Goal: Task Accomplishment & Management: Use online tool/utility

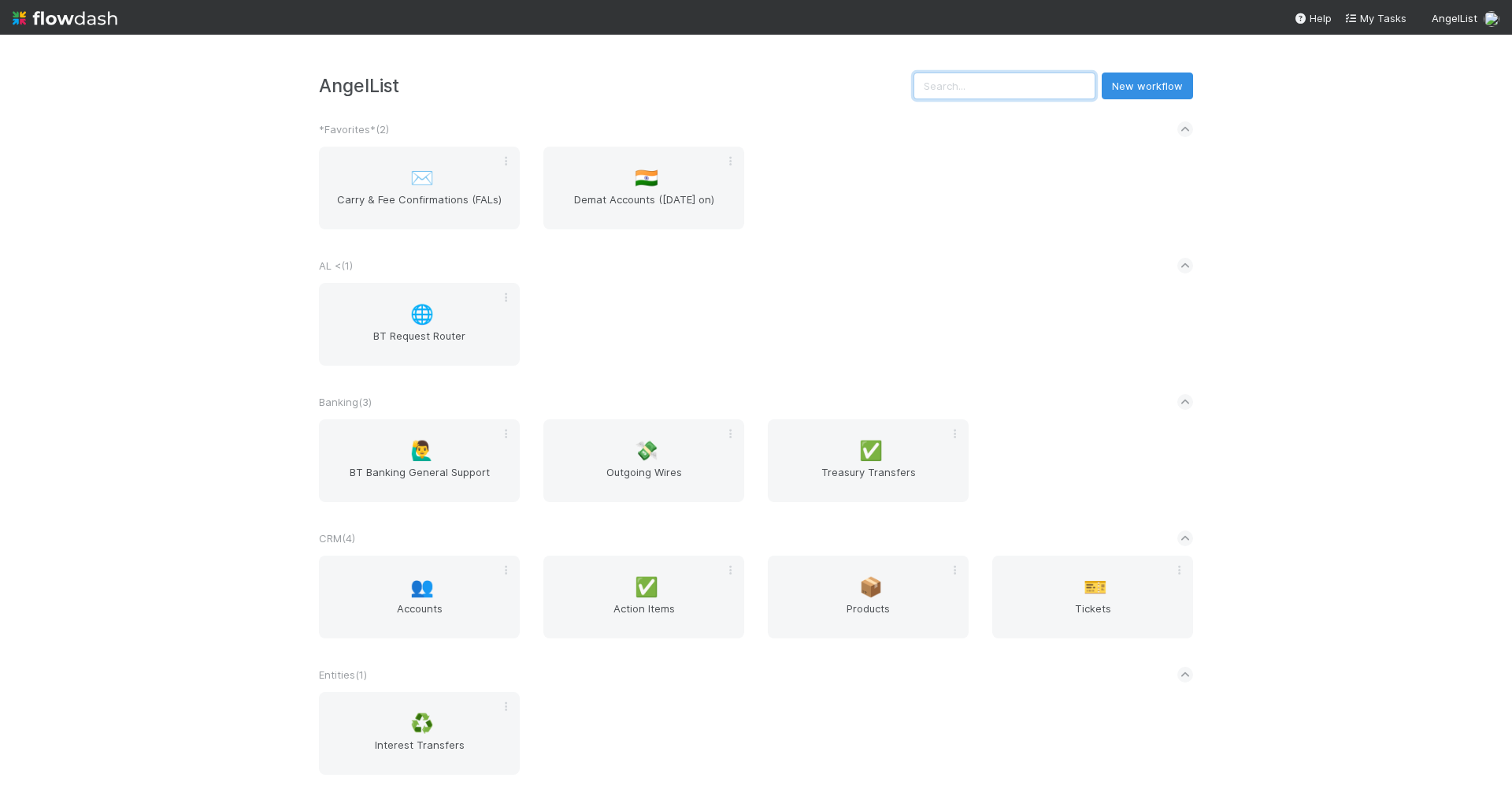
click at [1056, 82] on input "text" at bounding box center [1005, 86] width 182 height 27
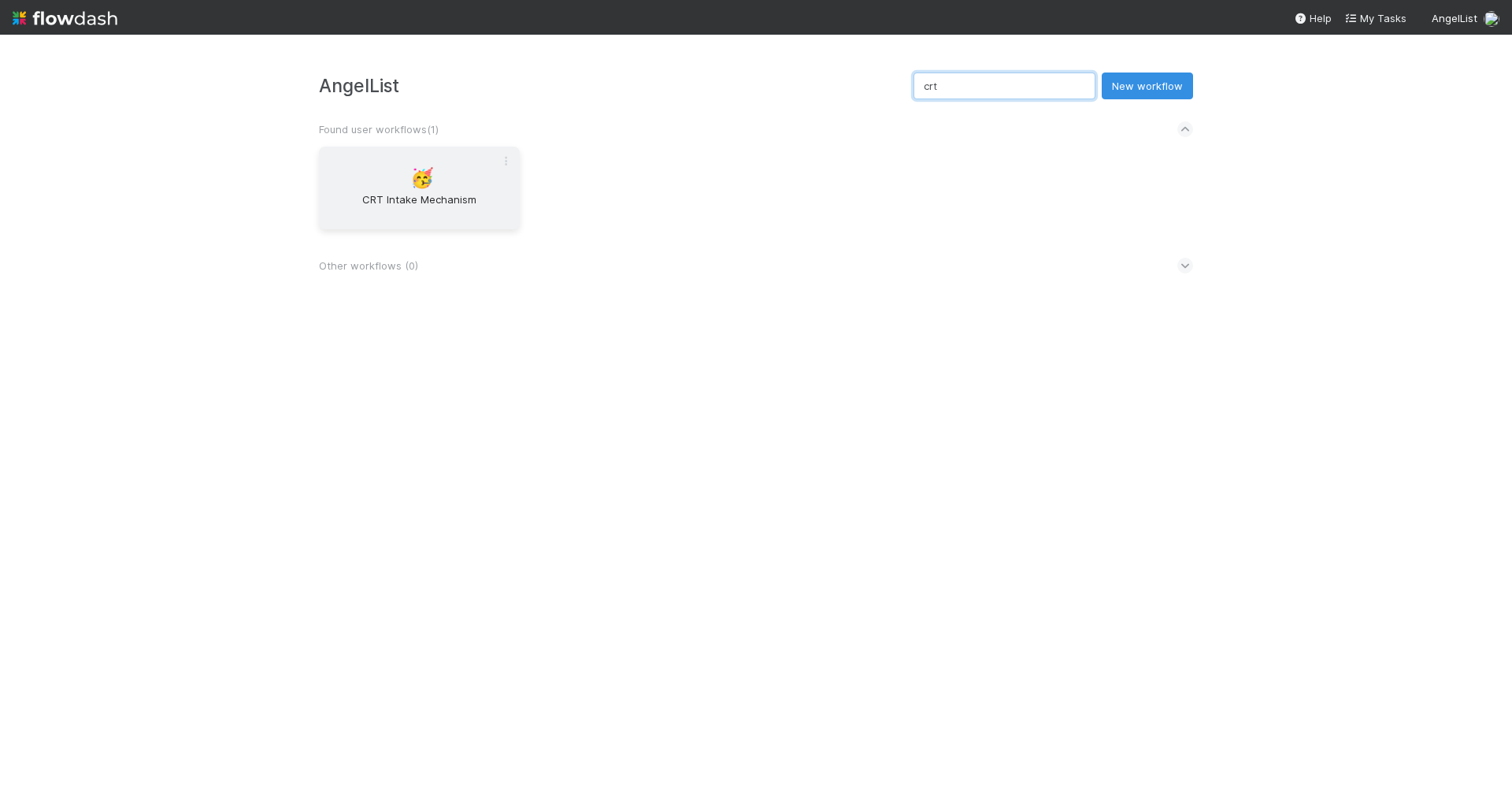
type input "crt"
click at [483, 161] on div "🥳 CRT Intake Mechanism" at bounding box center [419, 187] width 201 height 82
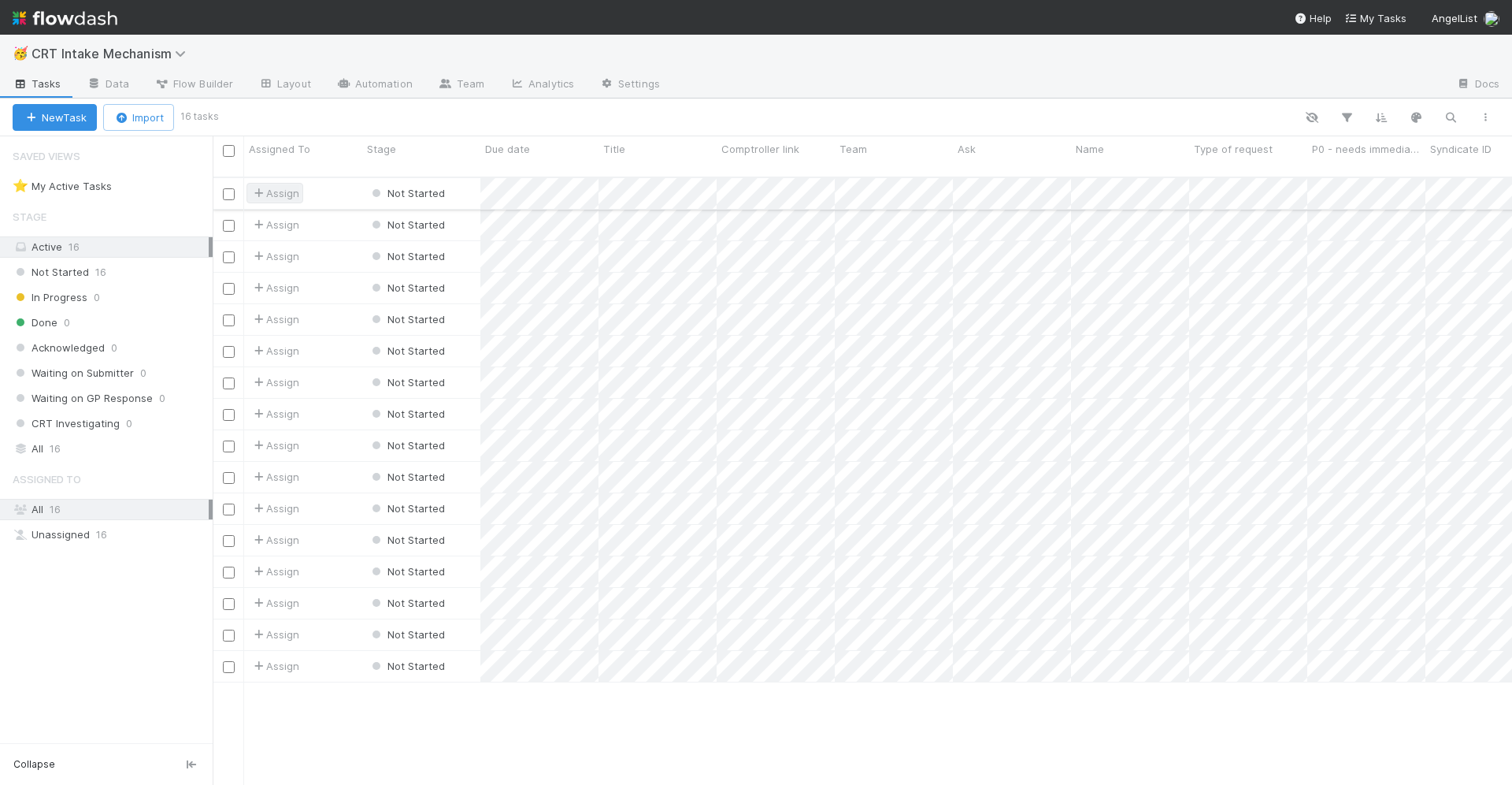
scroll to position [621, 1299]
click at [95, 85] on icon at bounding box center [94, 84] width 16 height 10
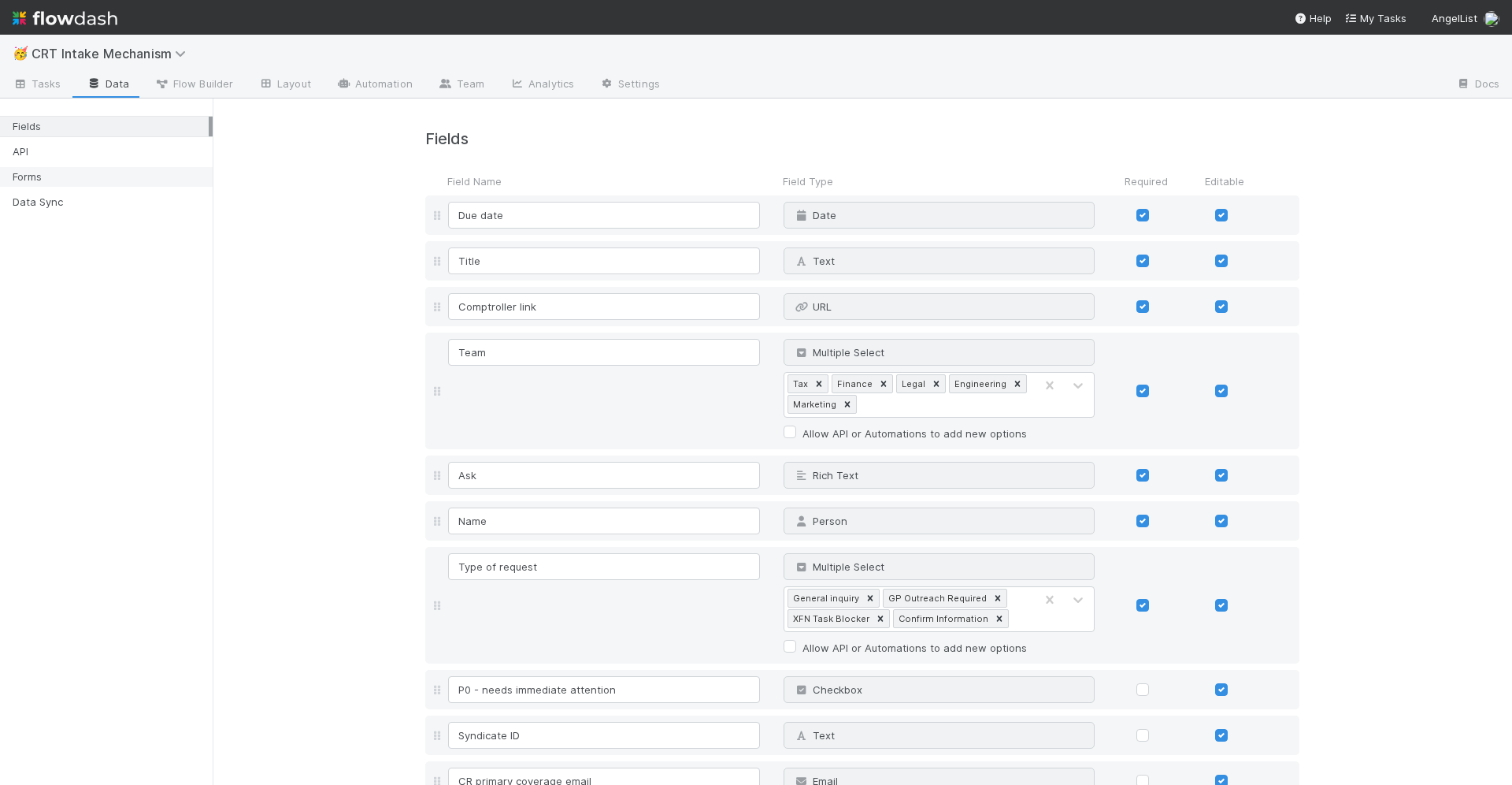
click at [99, 171] on div "Forms" at bounding box center [110, 177] width 196 height 20
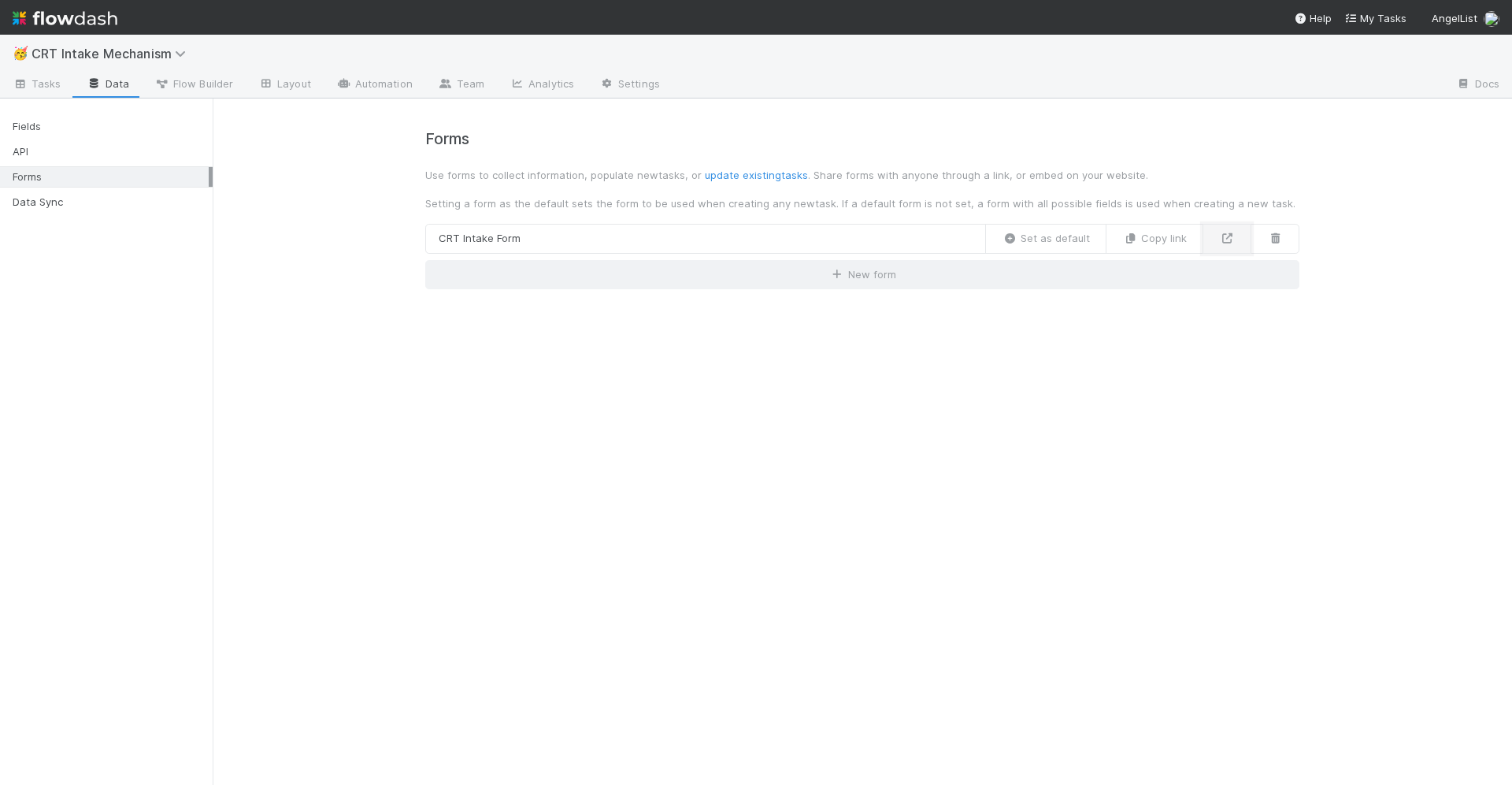
click at [1227, 233] on icon at bounding box center [1228, 238] width 16 height 10
click at [50, 76] on span "Tasks" at bounding box center [37, 84] width 49 height 16
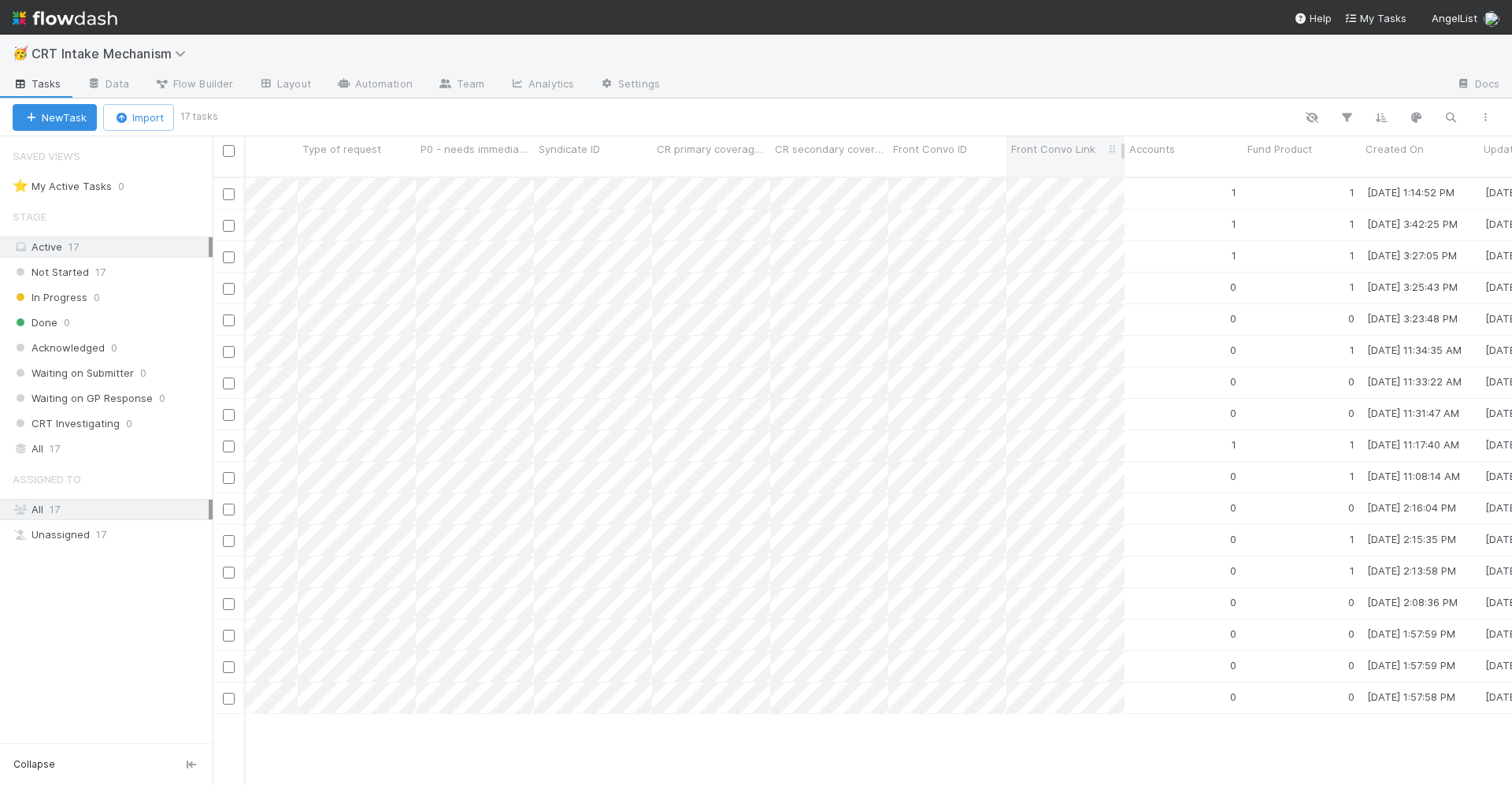
scroll to position [0, 937]
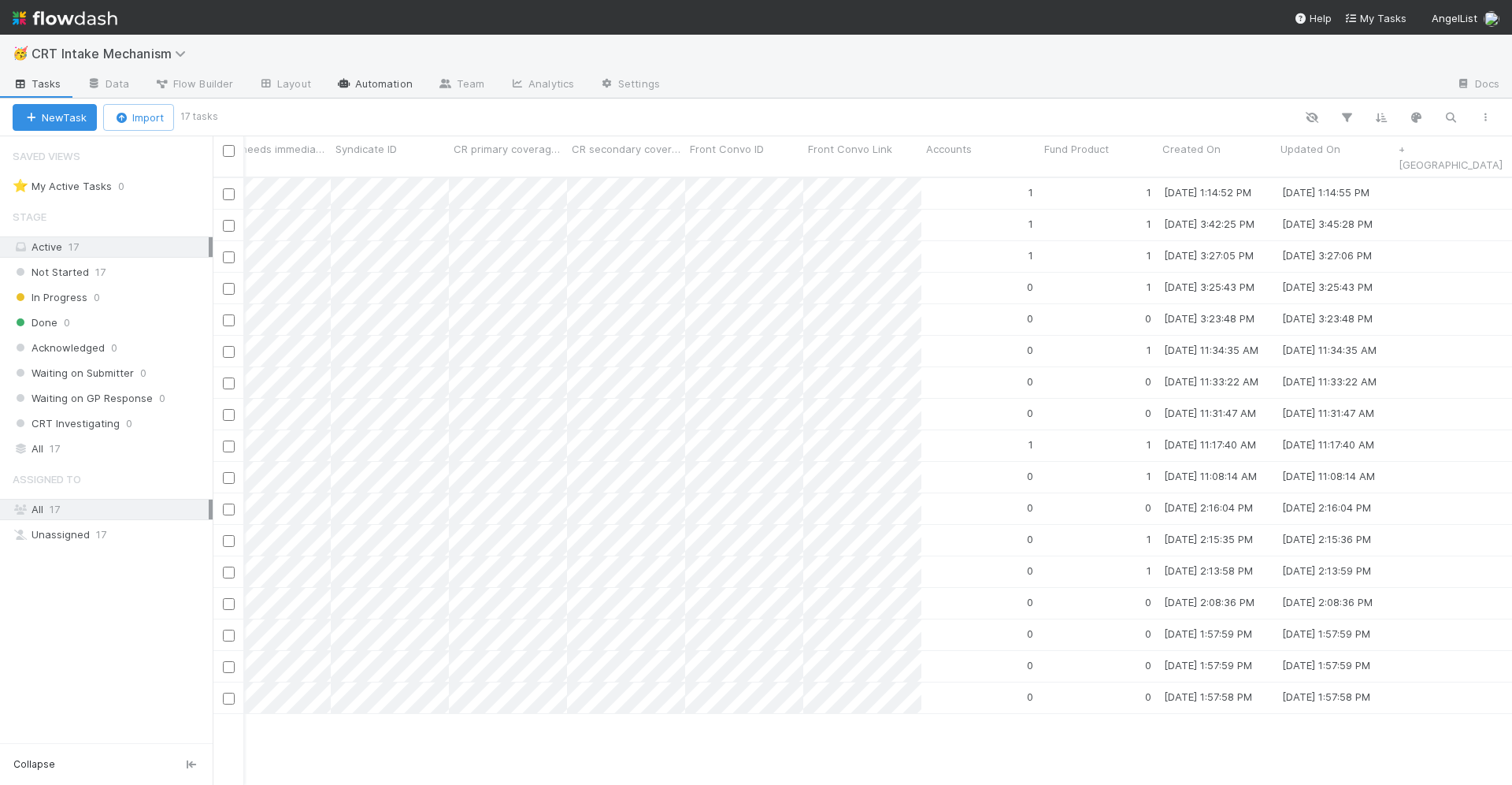
click at [364, 86] on link "Automation" at bounding box center [374, 86] width 101 height 26
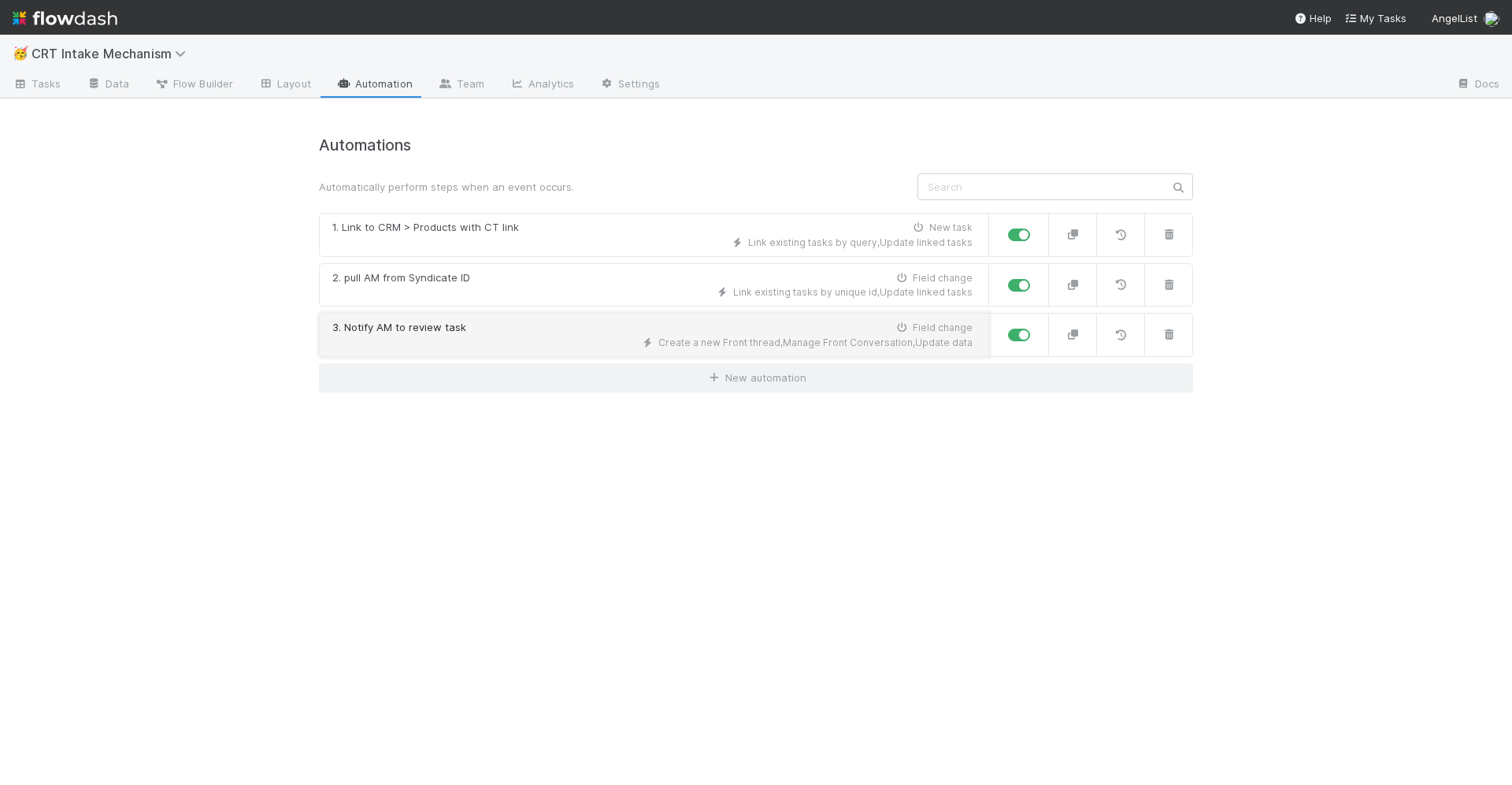
click at [537, 336] on div "Create a new Front thread , Manage Front Conversation , Update data" at bounding box center [652, 343] width 640 height 14
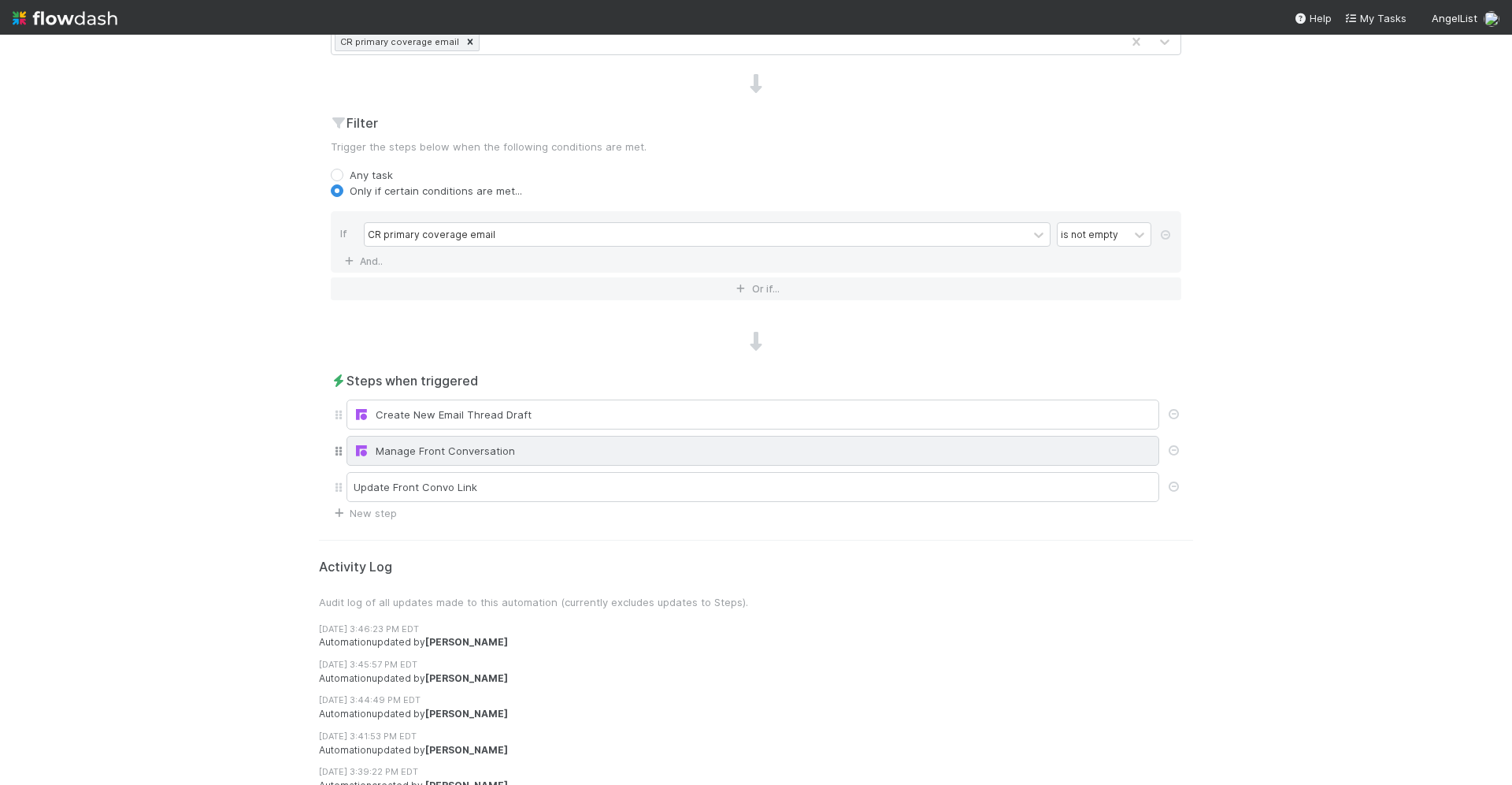
scroll to position [537, 0]
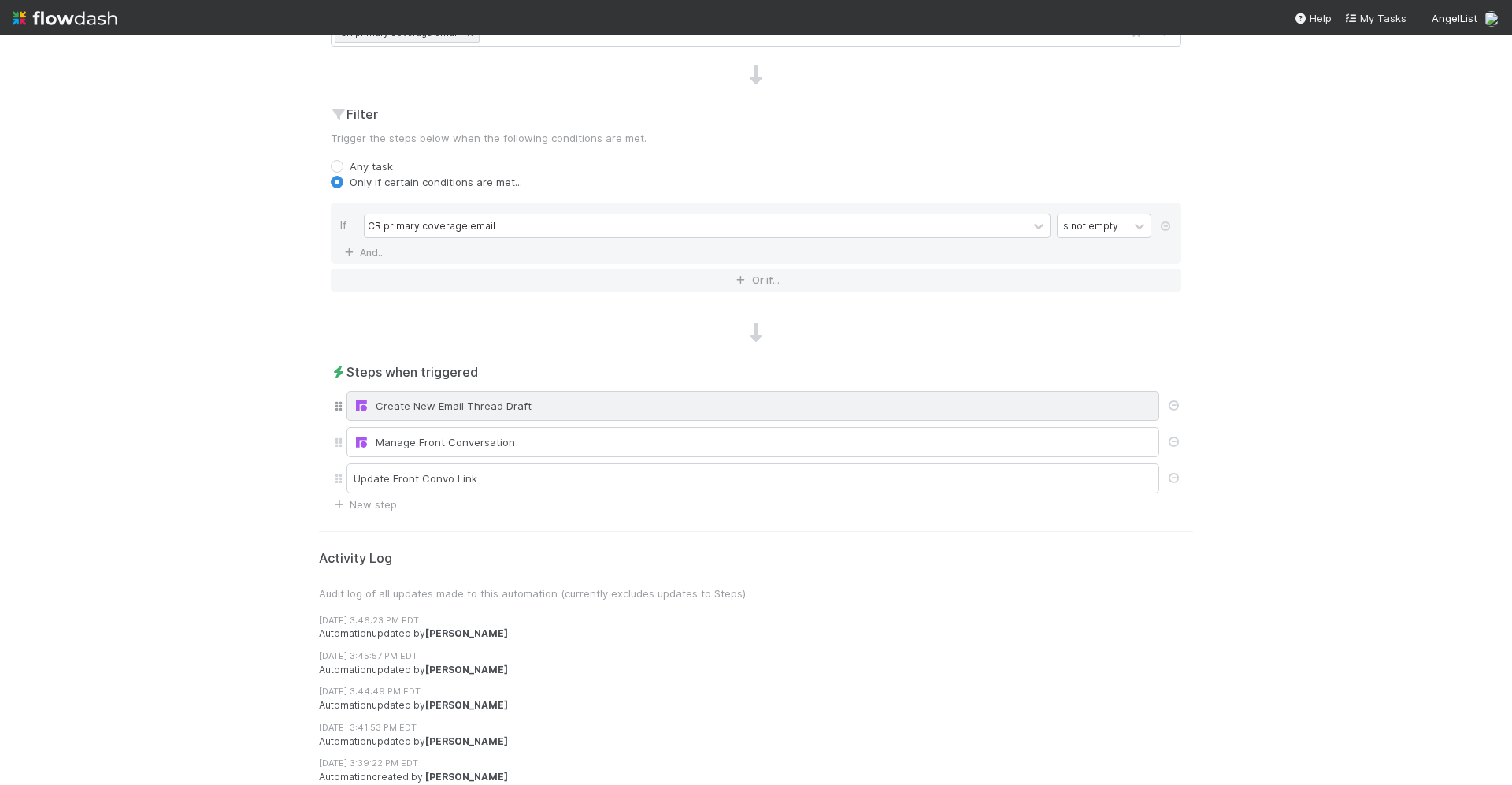
click at [576, 407] on div "Create New Email Thread Draft" at bounding box center [753, 406] width 798 height 16
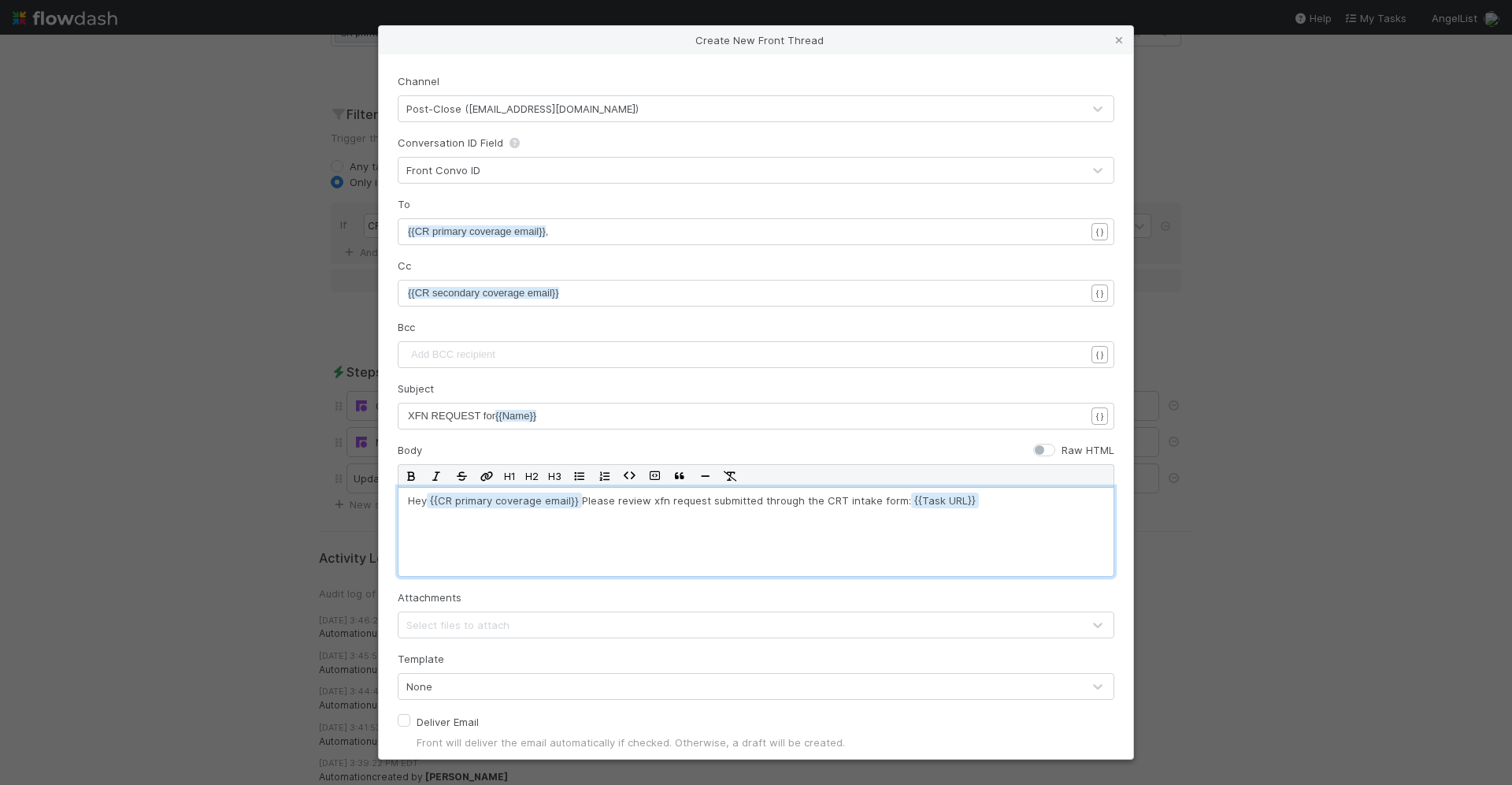
click at [1018, 547] on div "Hey {{CR primary coverage email Please review xfn request submitted through the…" at bounding box center [756, 532] width 717 height 90
click at [659, 504] on p "Hey {{CR primary coverage email Please review xfn request submitted through the…" at bounding box center [756, 508] width 696 height 31
click at [662, 540] on div "Hey {{CR primary coverage email Please review XFN request submitted through the…" at bounding box center [756, 532] width 717 height 90
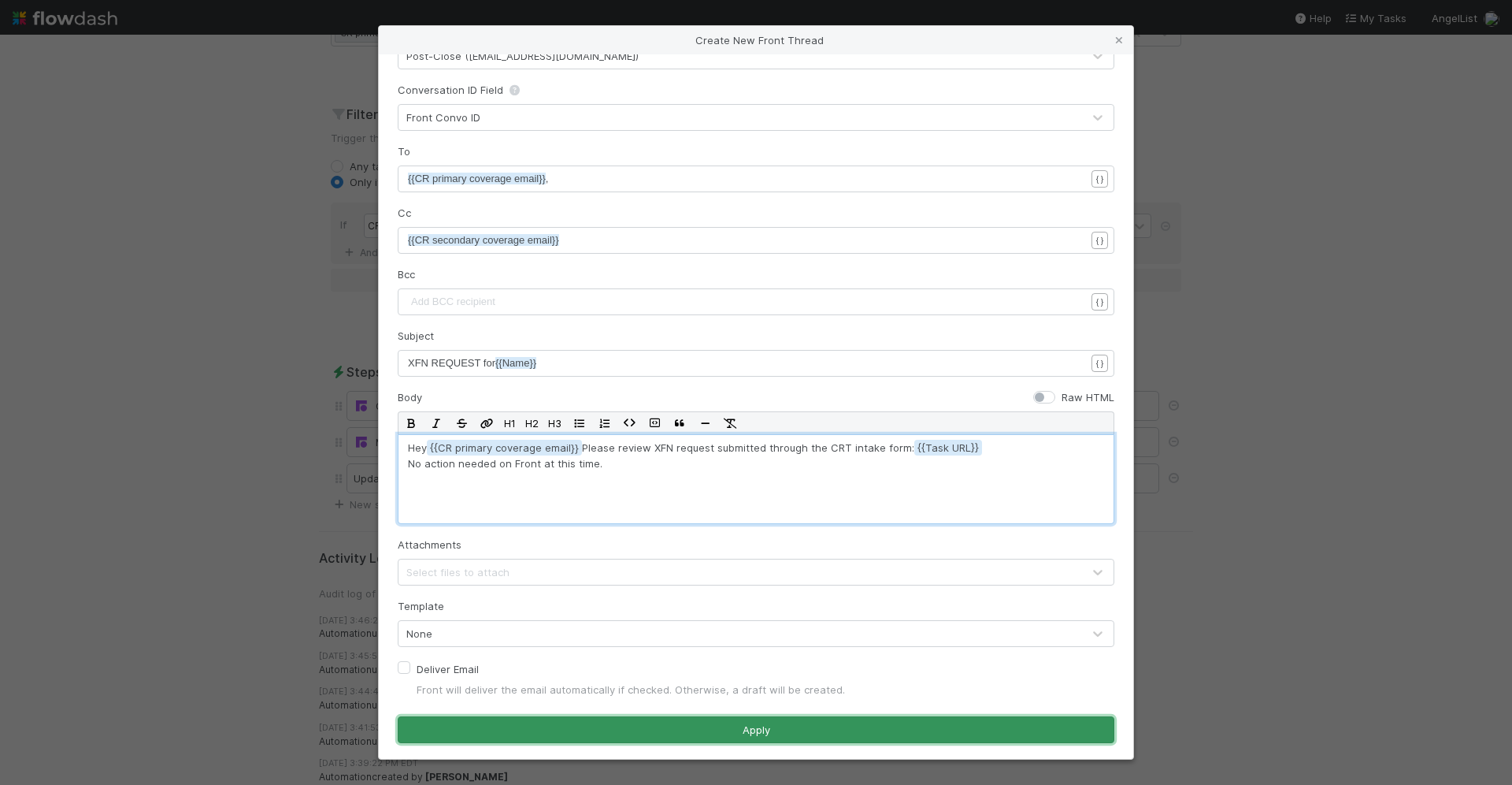
click at [708, 727] on button "Apply" at bounding box center [756, 730] width 717 height 27
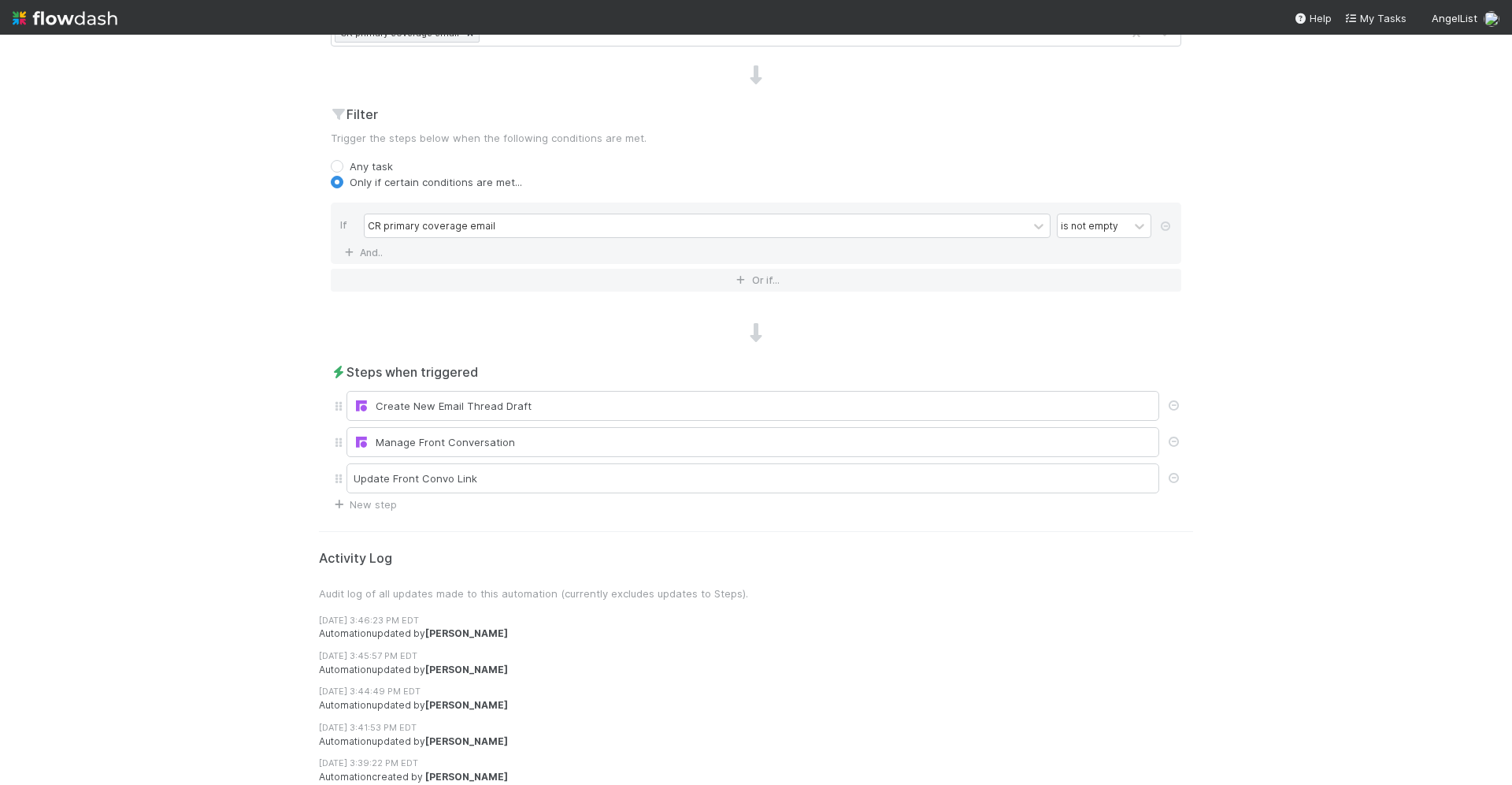
scroll to position [0, 0]
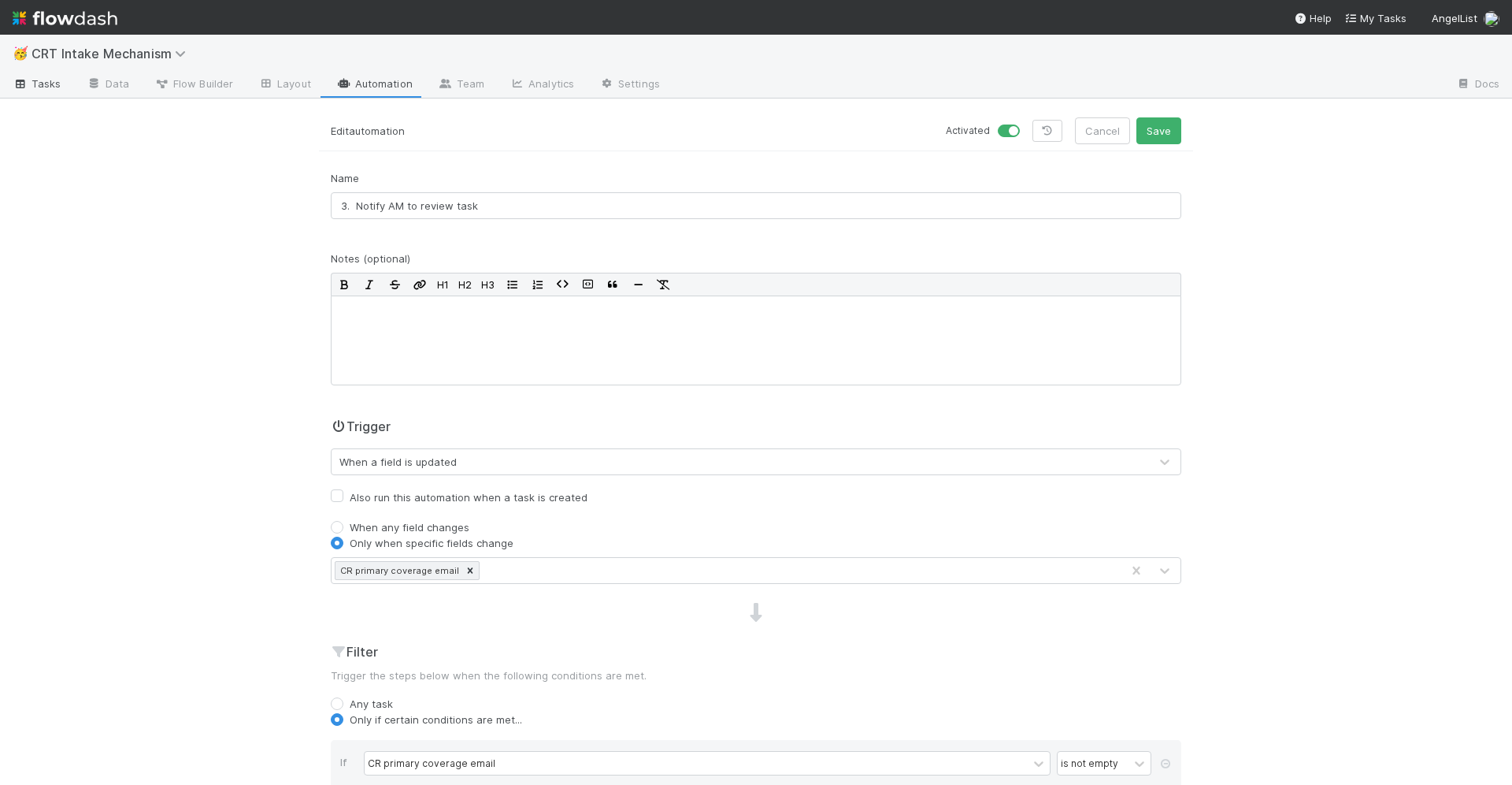
click at [54, 78] on span "Tasks" at bounding box center [37, 84] width 49 height 16
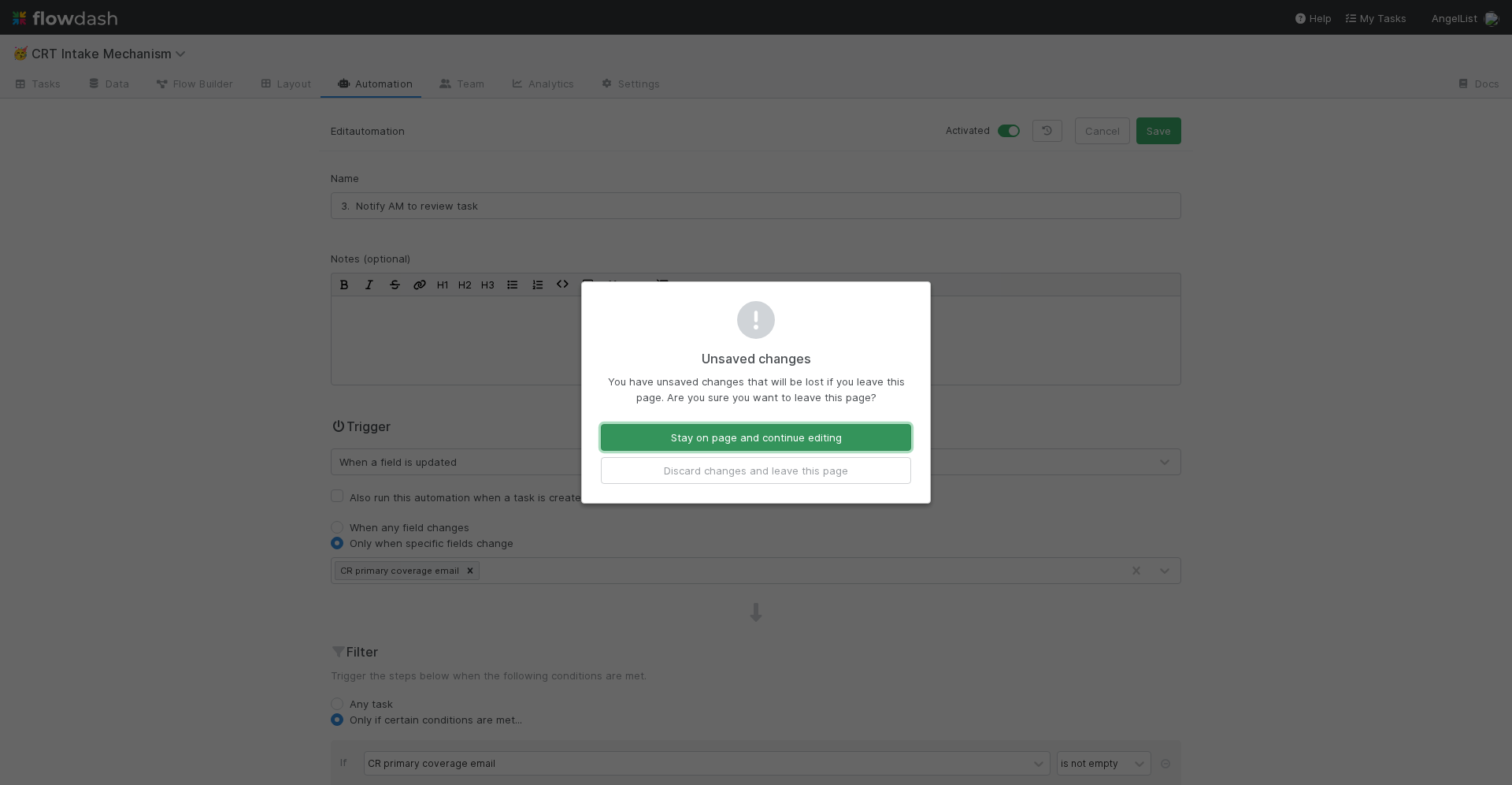
click at [869, 431] on button "Stay on page and continue editing" at bounding box center [756, 437] width 310 height 27
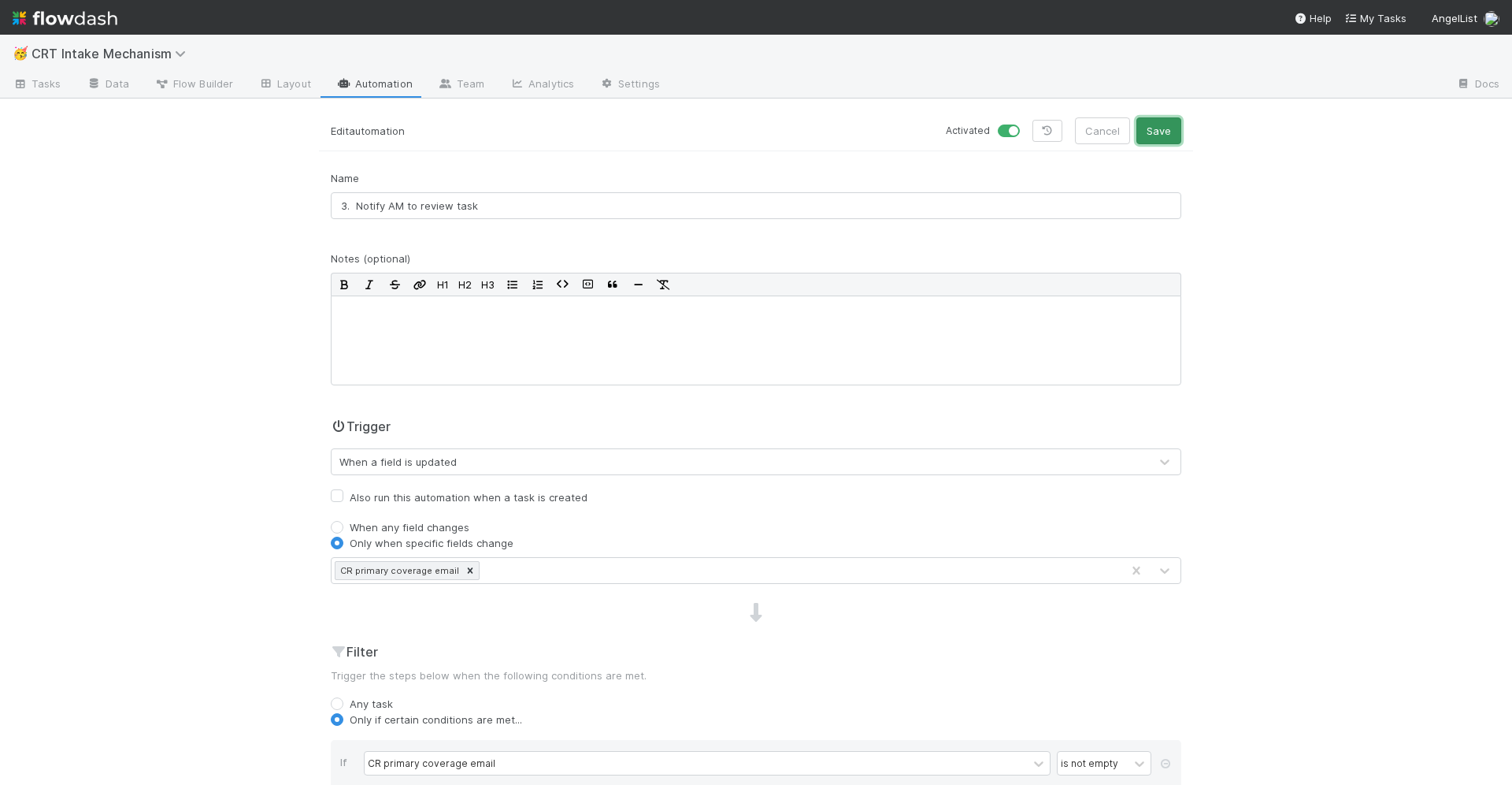
click at [1156, 141] on button "Save" at bounding box center [1159, 131] width 45 height 27
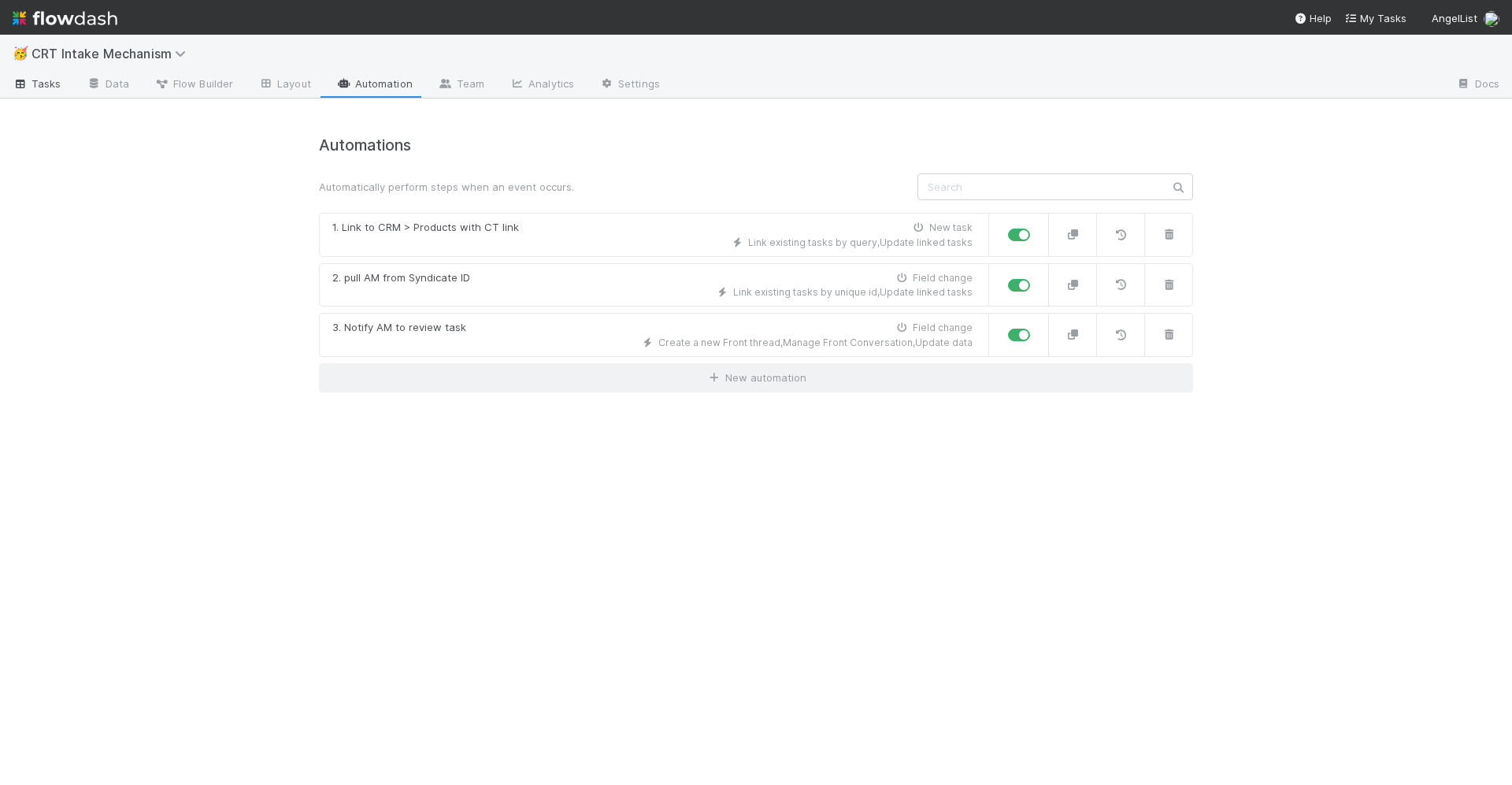
click at [41, 81] on span "Tasks" at bounding box center [37, 84] width 49 height 16
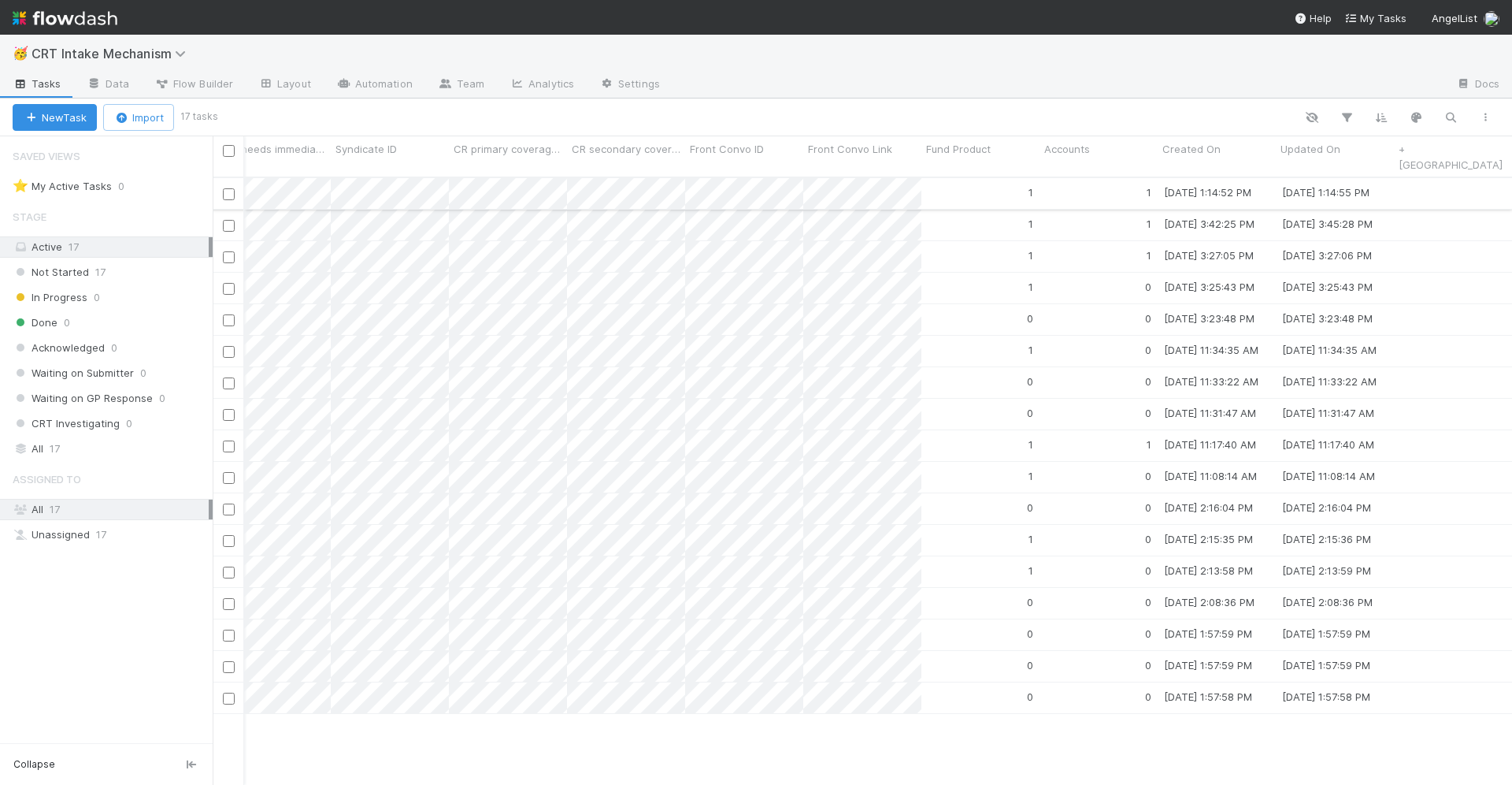
scroll to position [0, 1092]
click at [979, 186] on div "1" at bounding box center [984, 193] width 118 height 30
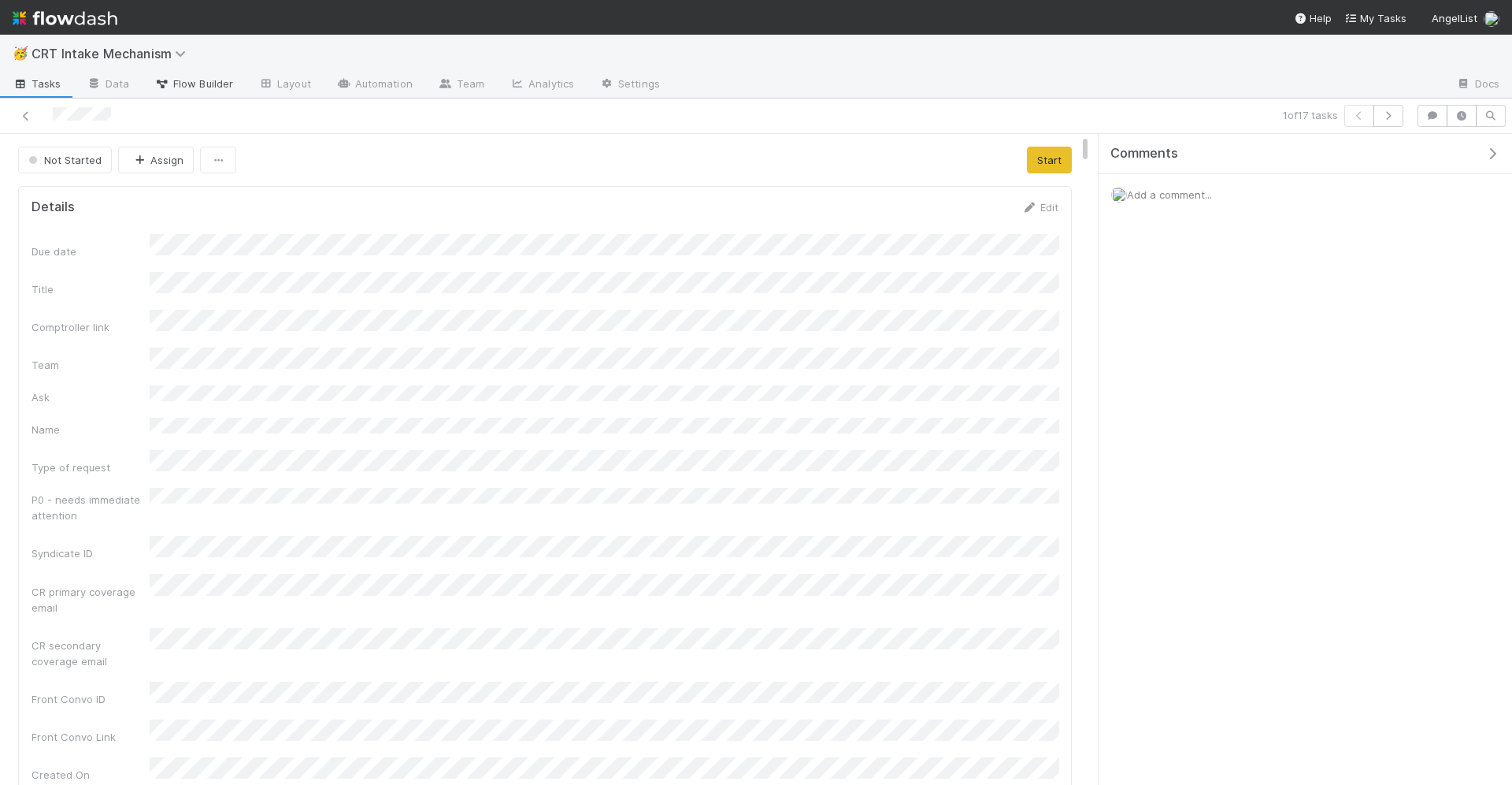
click at [201, 90] on span "Flow Builder" at bounding box center [193, 84] width 79 height 16
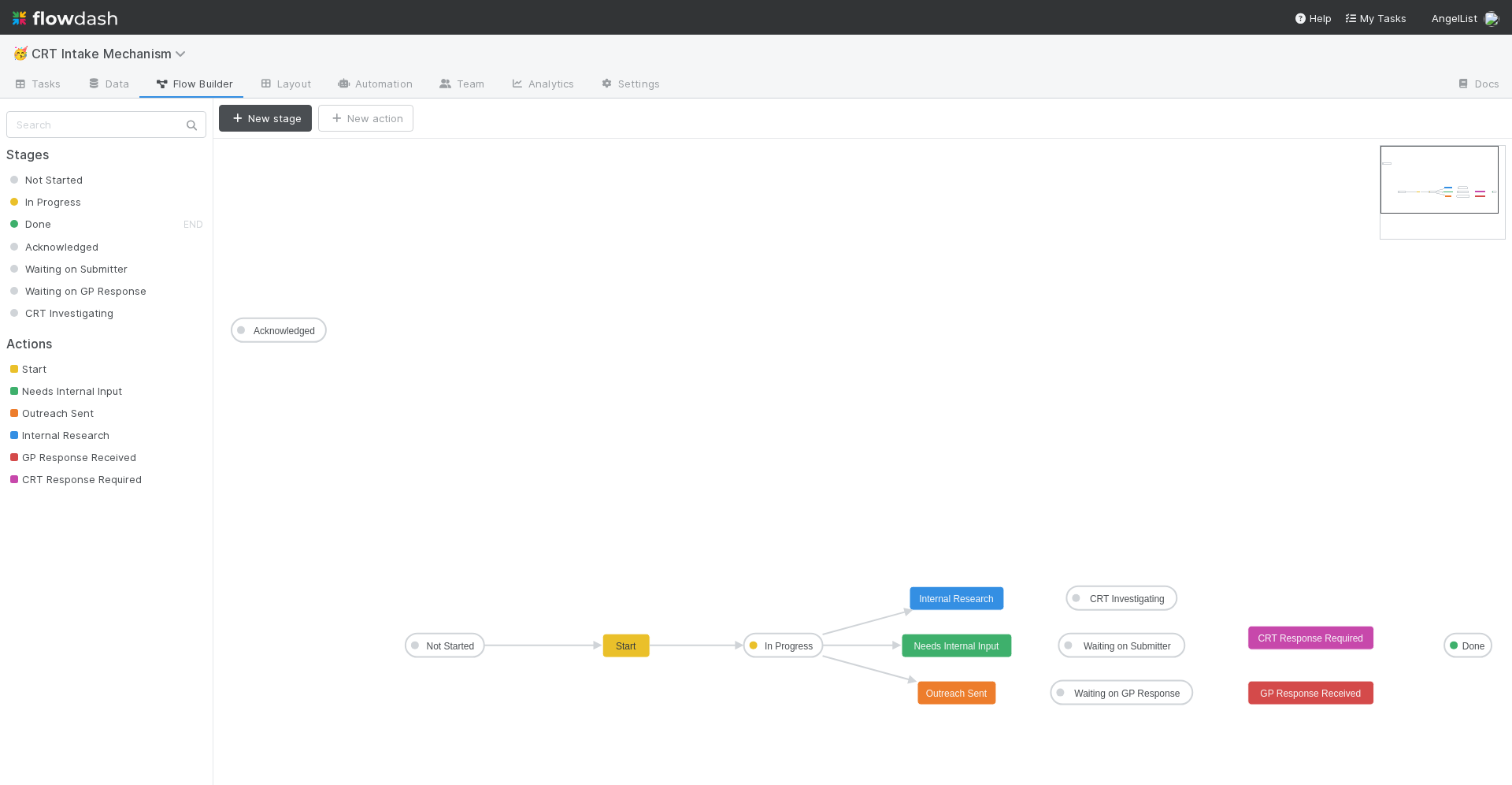
click at [962, 344] on icon "Not Started In Progress Done Acknowledged Waiting on Submitter Waiting on GP Re…" at bounding box center [862, 461] width 1299 height 646
click at [54, 91] on link "Tasks" at bounding box center [37, 86] width 74 height 26
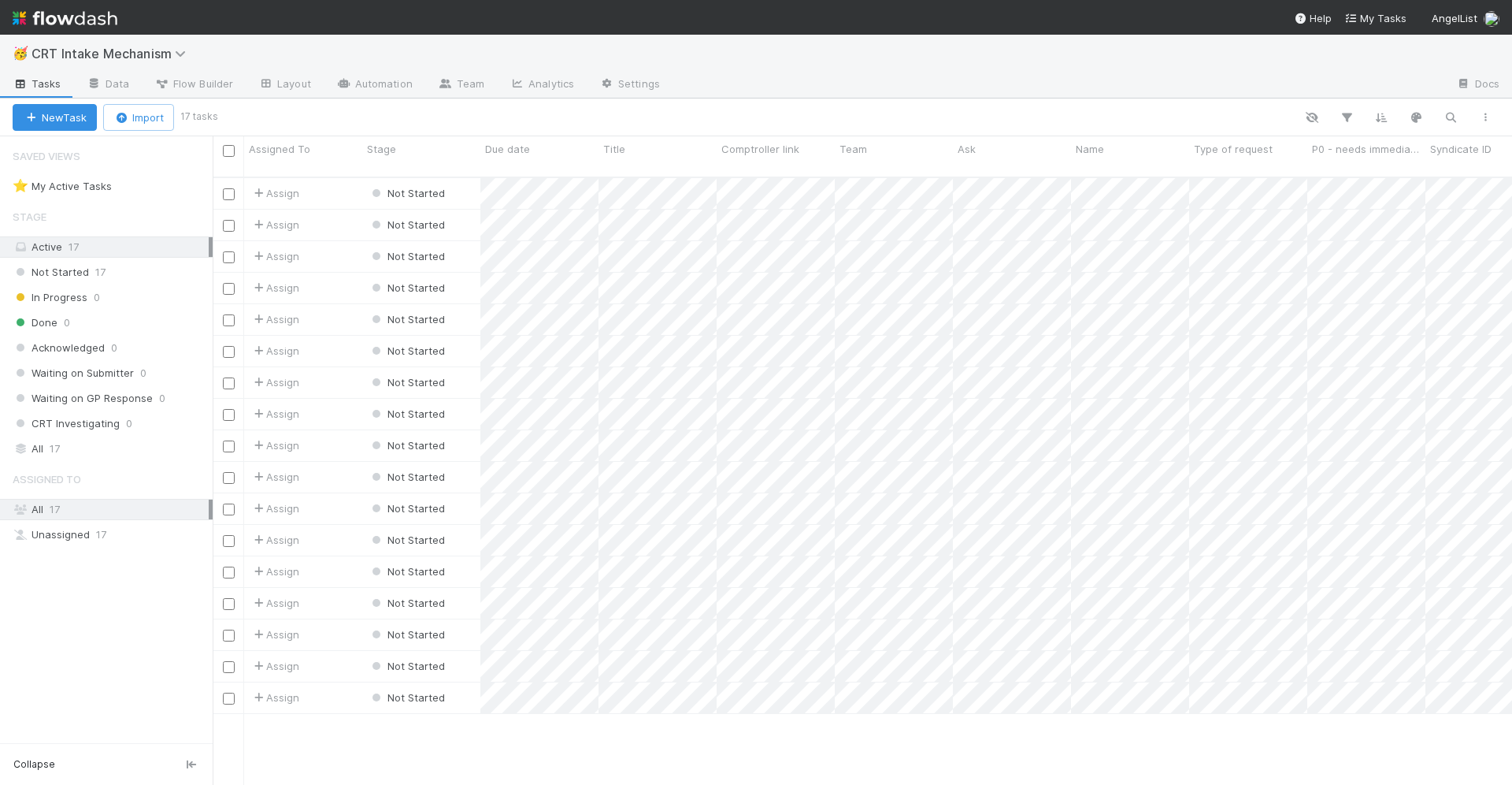
scroll to position [621, 1299]
click at [205, 82] on span "Flow Builder" at bounding box center [193, 84] width 79 height 16
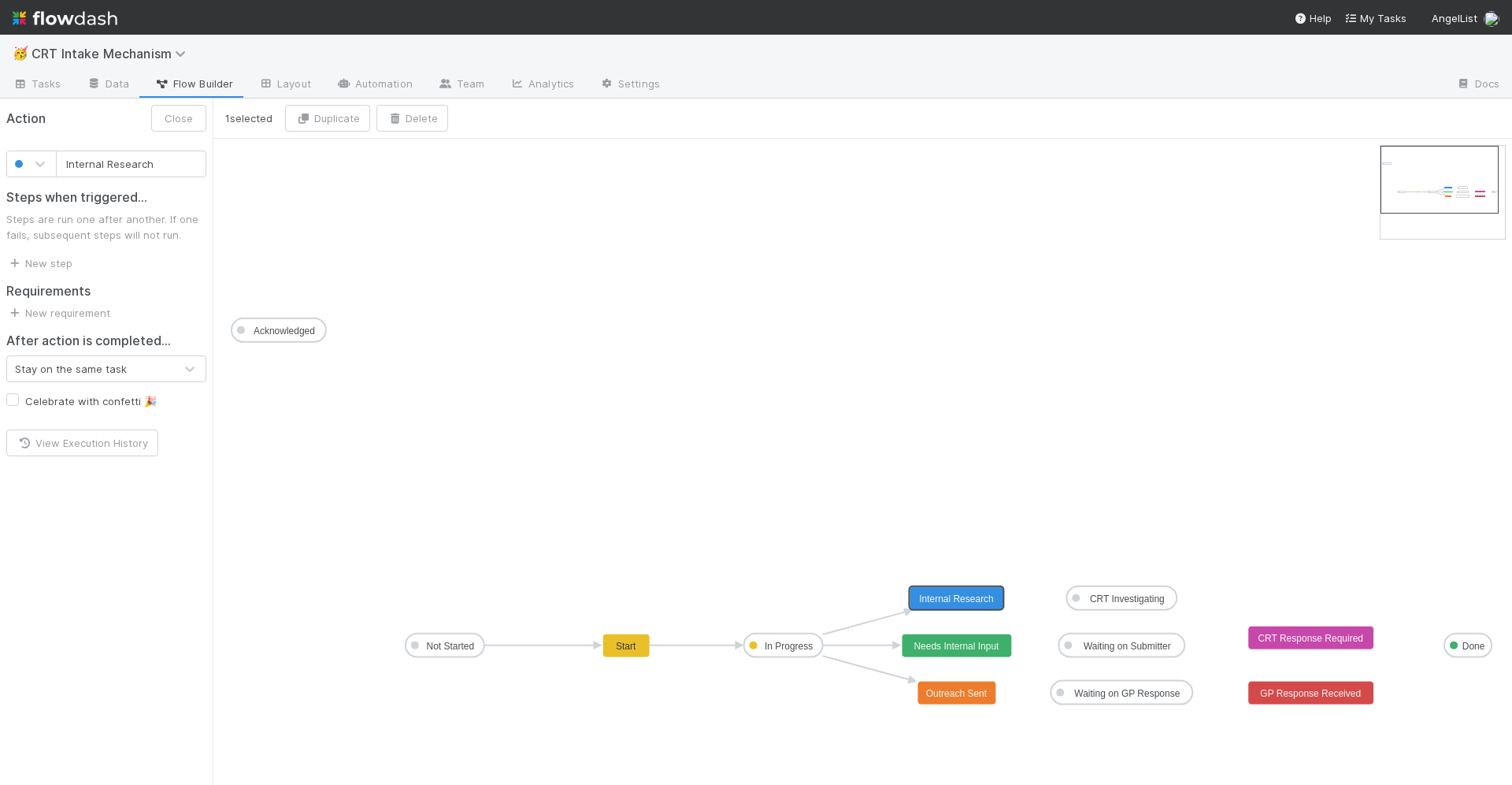
click at [1002, 594] on rect at bounding box center [957, 599] width 94 height 24
drag, startPoint x: 1015, startPoint y: 594, endPoint x: 988, endPoint y: 584, distance: 28.8
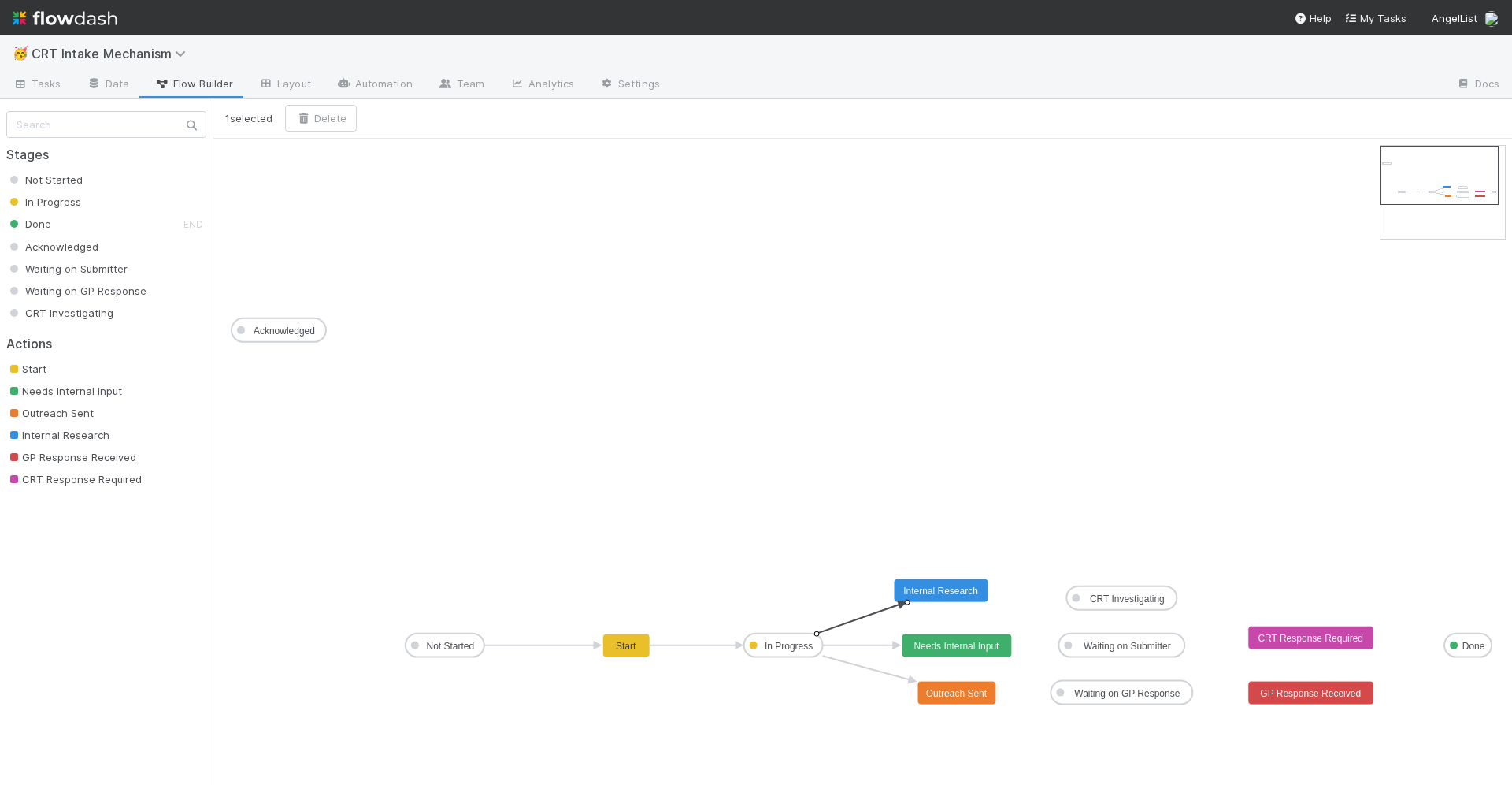
click at [872, 614] on icon at bounding box center [858, 619] width 82 height 29
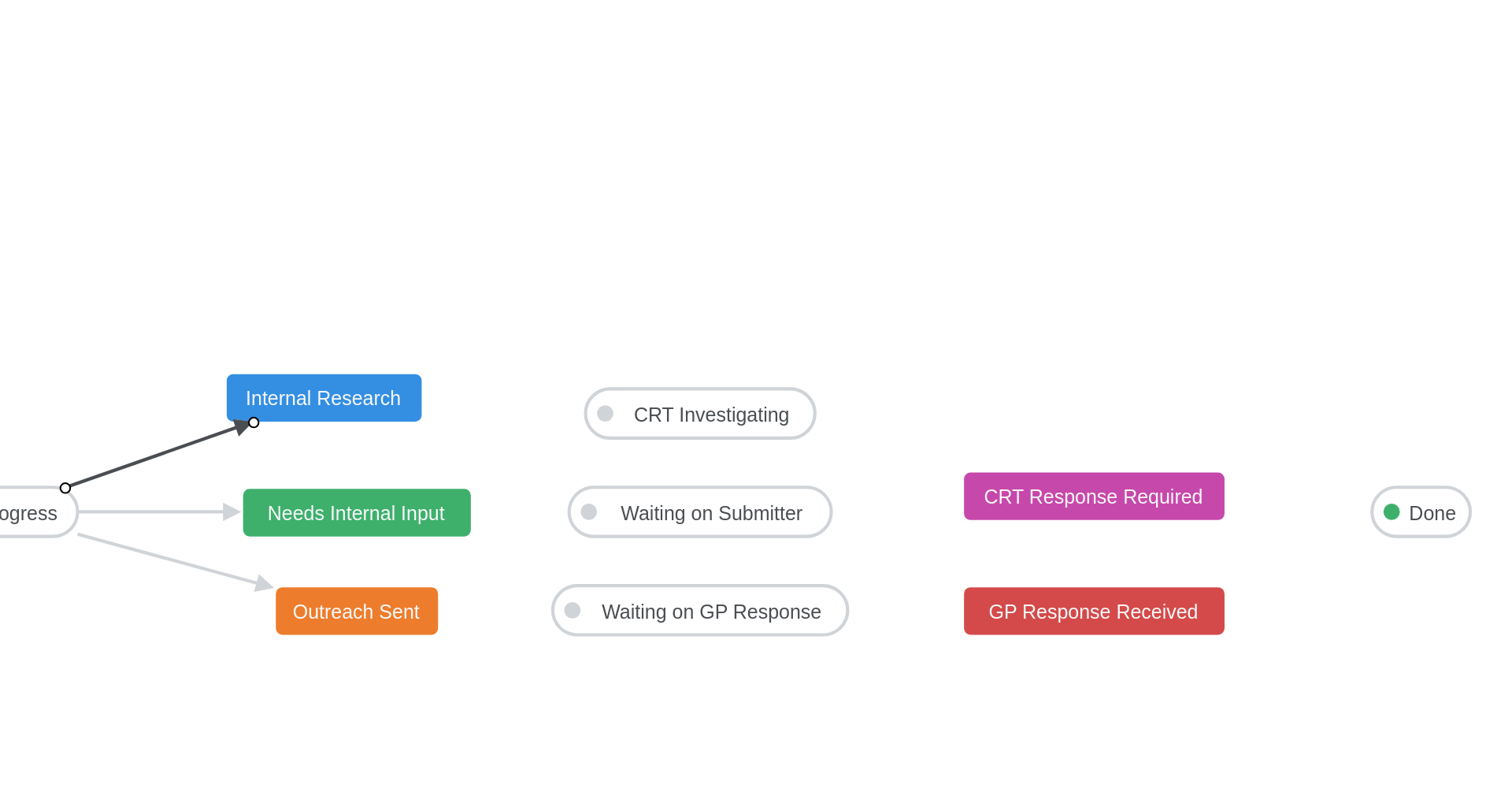
click at [887, 608] on icon at bounding box center [858, 619] width 82 height 29
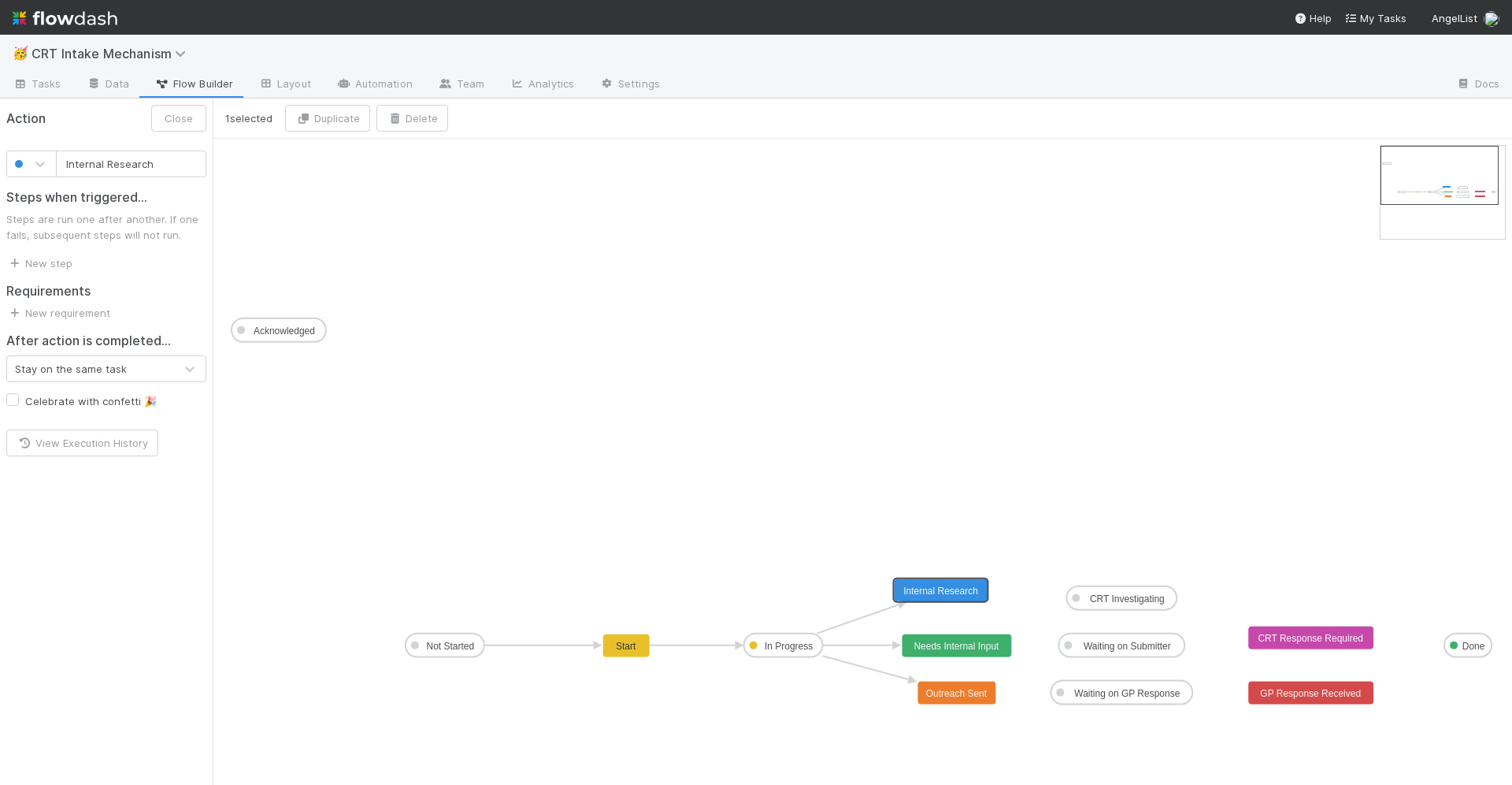
click at [861, 615] on icon at bounding box center [858, 619] width 82 height 29
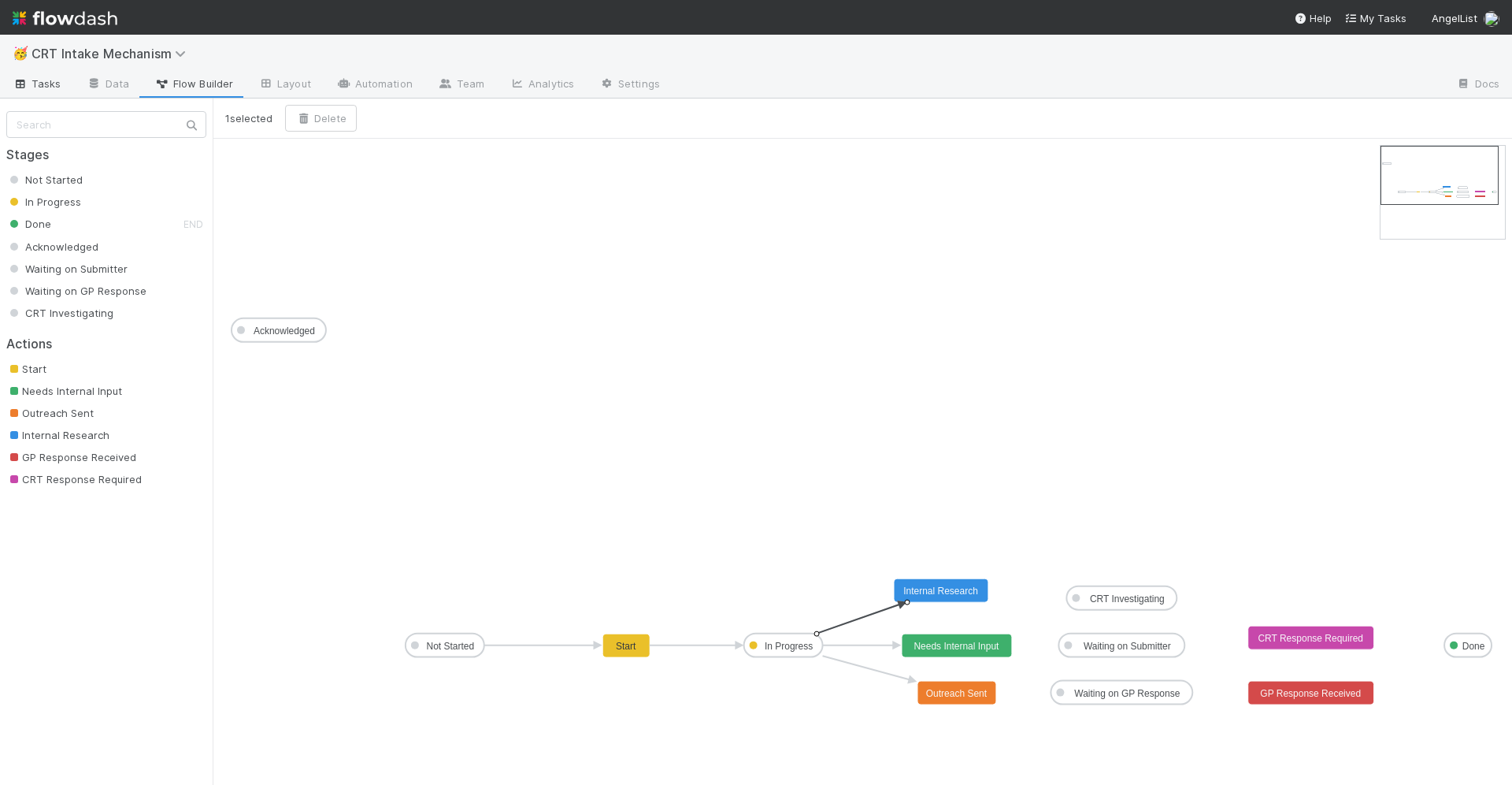
click at [36, 90] on span "Tasks" at bounding box center [37, 84] width 49 height 16
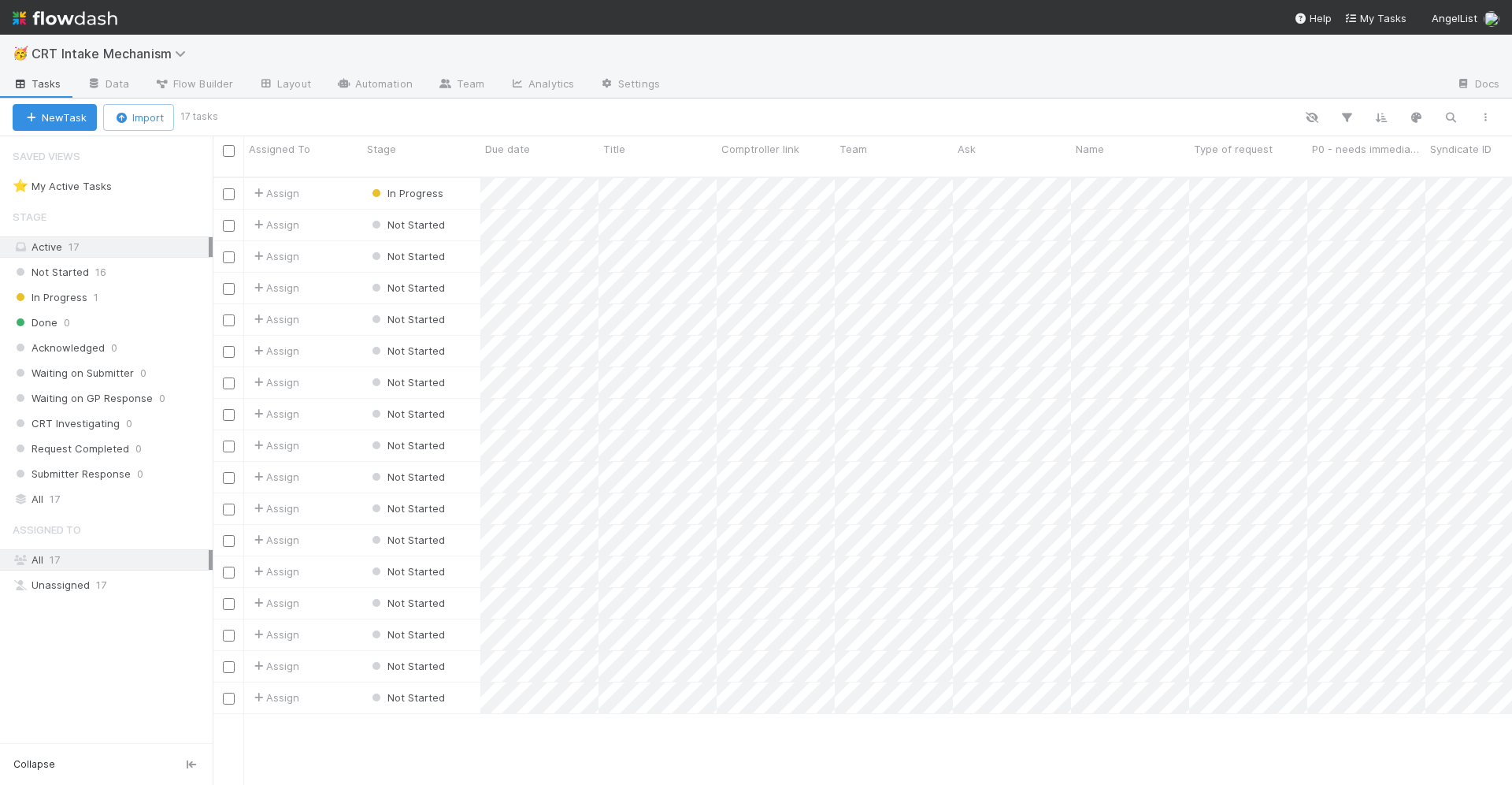
scroll to position [621, 1299]
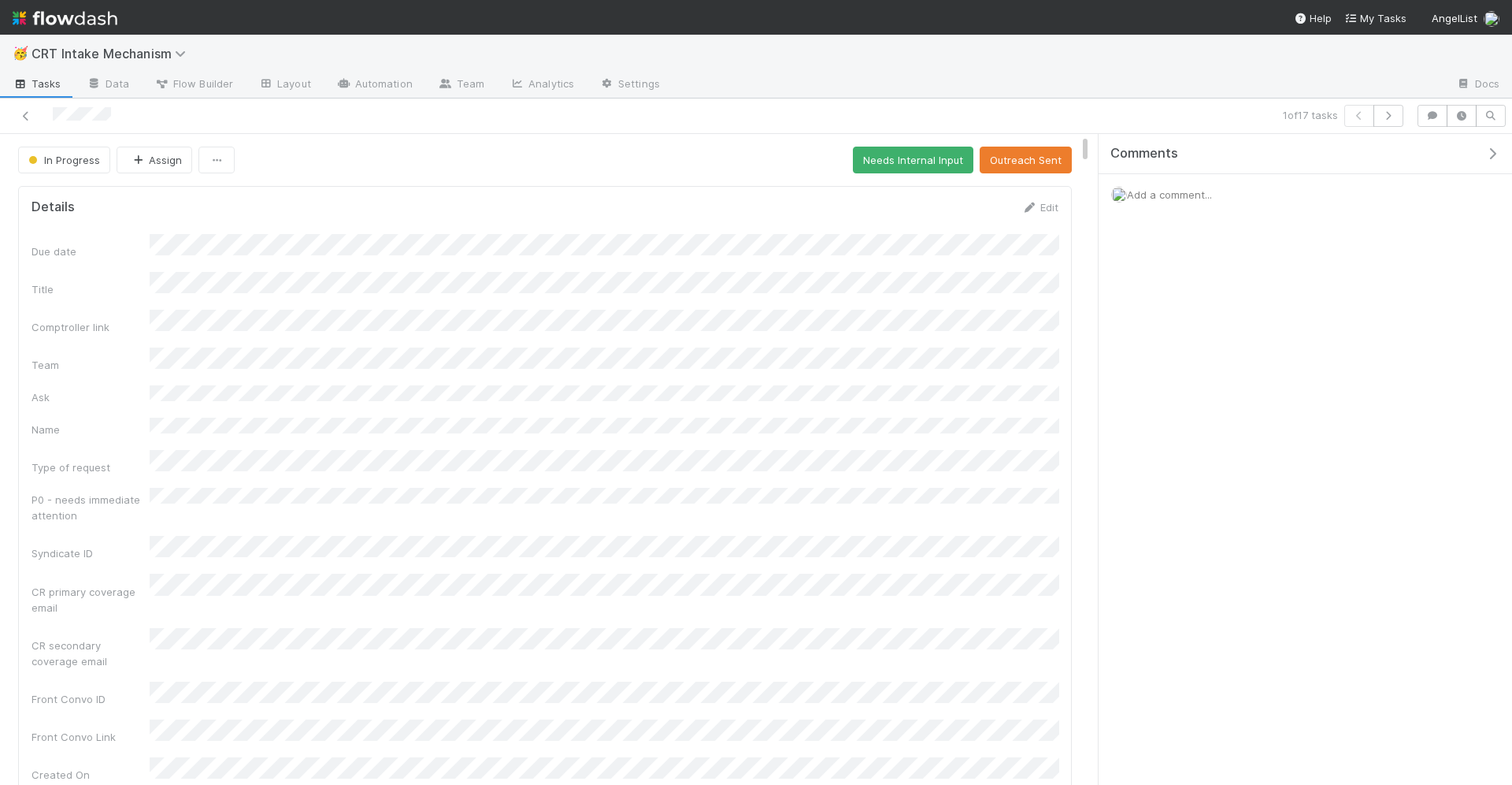
click at [50, 82] on span "Tasks" at bounding box center [37, 84] width 49 height 16
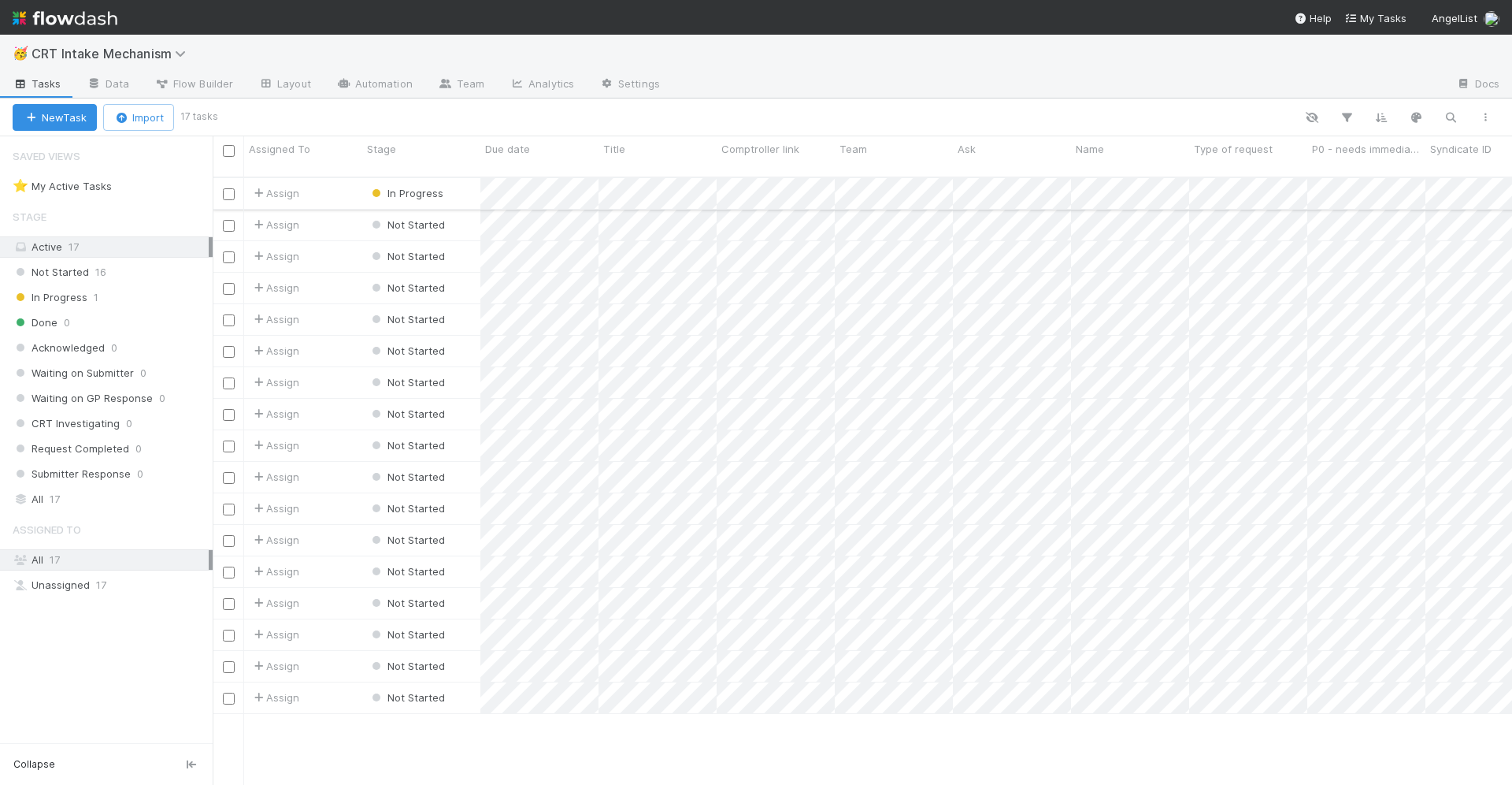
scroll to position [621, 1299]
click at [122, 79] on link "Data" at bounding box center [108, 86] width 68 height 26
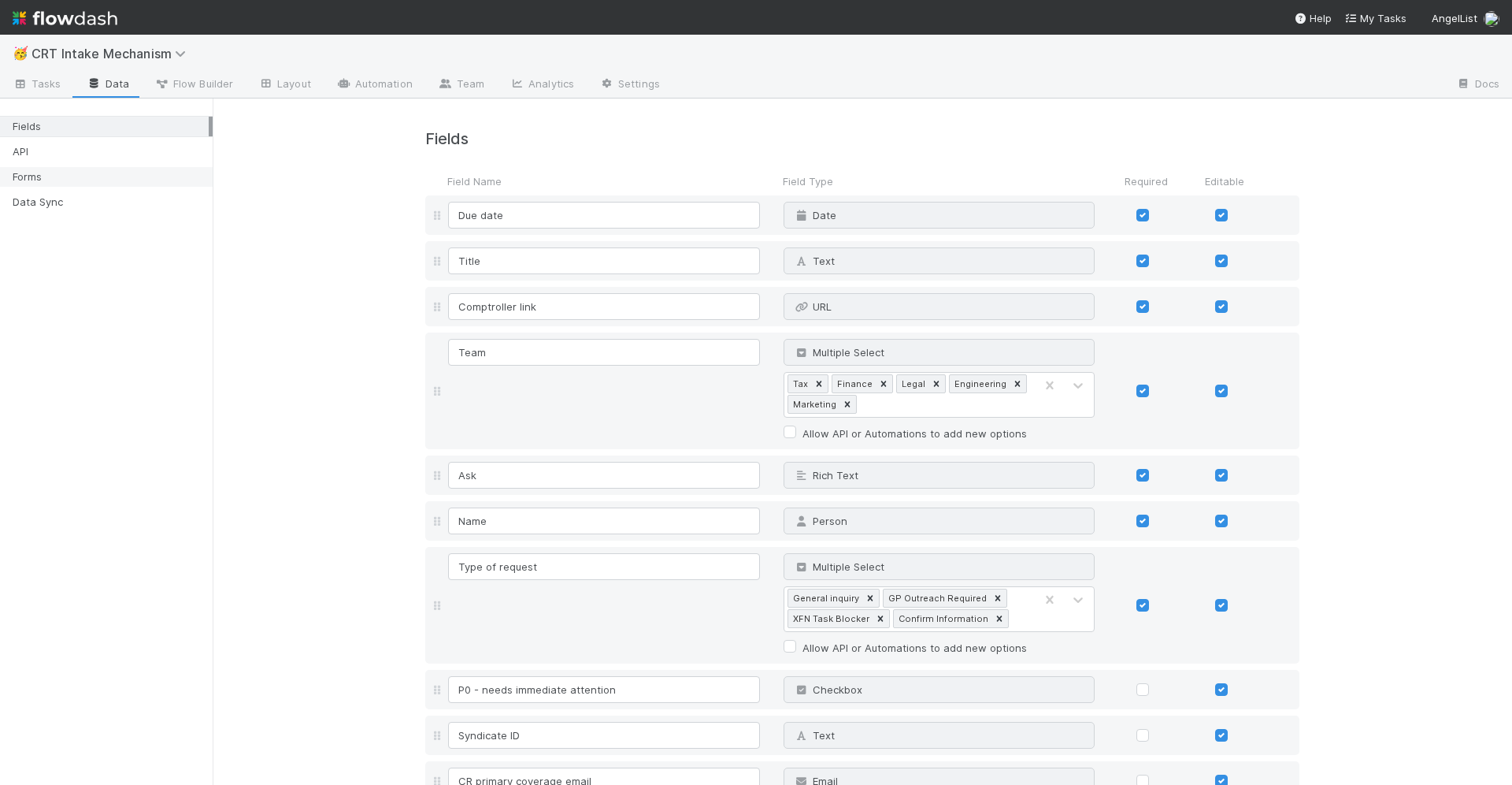
click at [81, 169] on div "Forms" at bounding box center [110, 177] width 196 height 20
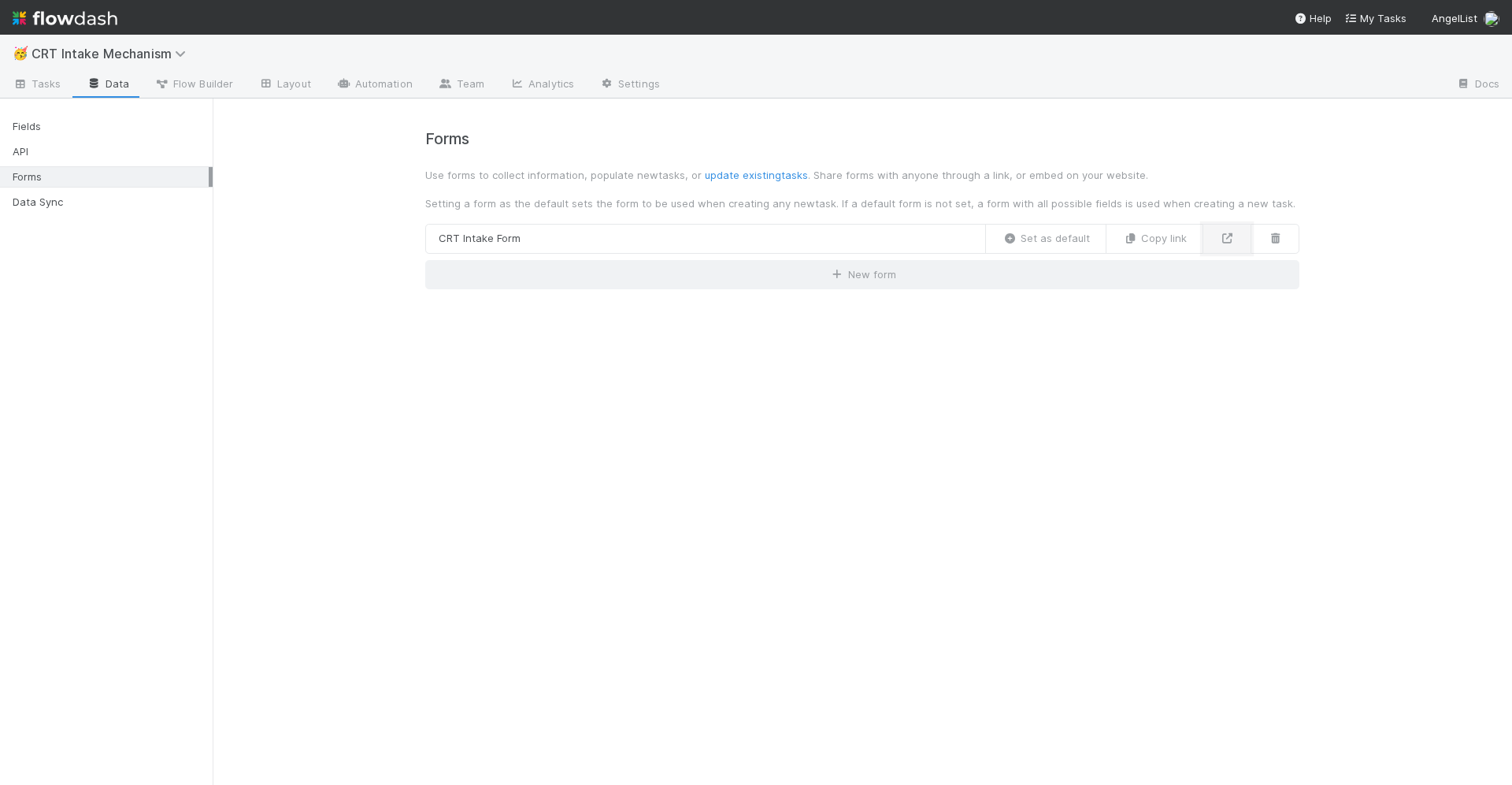
click at [1239, 248] on link at bounding box center [1227, 238] width 49 height 30
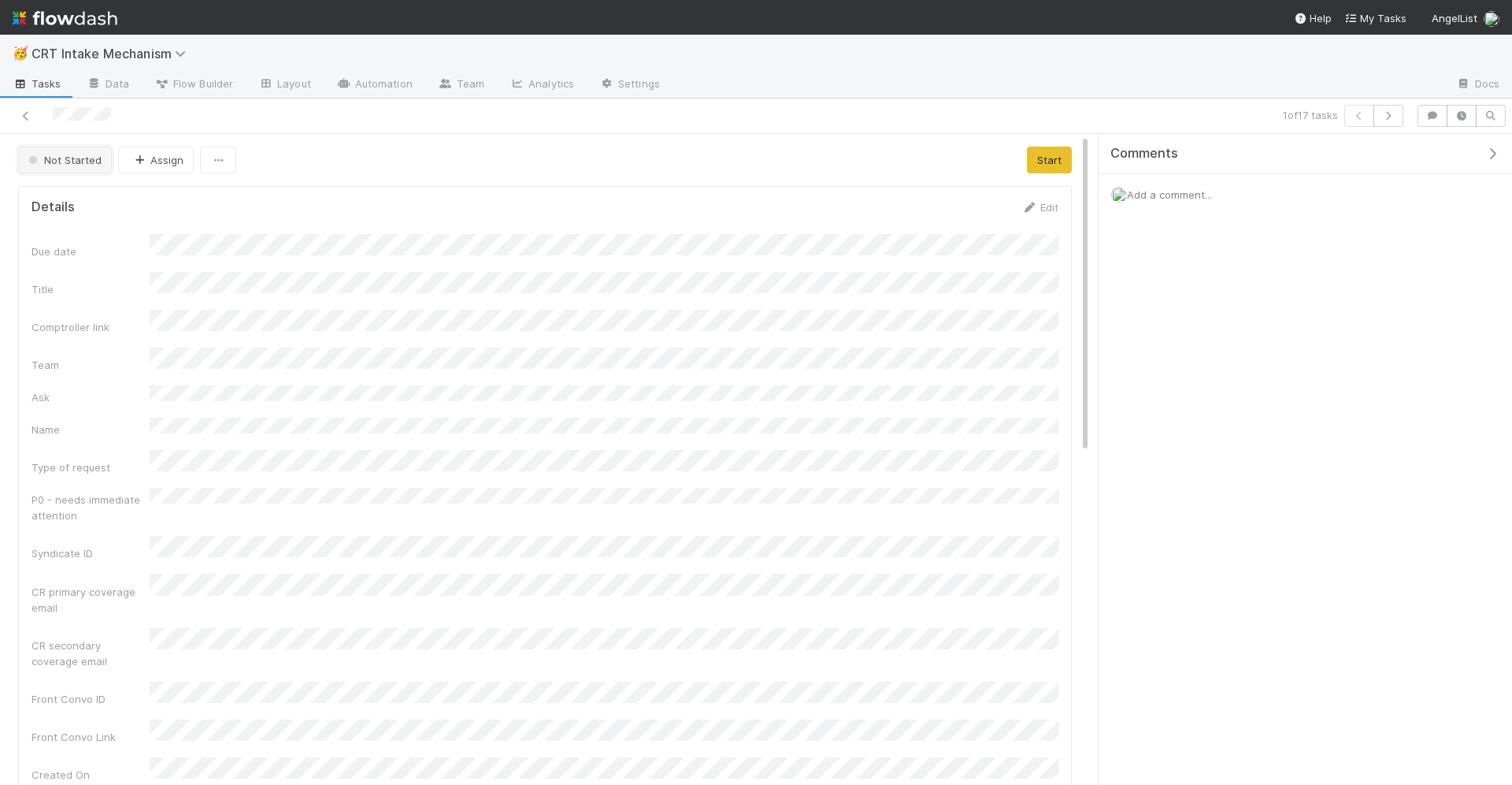
click at [95, 164] on button "Not Started" at bounding box center [65, 160] width 94 height 27
click at [283, 156] on div at bounding box center [756, 392] width 1512 height 785
click at [71, 161] on span "Not Started" at bounding box center [64, 160] width 77 height 13
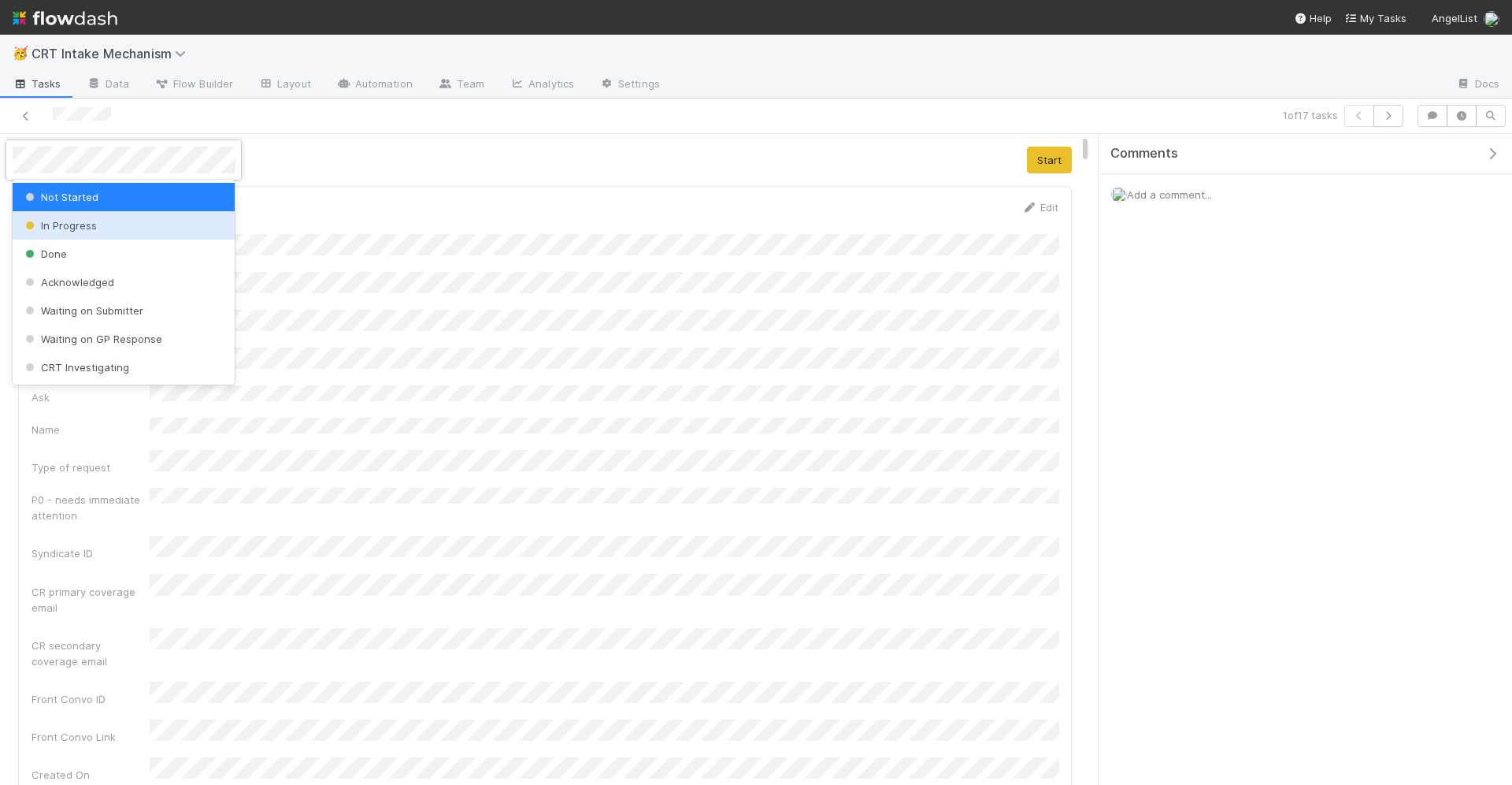
click at [74, 229] on span "In Progress" at bounding box center [60, 225] width 75 height 13
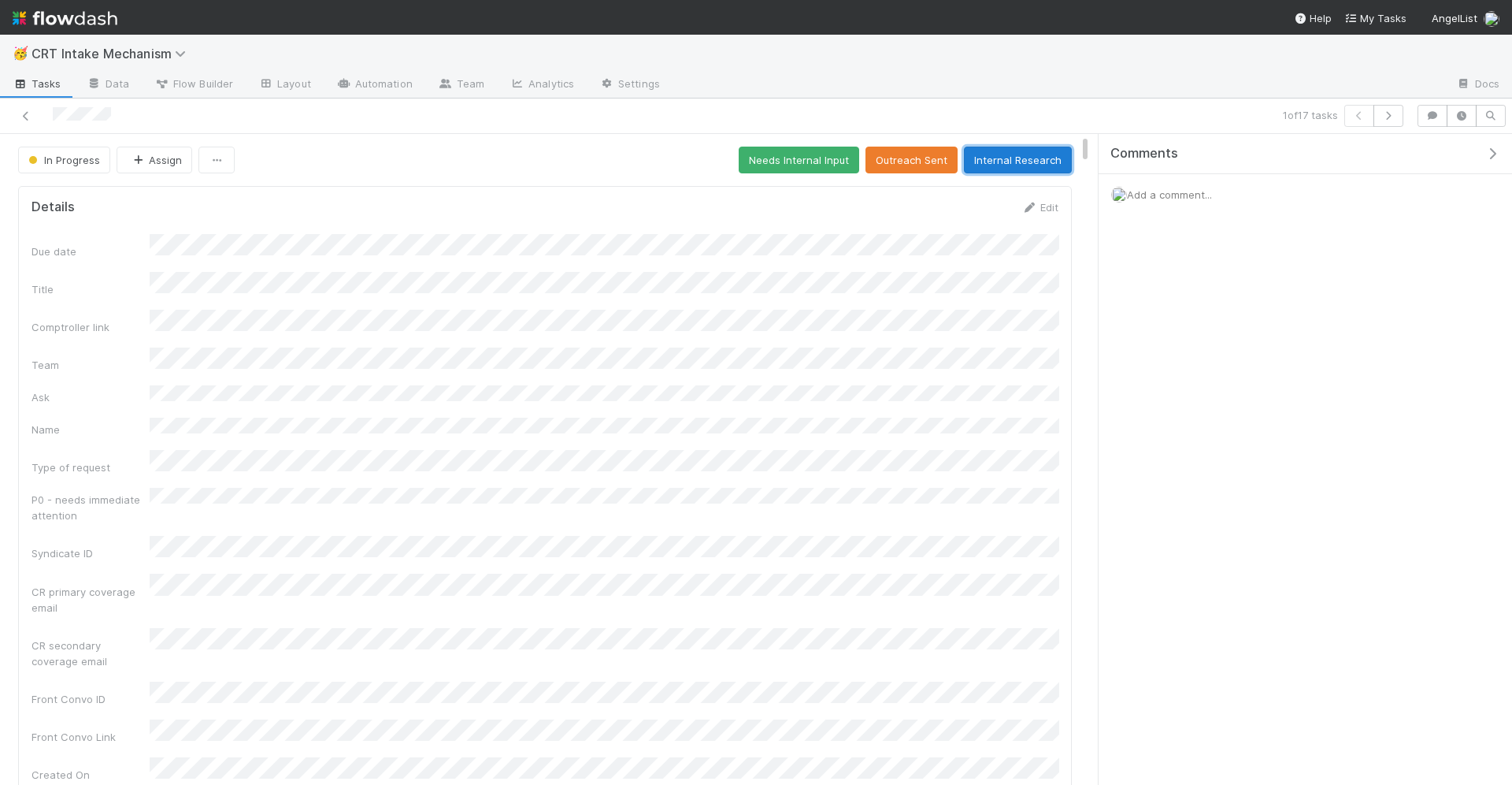
click at [1024, 163] on button "Internal Research" at bounding box center [1017, 160] width 108 height 27
click at [985, 146] on button "Internal Research" at bounding box center [1017, 160] width 108 height 27
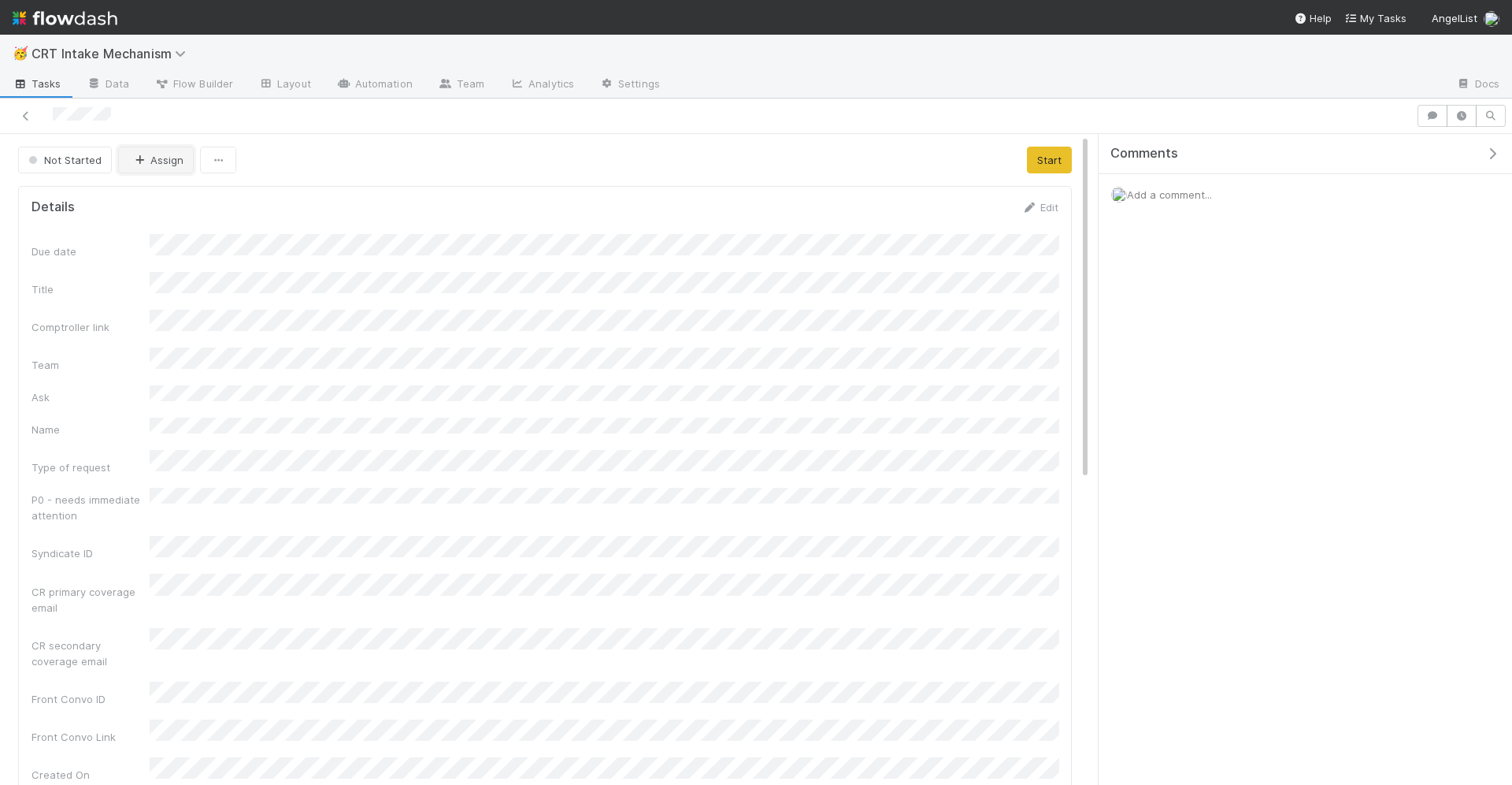
click at [166, 157] on button "Assign" at bounding box center [156, 160] width 76 height 27
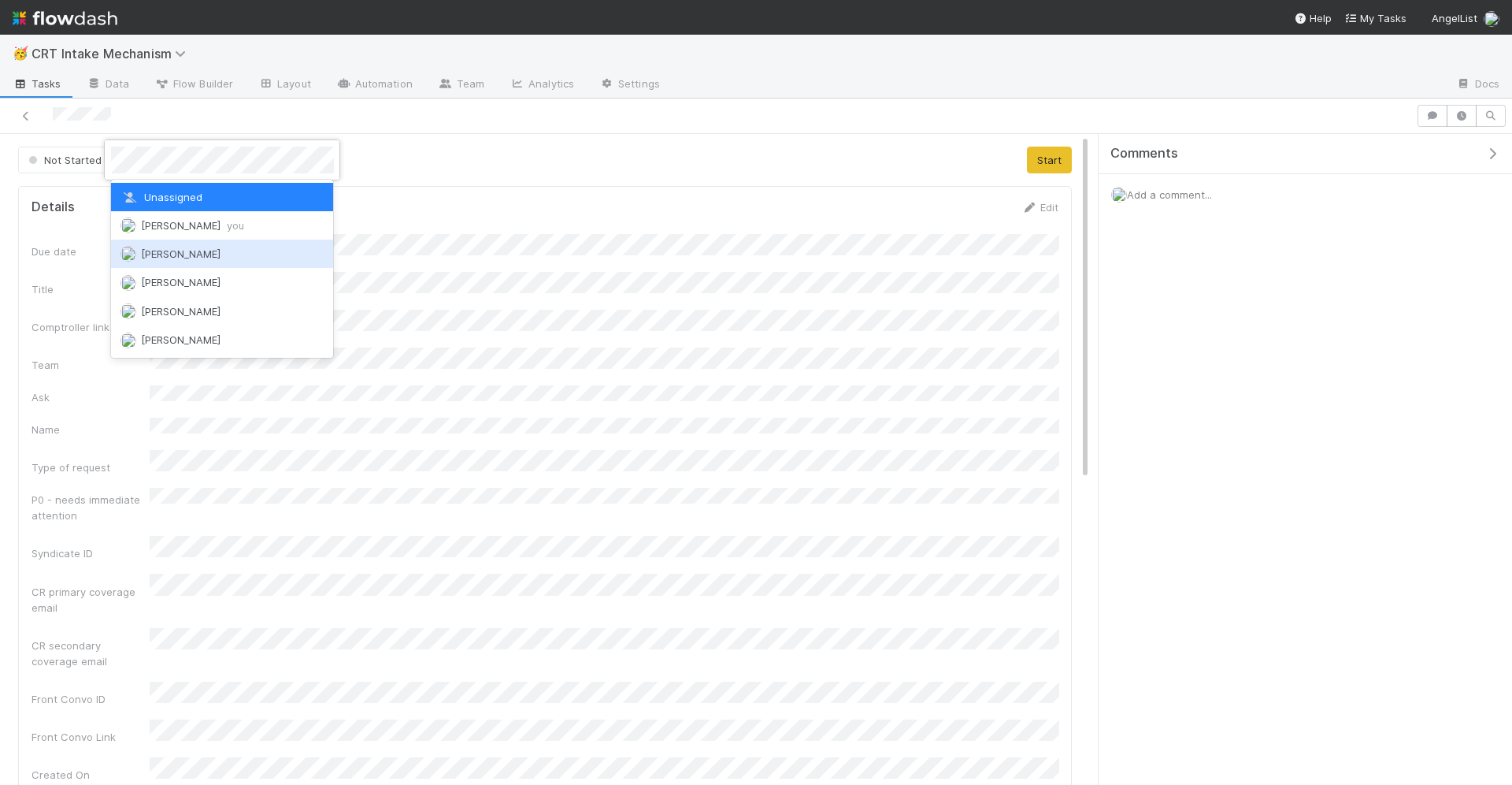
click at [177, 248] on span "[PERSON_NAME]" at bounding box center [181, 253] width 80 height 13
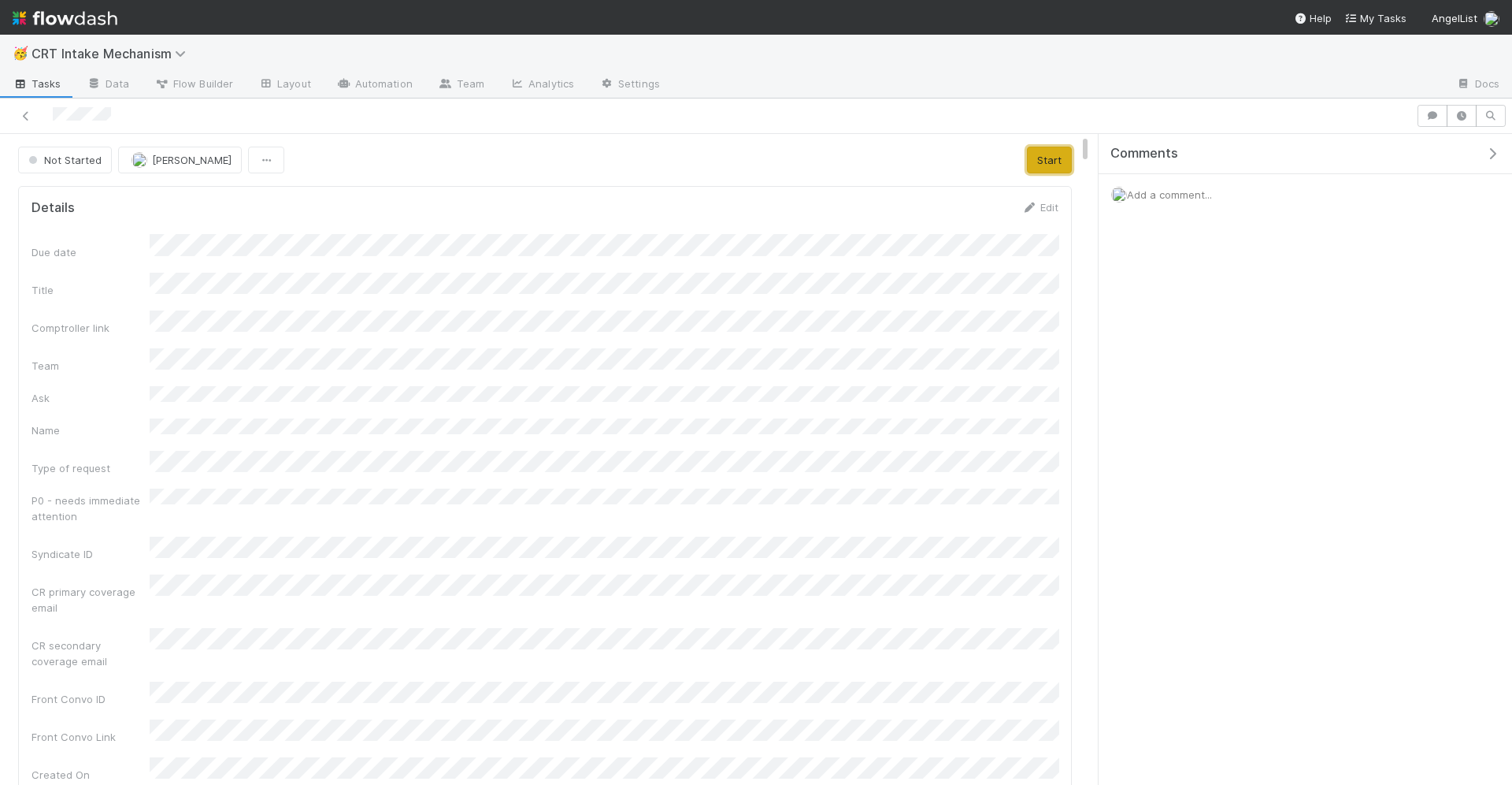
click at [1052, 163] on button "Start" at bounding box center [1049, 160] width 45 height 27
click at [1212, 194] on span "Add a comment..." at bounding box center [1169, 195] width 85 height 13
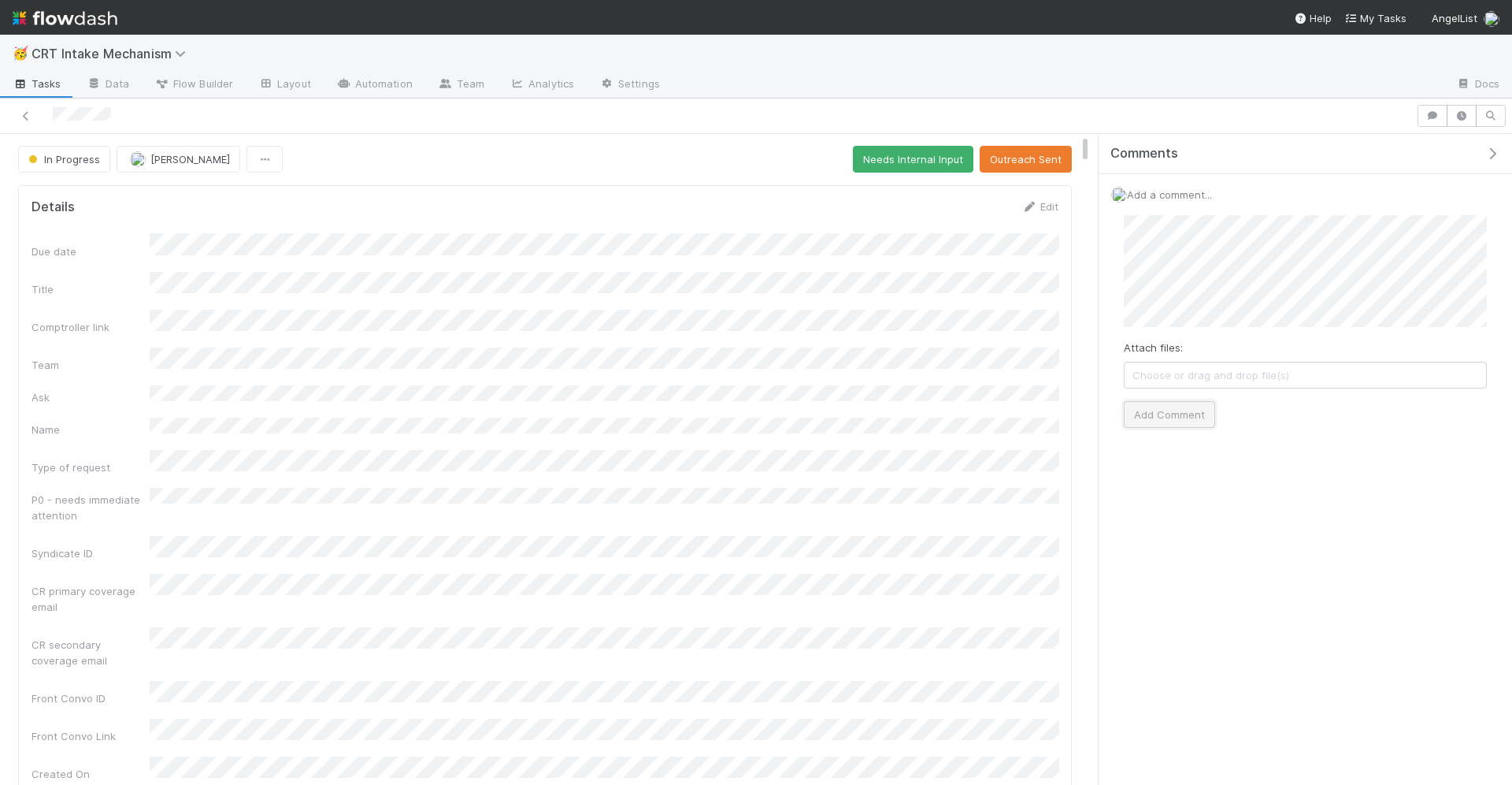
click at [1143, 415] on button "Add Comment" at bounding box center [1170, 415] width 91 height 27
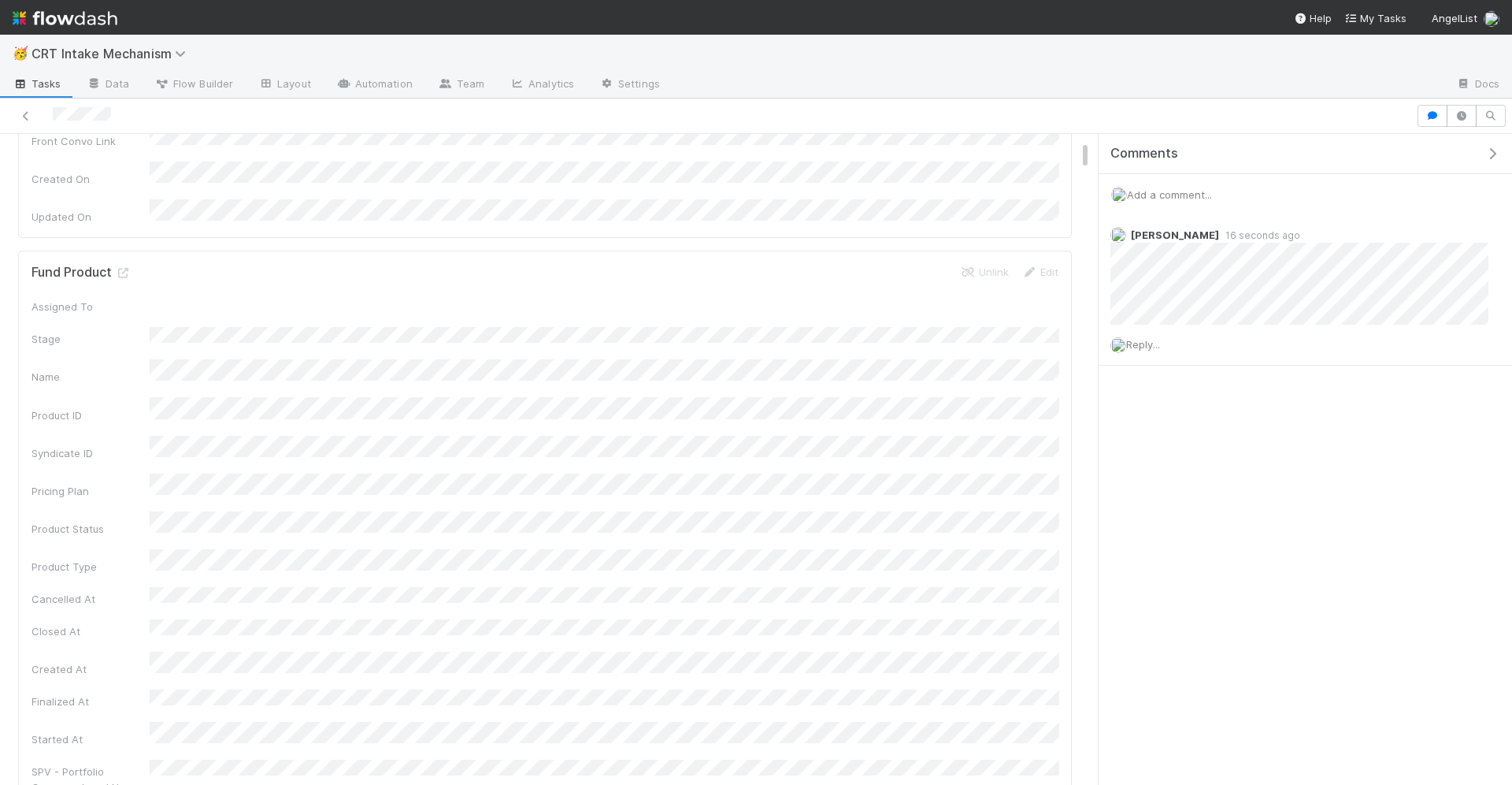
scroll to position [0, 0]
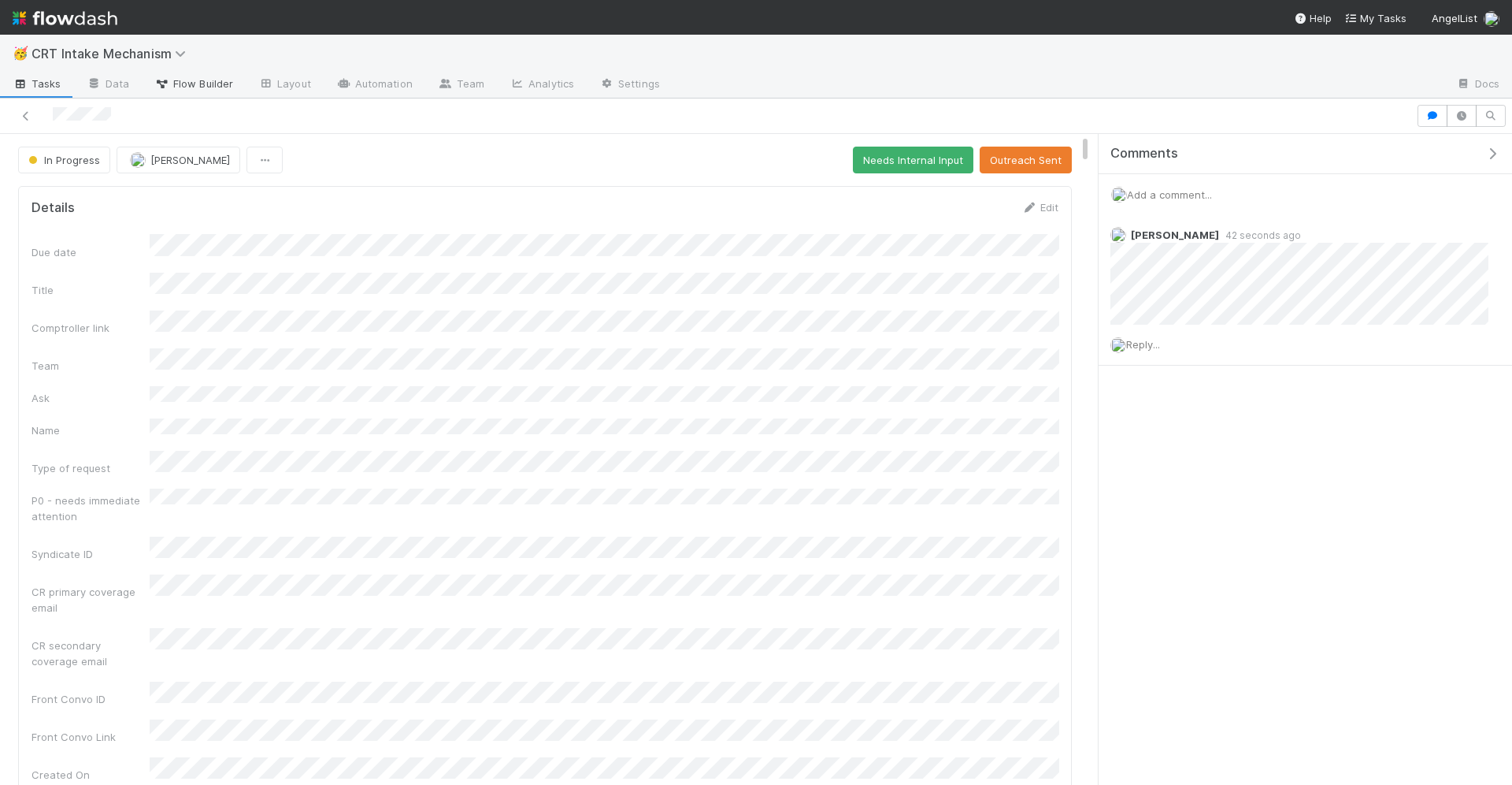
click at [216, 84] on span "Flow Builder" at bounding box center [193, 84] width 79 height 16
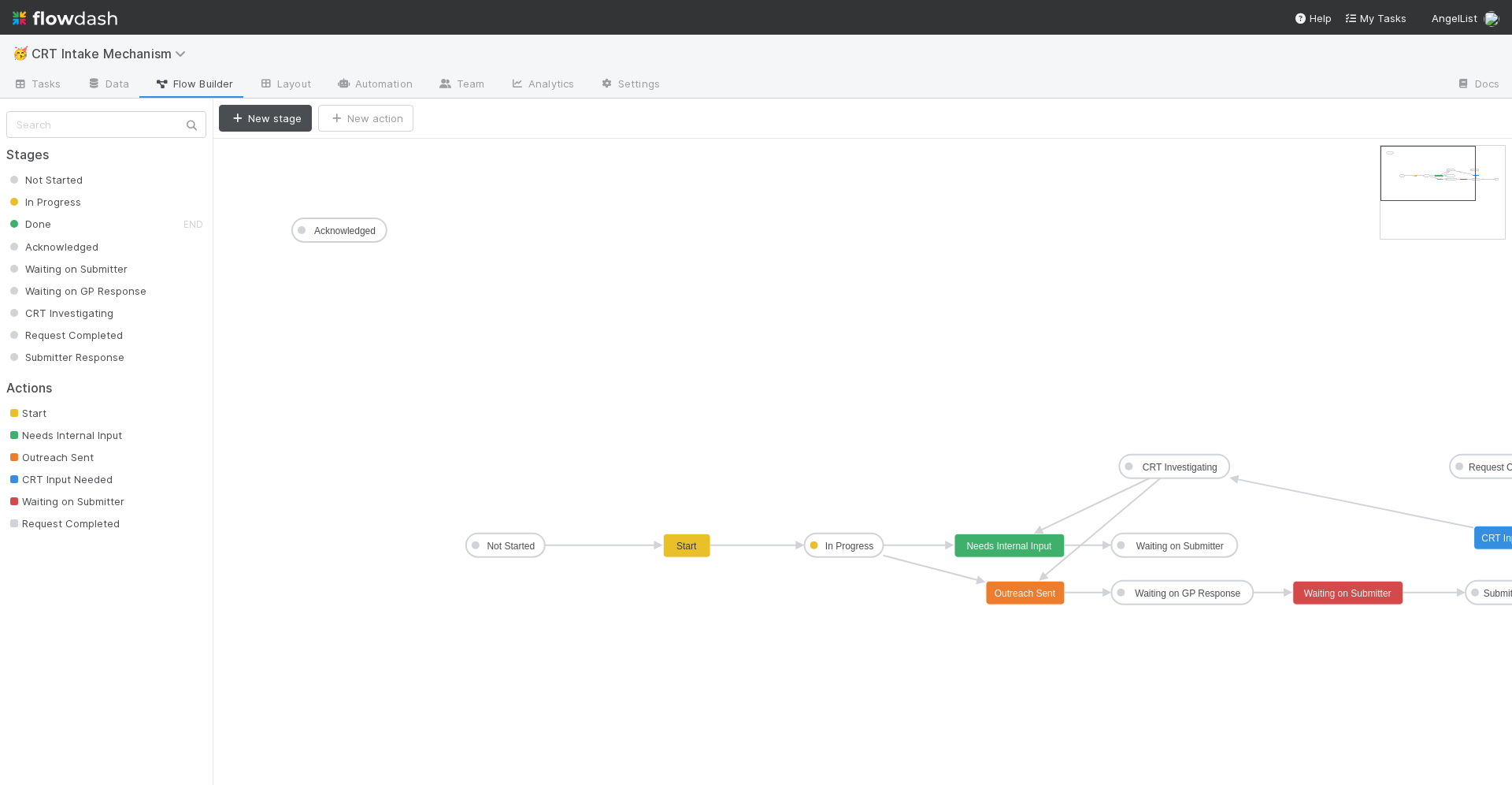
click at [1030, 601] on rect at bounding box center [1026, 593] width 79 height 24
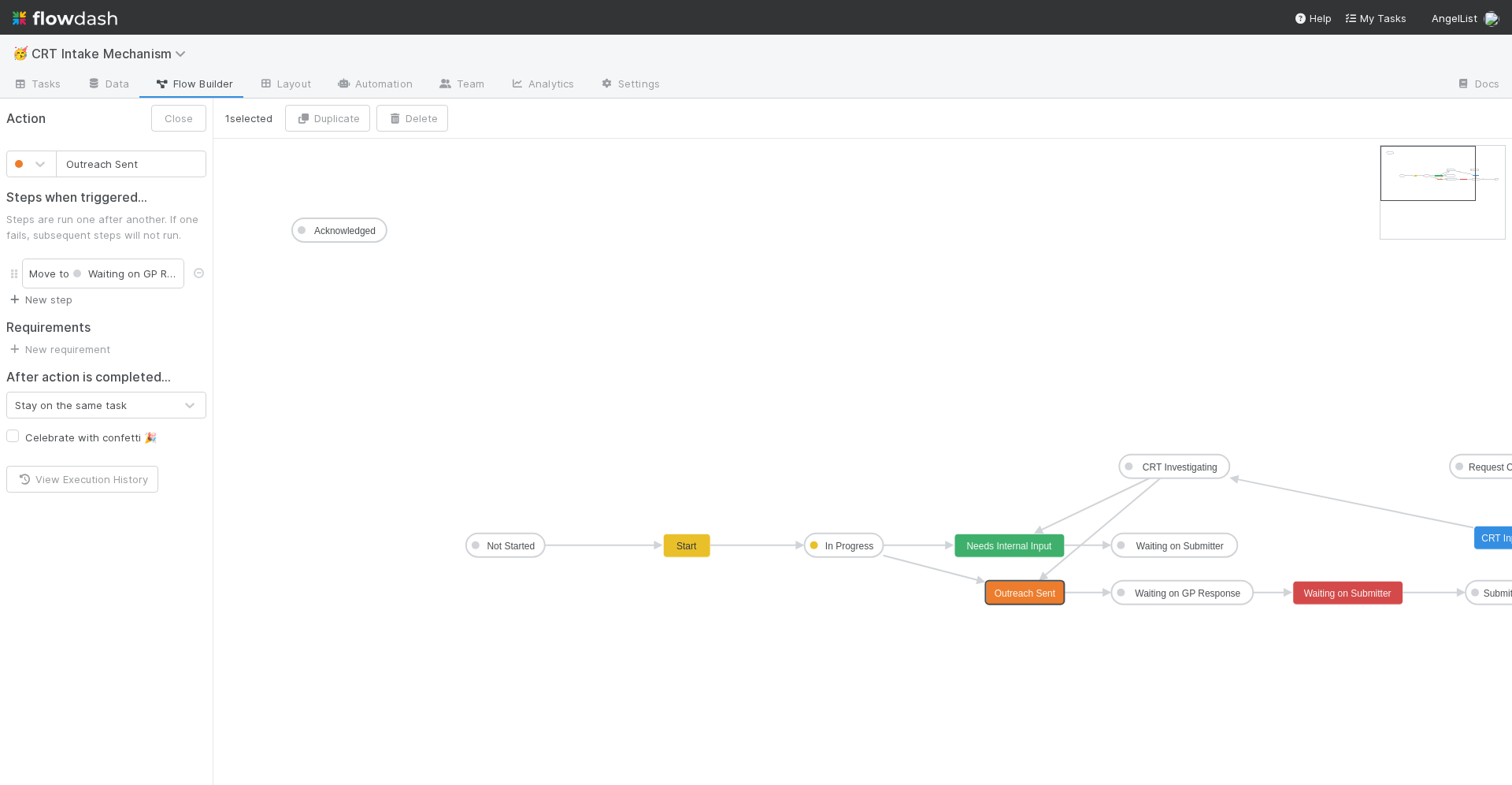
click at [46, 299] on link "New step" at bounding box center [39, 300] width 66 height 13
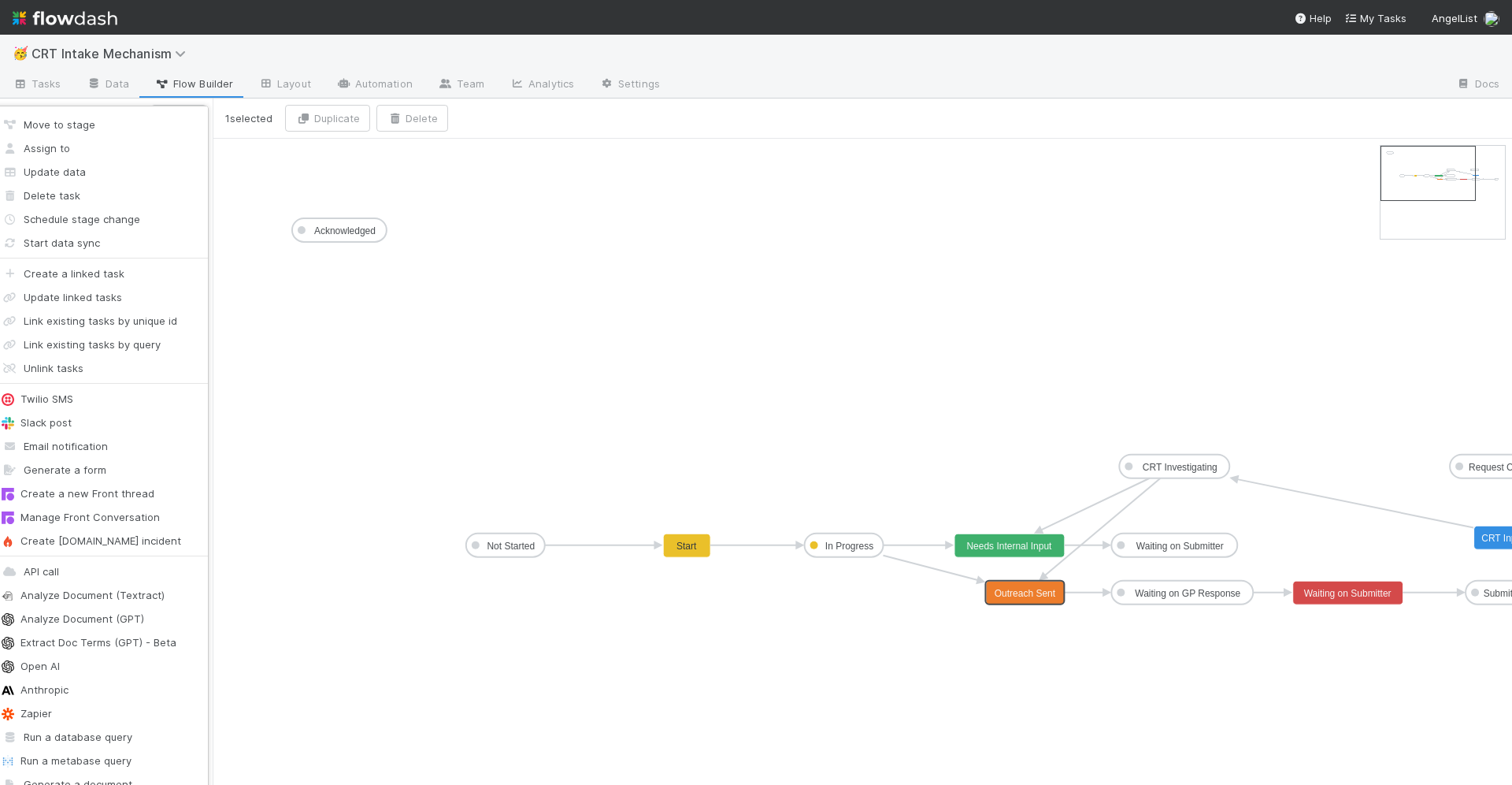
click at [422, 537] on div "Move to stage Assign to Update data Delete task Schedule stage change Start dat…" at bounding box center [756, 392] width 1512 height 785
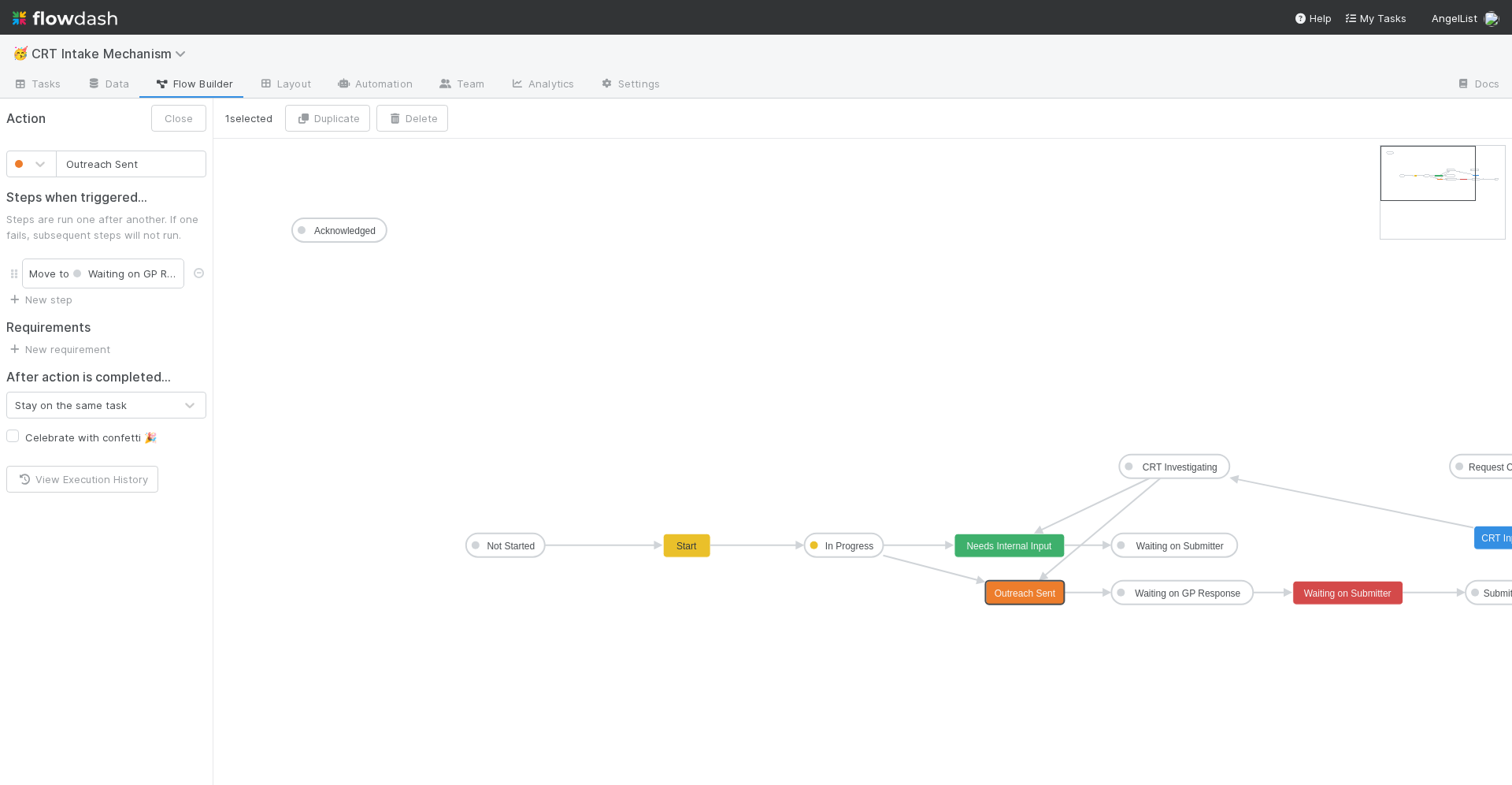
click at [66, 354] on span "New requirement" at bounding box center [58, 349] width 104 height 16
click at [66, 349] on link "New requirement" at bounding box center [58, 349] width 104 height 13
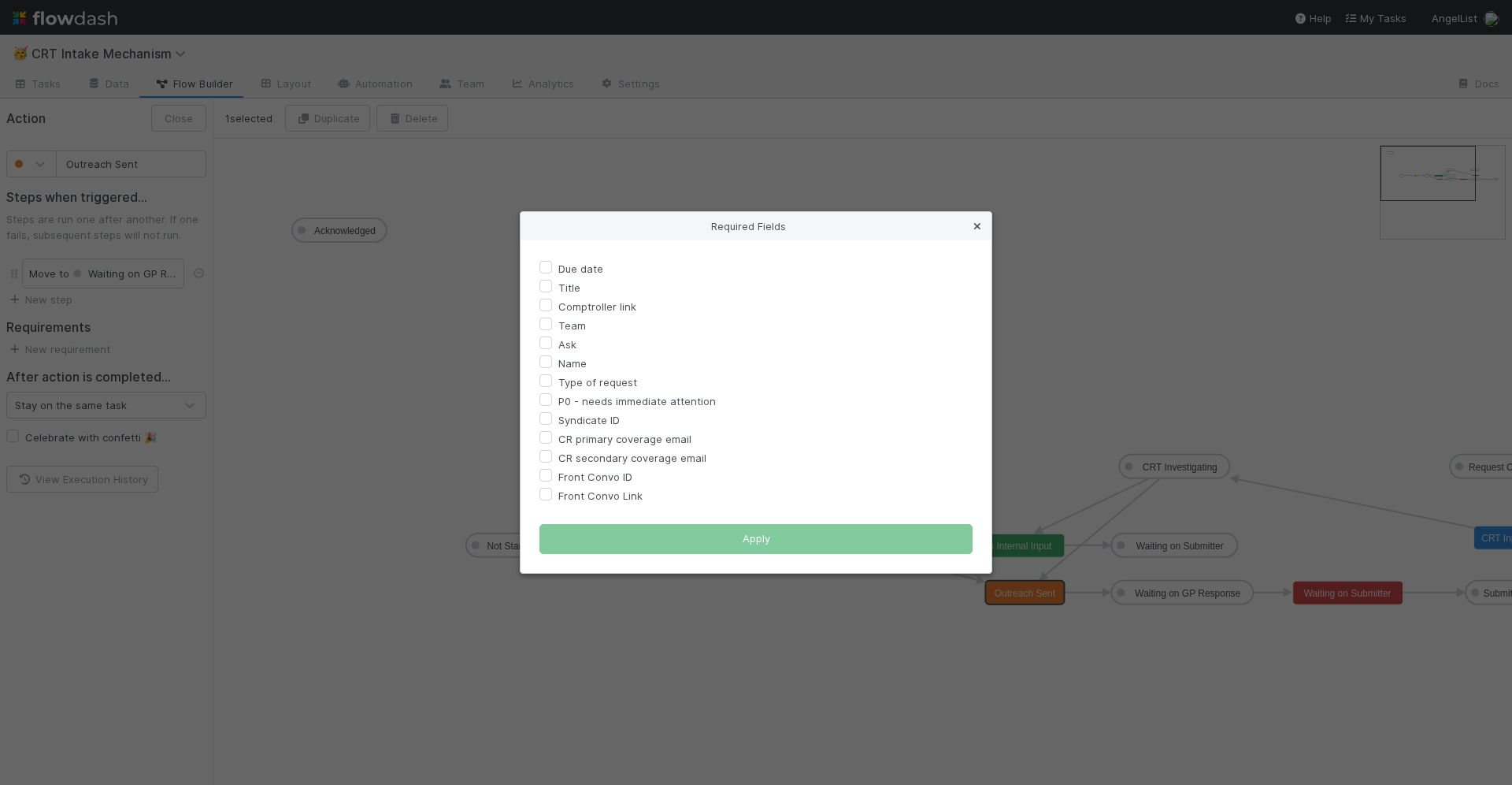
click at [977, 229] on icon at bounding box center [977, 226] width 16 height 10
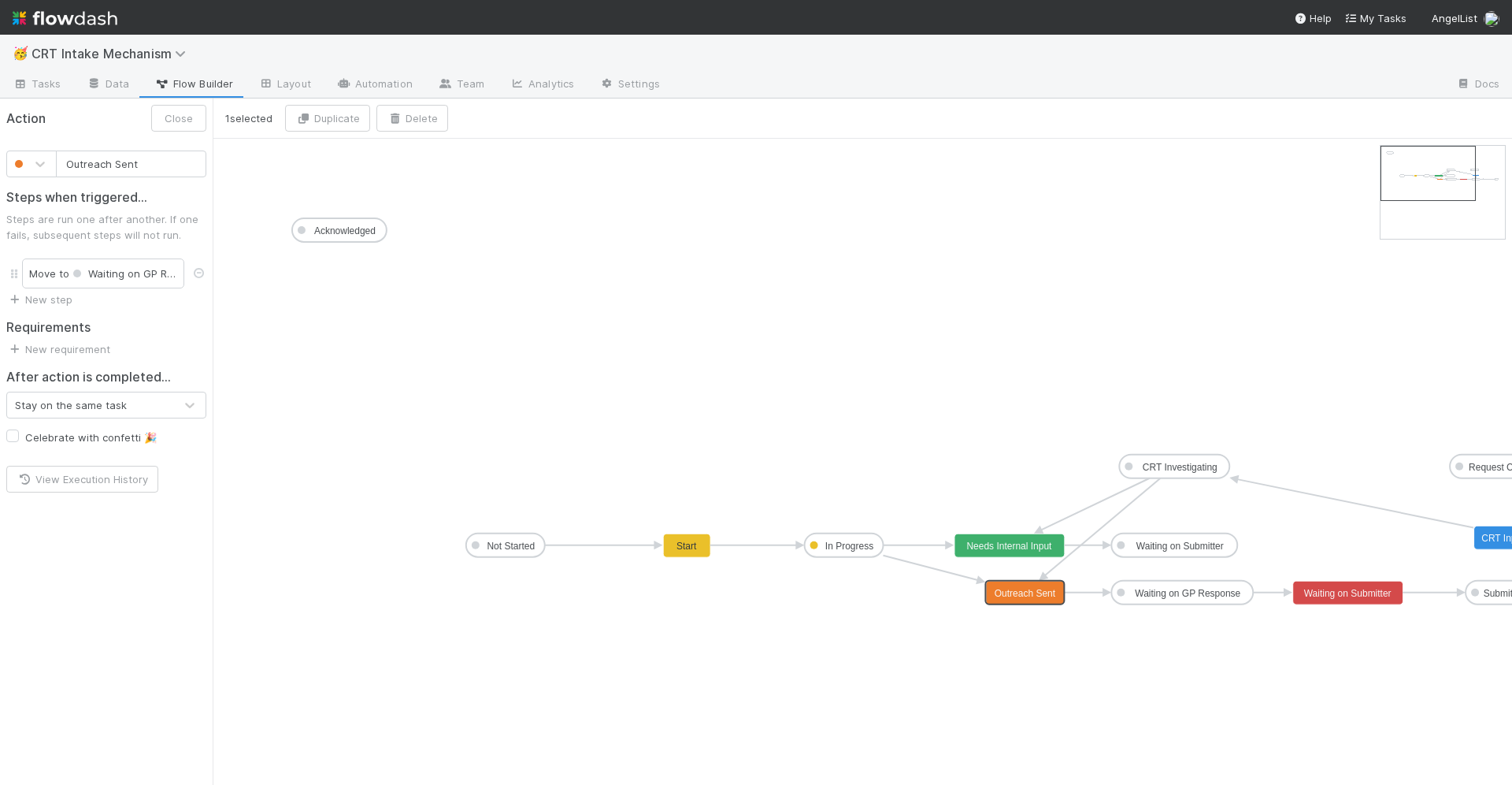
click at [128, 396] on div "Stay on the same task" at bounding box center [90, 405] width 167 height 26
click at [128, 395] on div "Stay on the same task" at bounding box center [90, 405] width 167 height 26
click at [60, 301] on link "New step" at bounding box center [39, 300] width 66 height 13
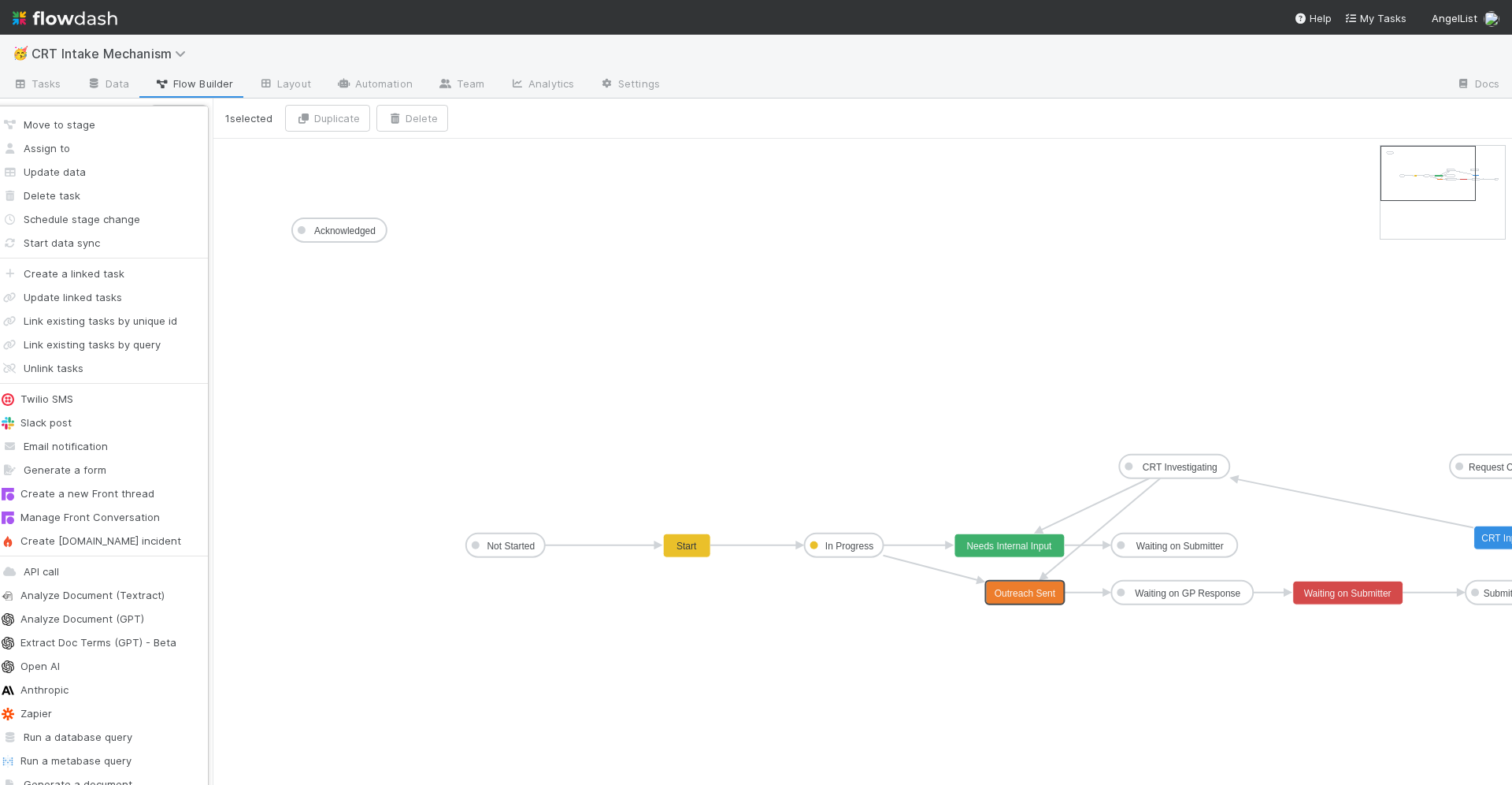
click at [265, 408] on div "Move to stage Assign to Update data Delete task Schedule stage change Start dat…" at bounding box center [756, 392] width 1512 height 785
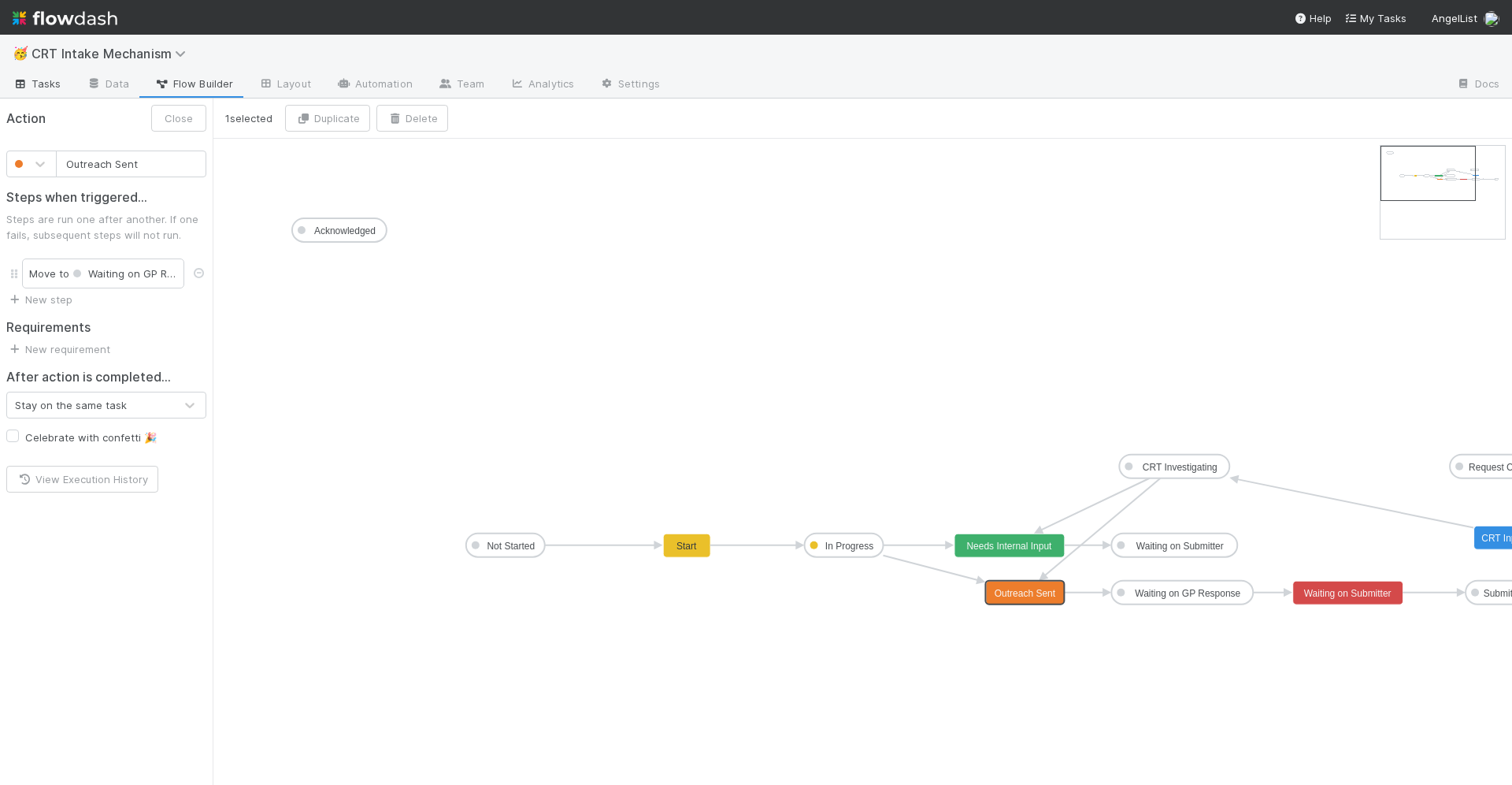
click at [41, 90] on span "Tasks" at bounding box center [37, 84] width 49 height 16
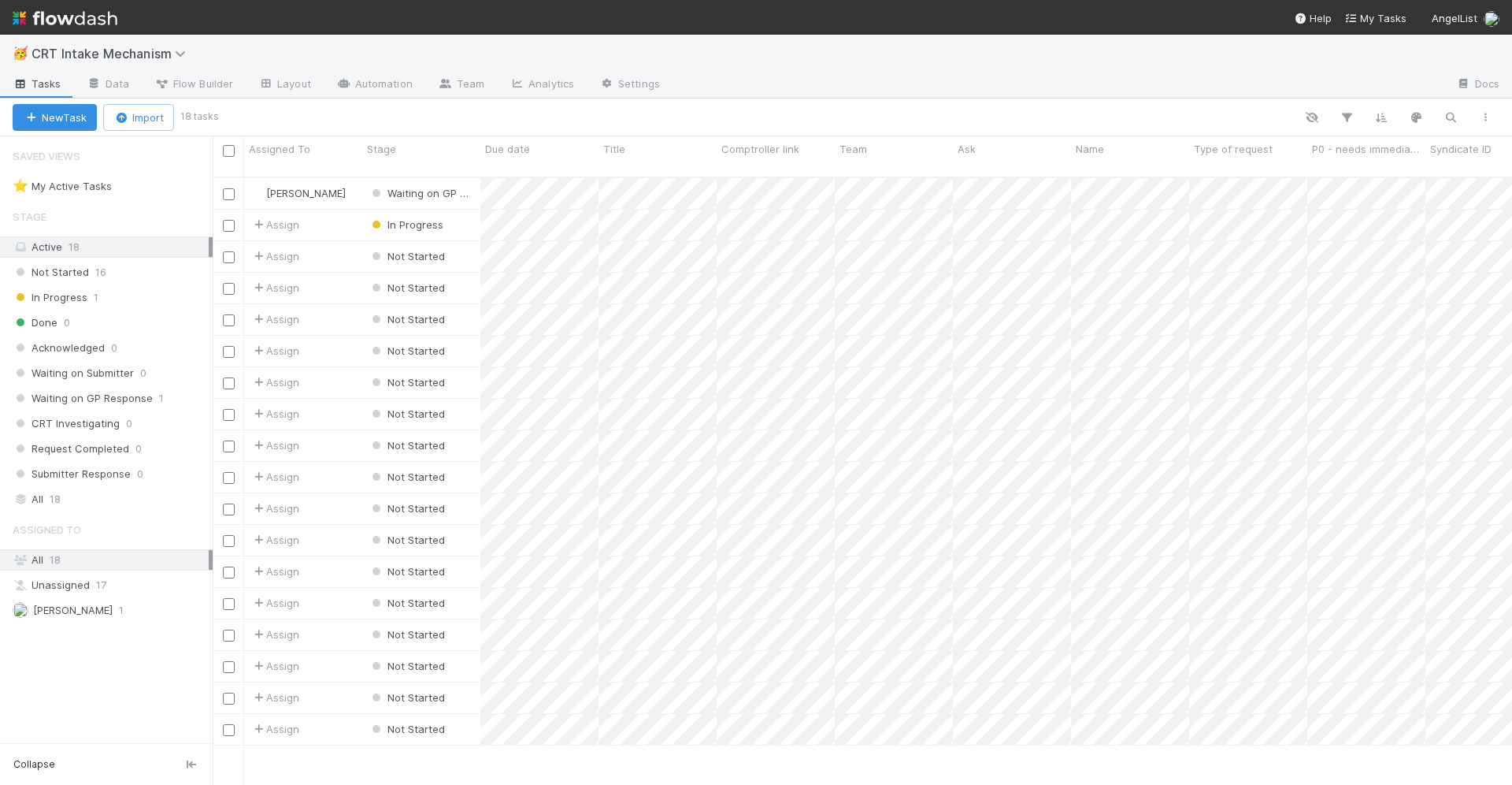
scroll to position [621, 1299]
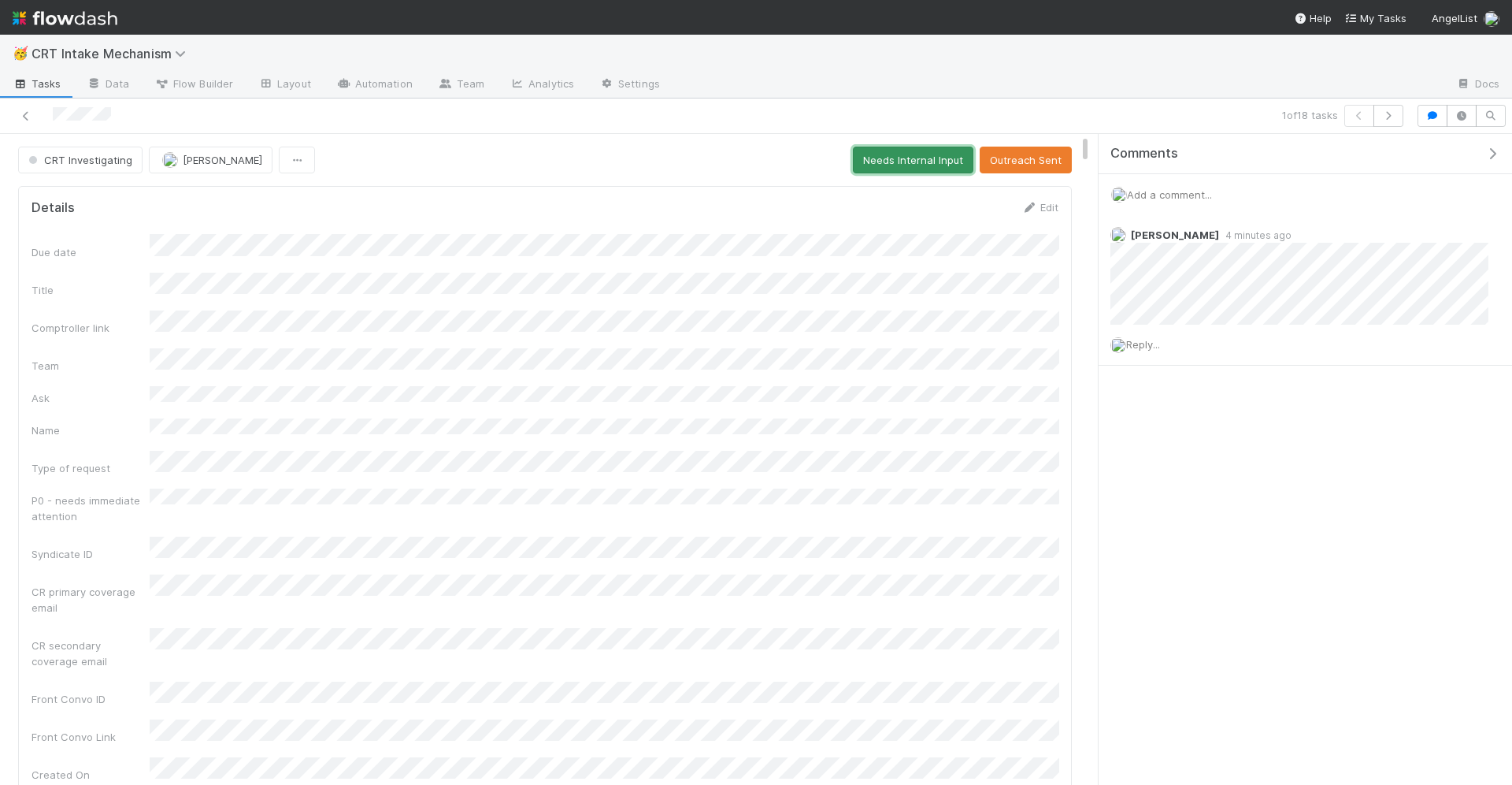
click at [941, 164] on button "Needs Internal Input" at bounding box center [913, 160] width 121 height 27
click at [101, 84] on link "Data" at bounding box center [108, 86] width 68 height 26
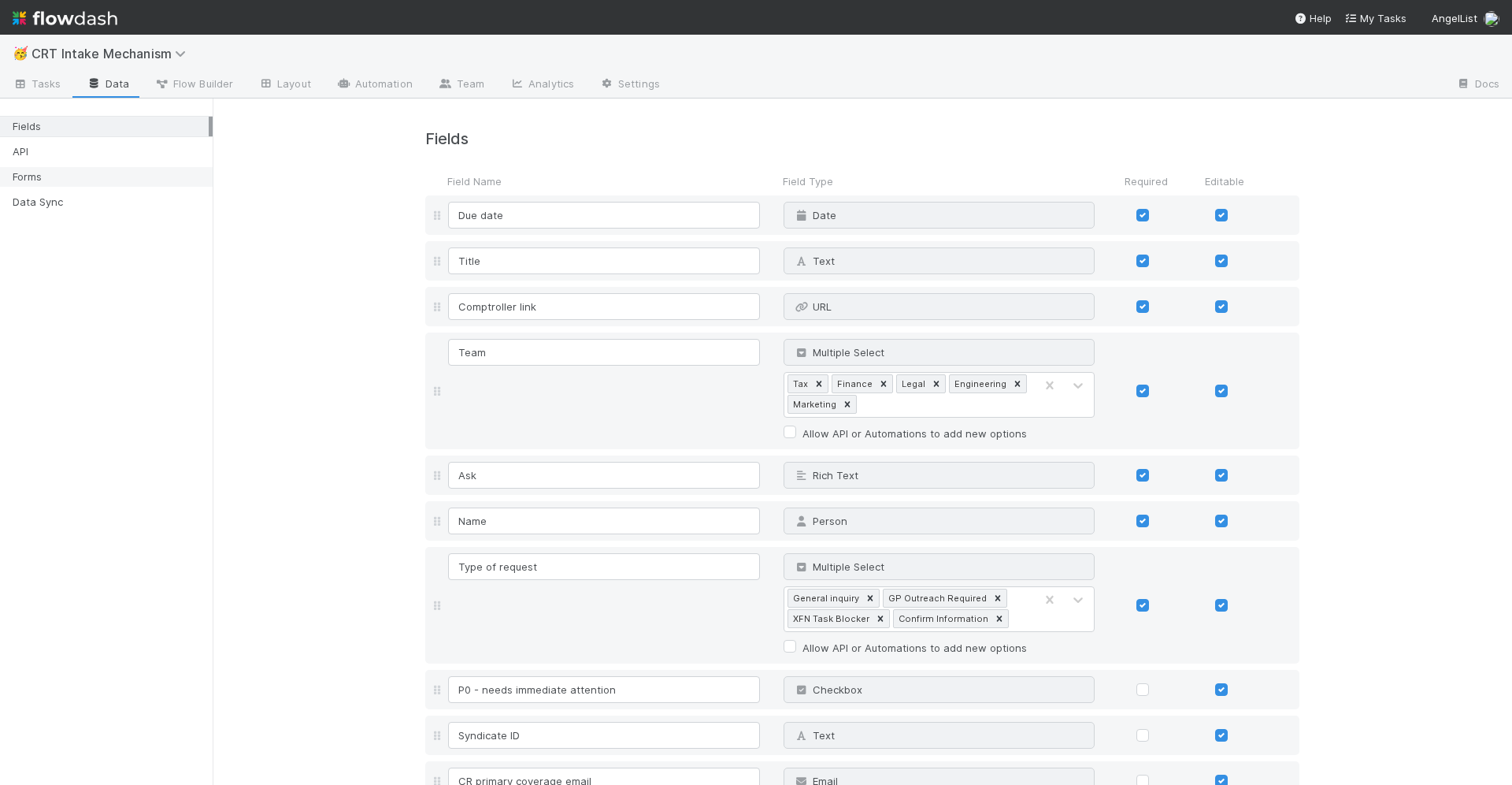
click at [102, 170] on div "Forms" at bounding box center [110, 177] width 196 height 20
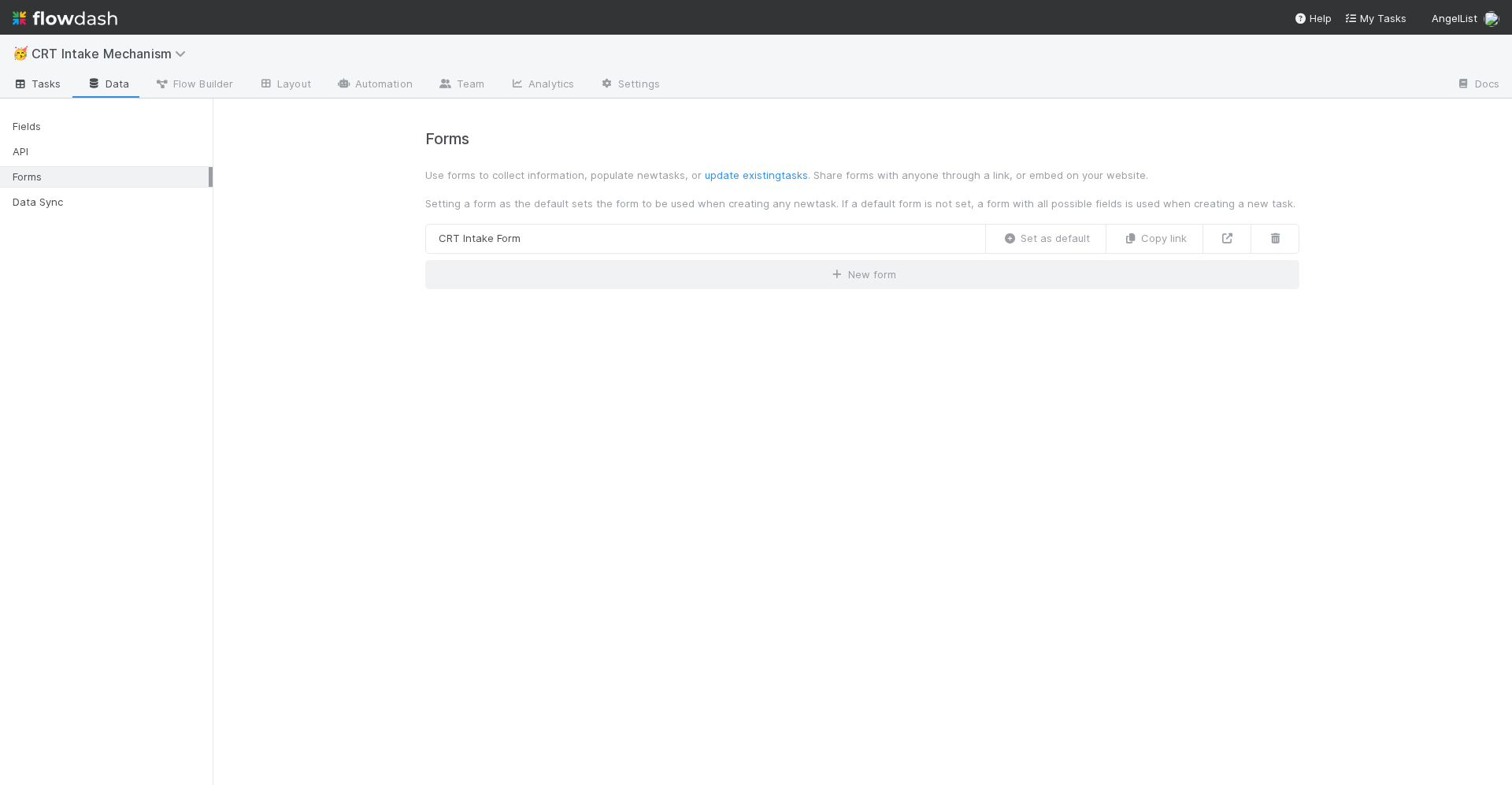
click at [62, 90] on link "Tasks" at bounding box center [37, 86] width 74 height 26
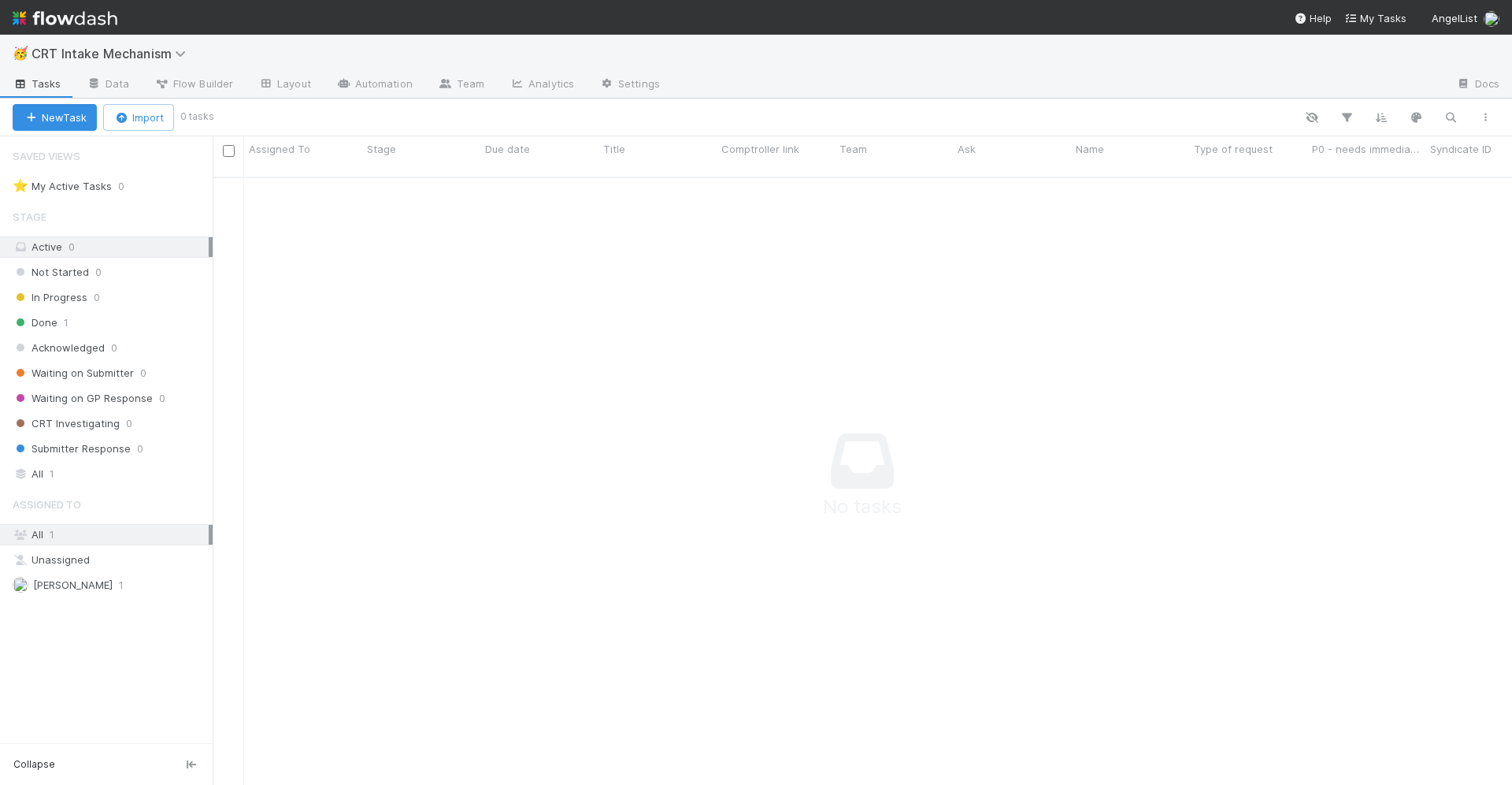
scroll to position [621, 1299]
click at [206, 82] on span "Flow Builder" at bounding box center [193, 84] width 79 height 16
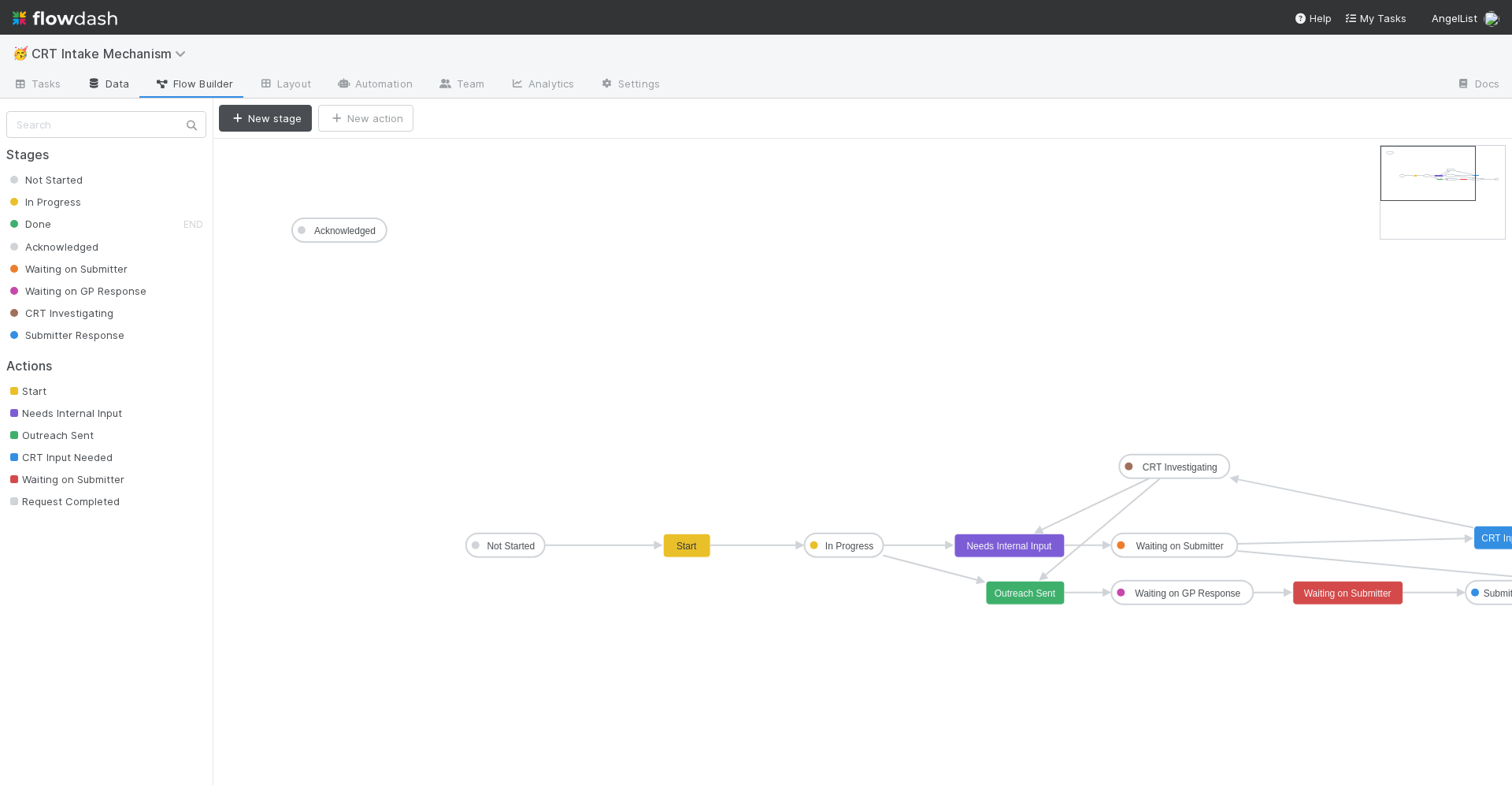
click at [109, 94] on link "Data" at bounding box center [108, 86] width 68 height 26
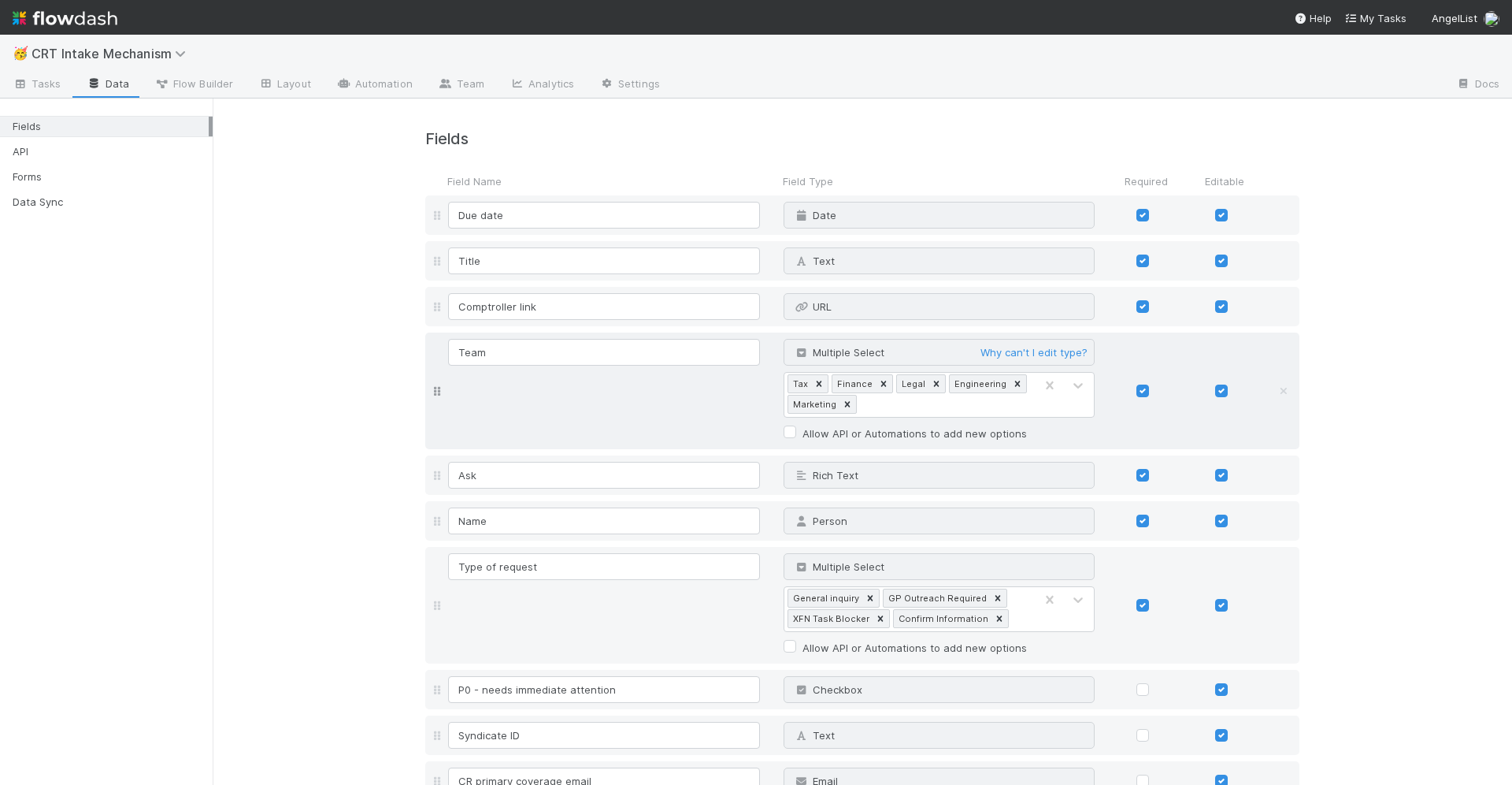
scroll to position [229, 0]
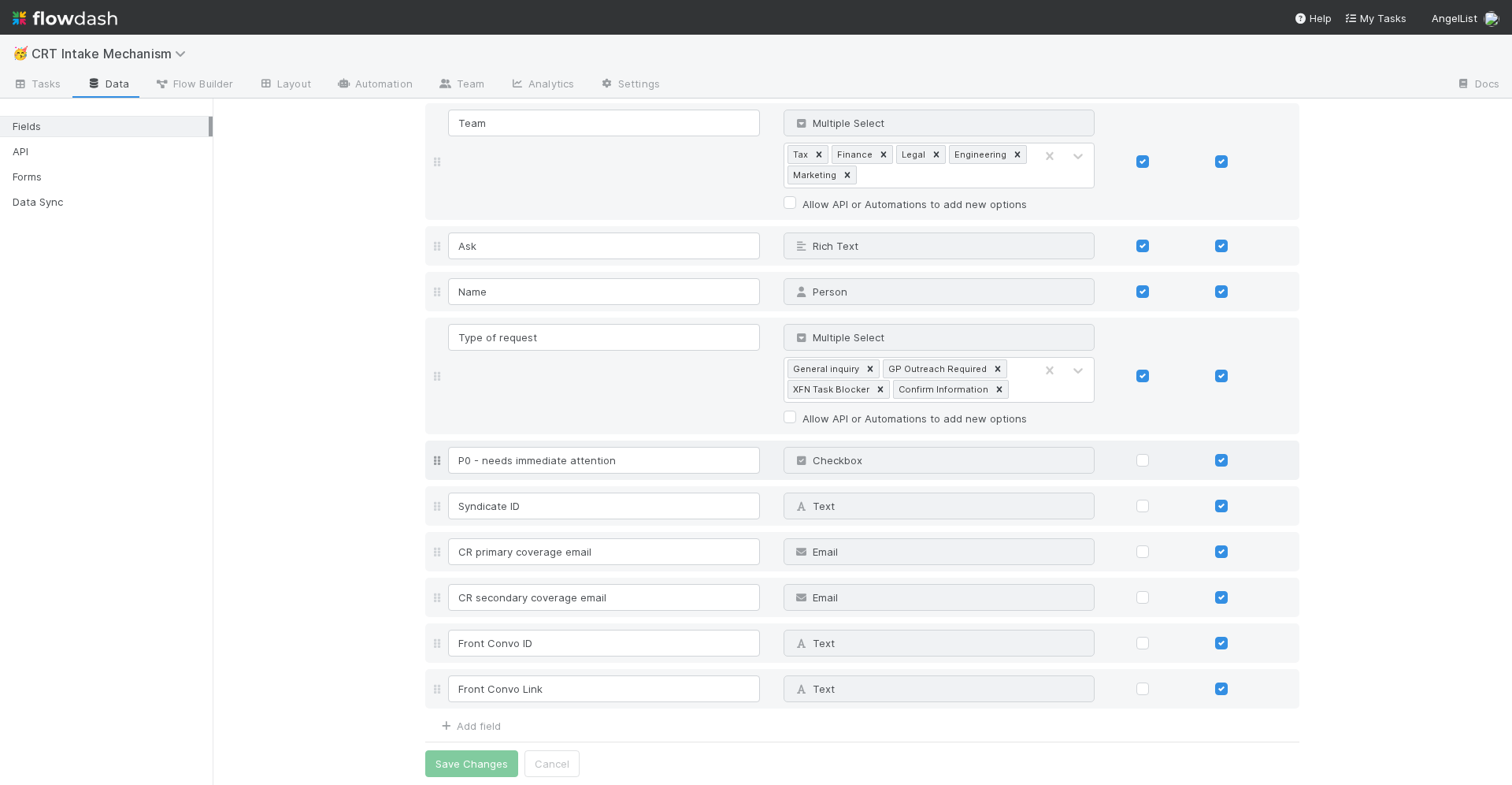
click at [439, 464] on div "Due date Date Why can't I edit type? Title Text Why can't I edit type? Comptrol…" at bounding box center [862, 337] width 874 height 742
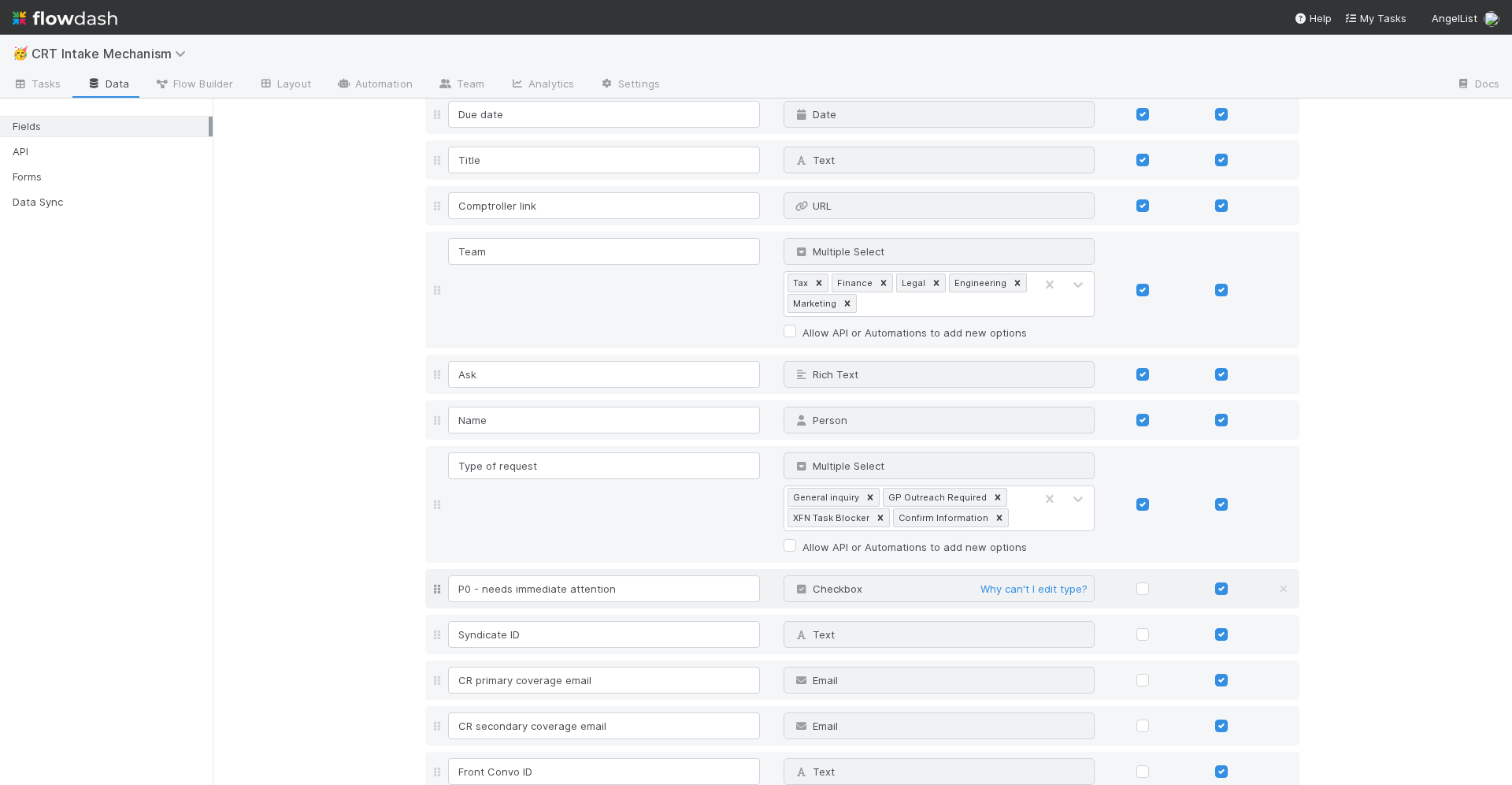
scroll to position [102, 0]
click at [856, 582] on span "Checkbox" at bounding box center [829, 587] width 69 height 13
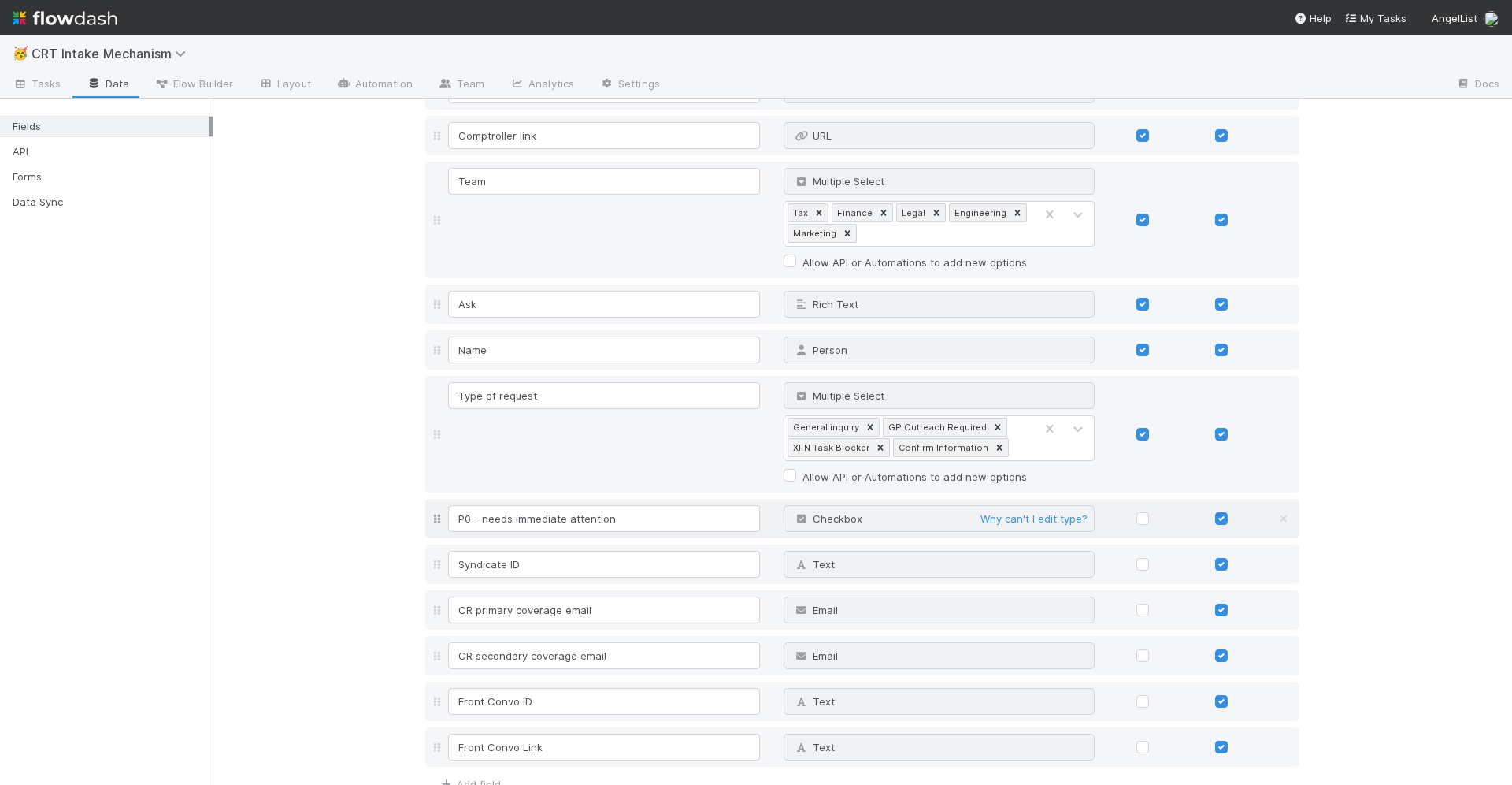
scroll to position [197, 0]
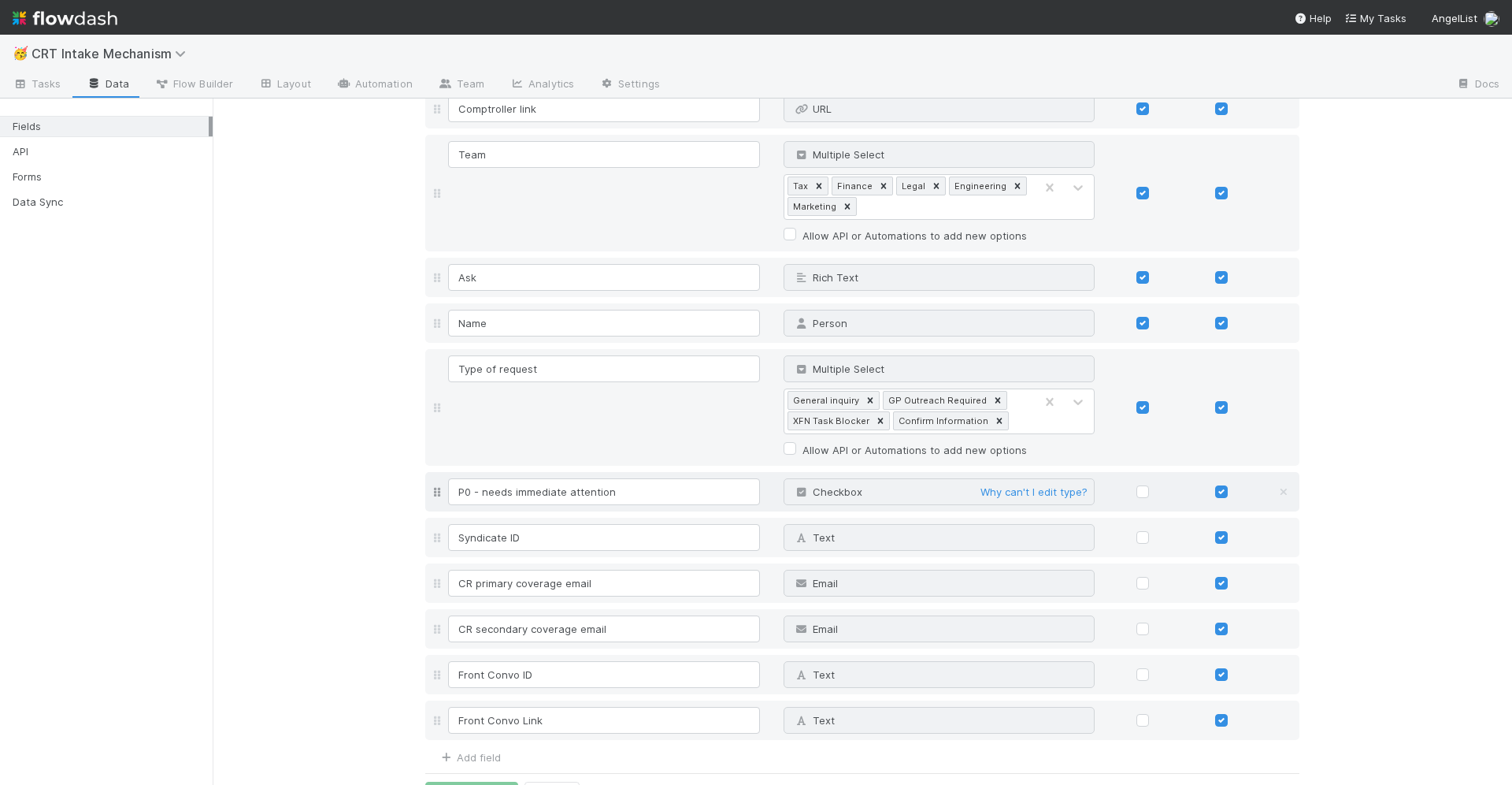
click at [961, 489] on div "Checkbox Why can't I edit type?" at bounding box center [940, 492] width 312 height 27
click at [682, 484] on input "P0 - needs immediate attention" at bounding box center [604, 492] width 312 height 27
click at [1027, 492] on link "Why can't I edit type?" at bounding box center [1034, 492] width 107 height 13
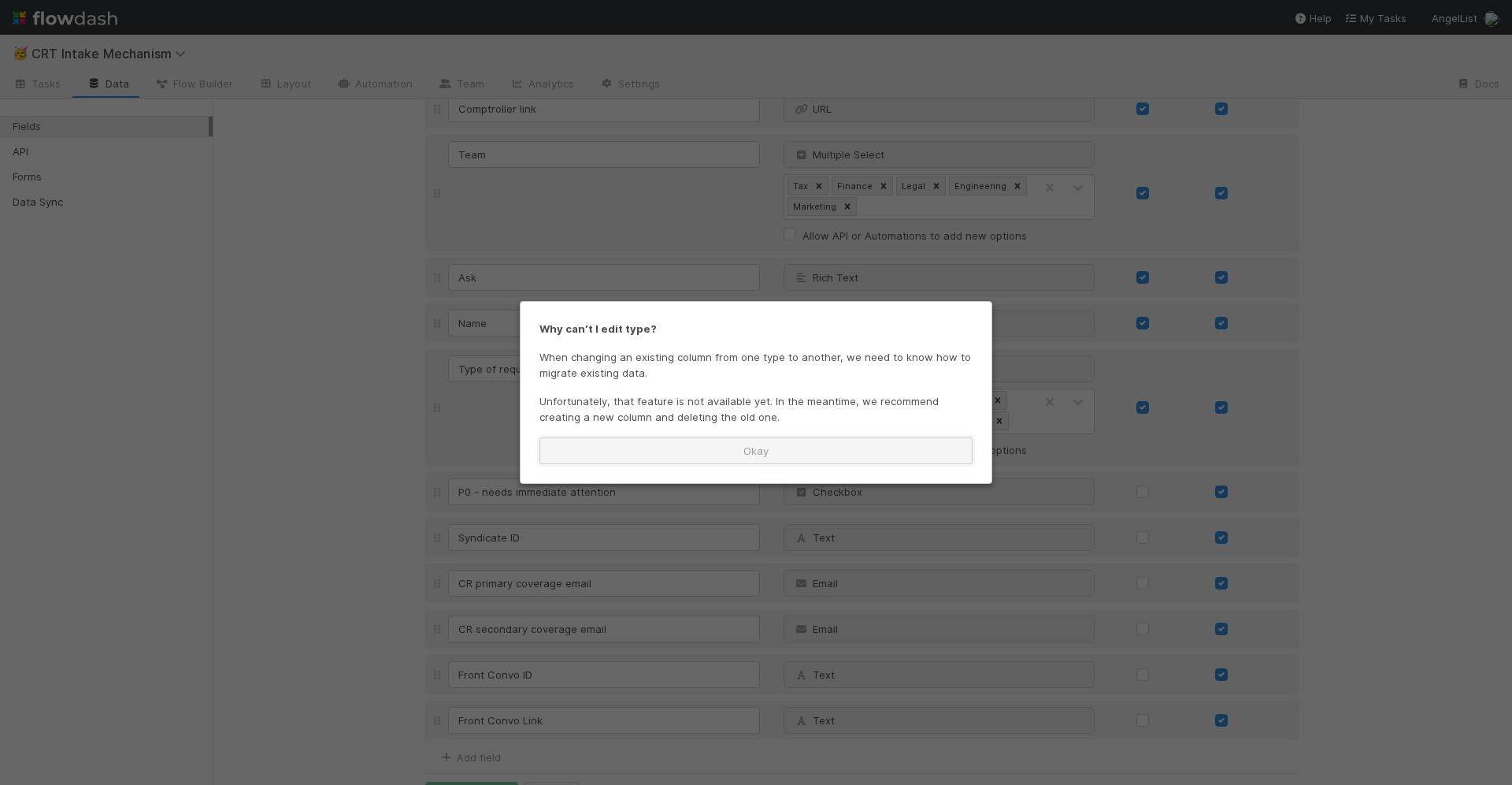
click at [888, 455] on button "Okay" at bounding box center [756, 451] width 433 height 27
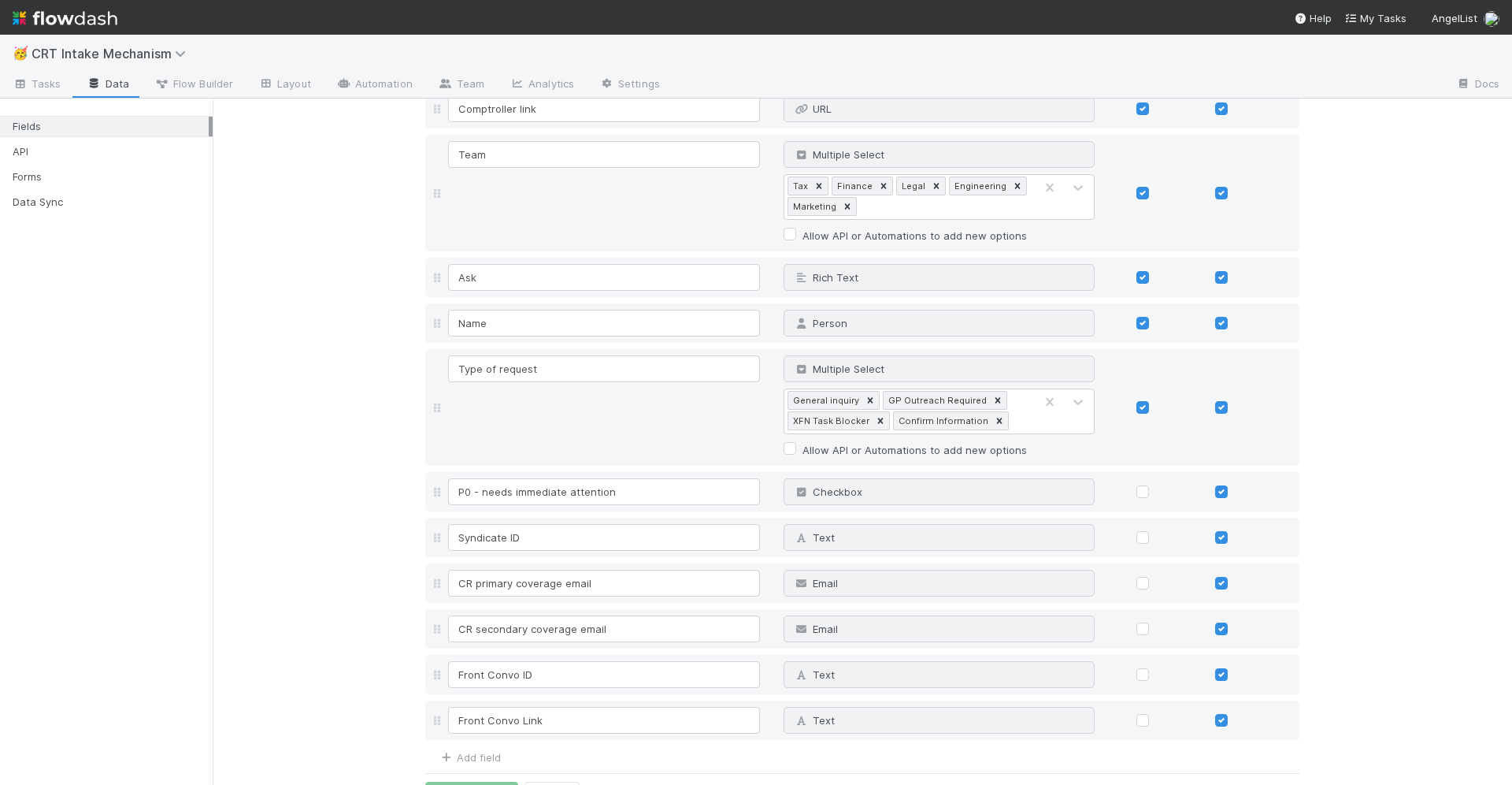
scroll to position [229, 0]
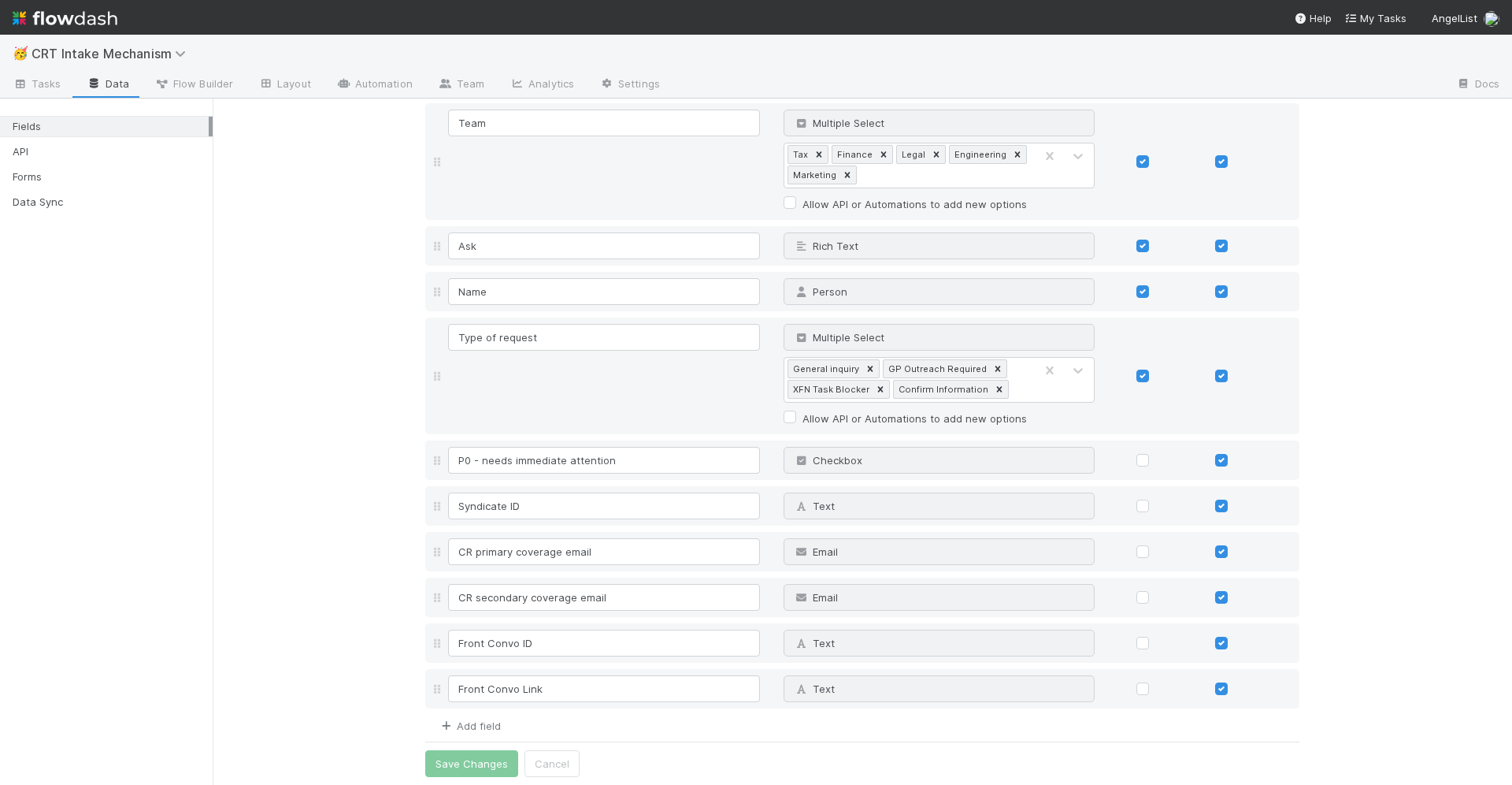
click at [458, 721] on link "Add field" at bounding box center [469, 726] width 63 height 13
click at [516, 738] on input at bounding box center [604, 735] width 312 height 27
click at [871, 727] on div "Text" at bounding box center [924, 735] width 279 height 26
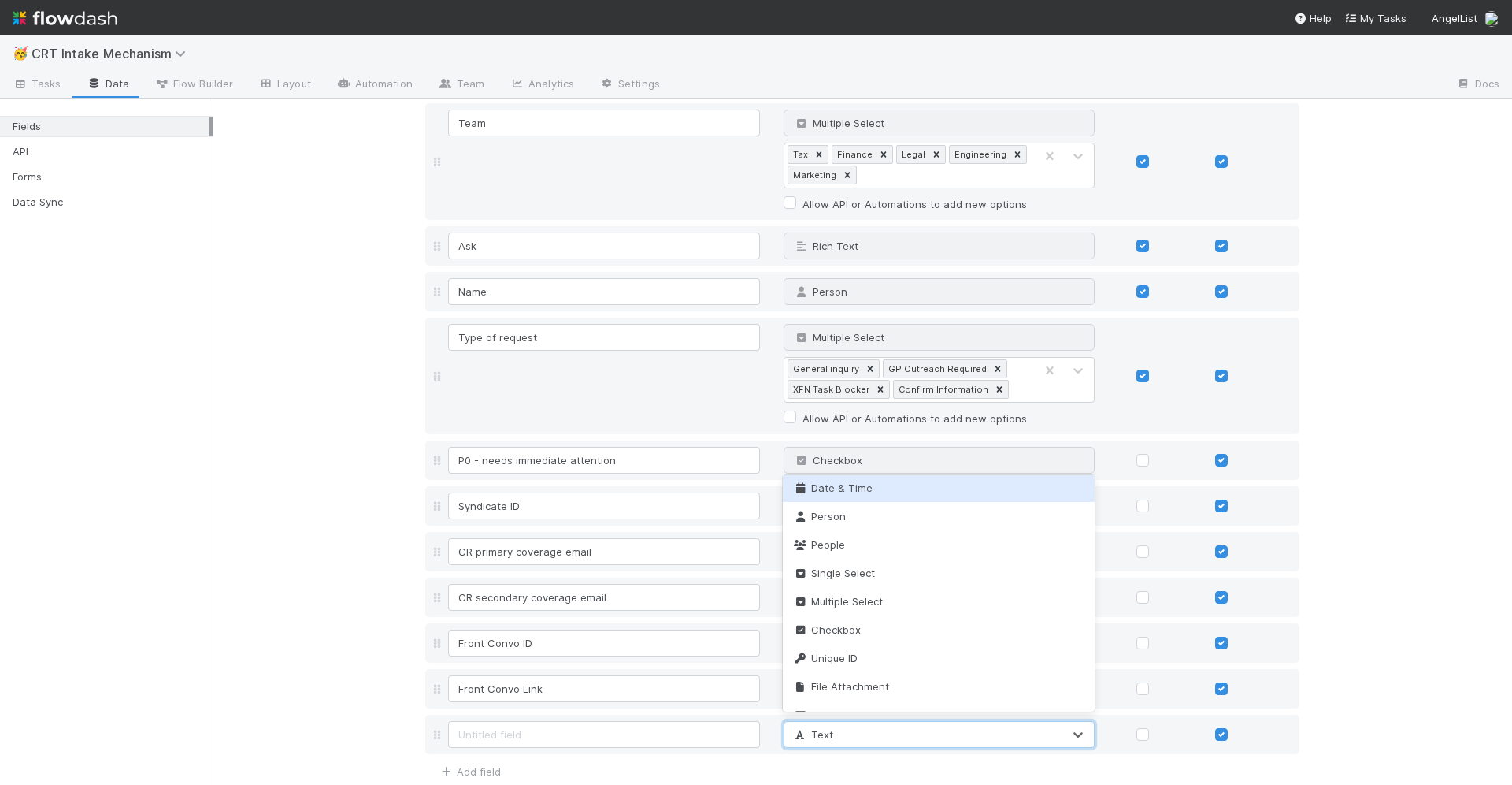
scroll to position [233, 0]
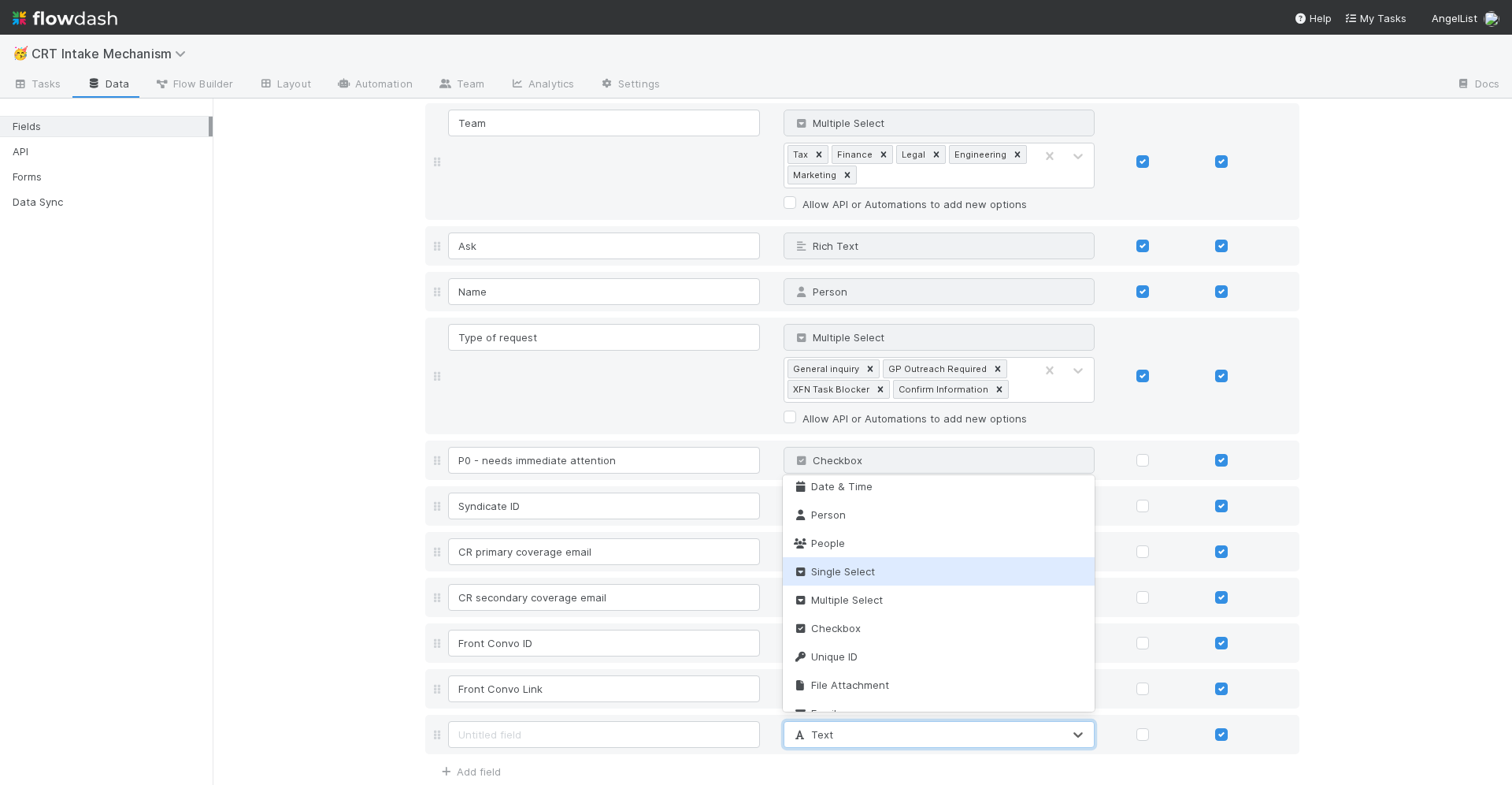
click at [945, 577] on div "Single Select" at bounding box center [939, 571] width 312 height 28
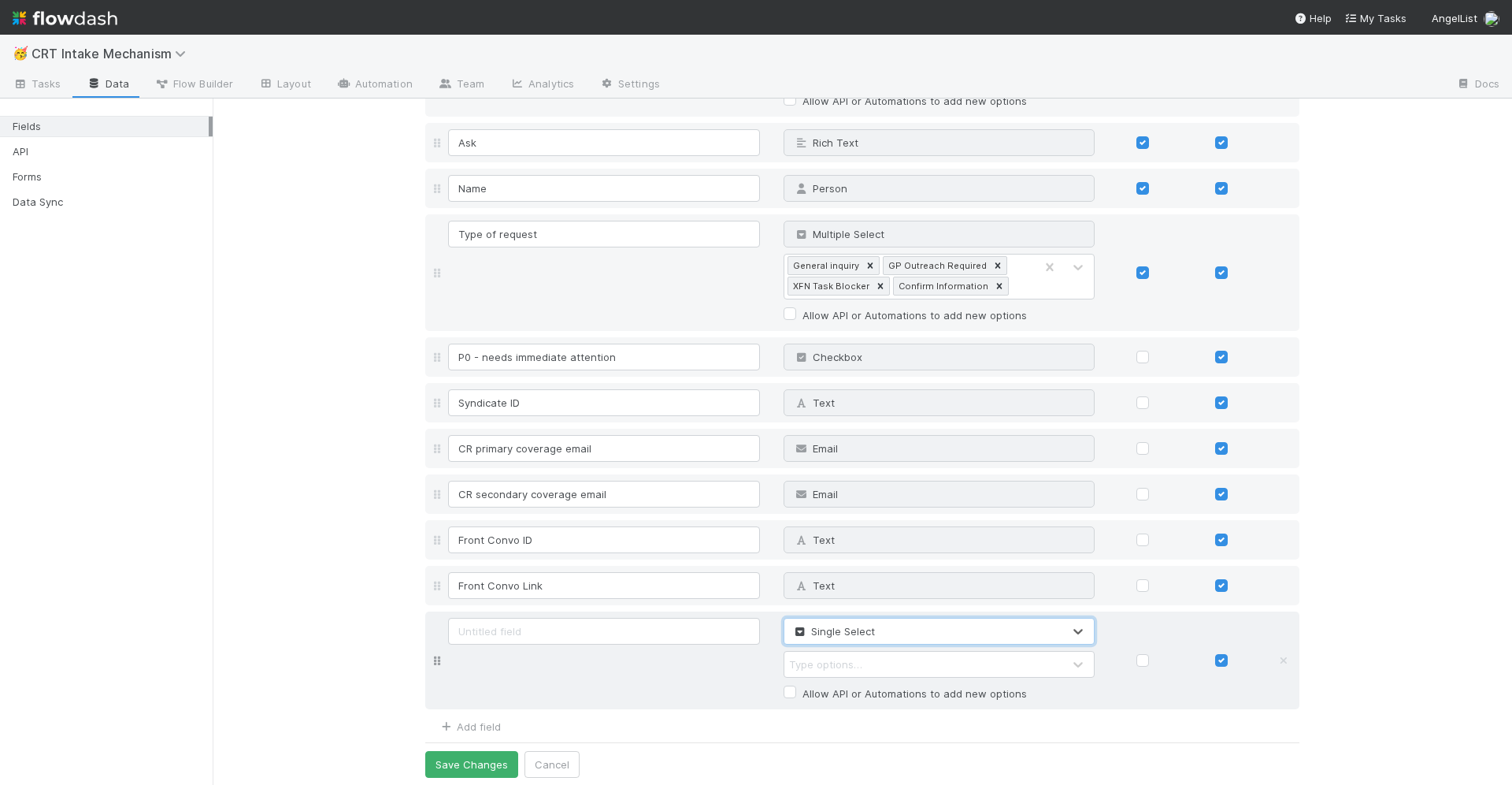
scroll to position [332, 0]
click at [852, 667] on div "Type options…" at bounding box center [826, 665] width 74 height 16
click at [695, 635] on input at bounding box center [604, 632] width 312 height 27
type input "Urgency"
click at [828, 657] on div "Type options…" at bounding box center [826, 665] width 74 height 16
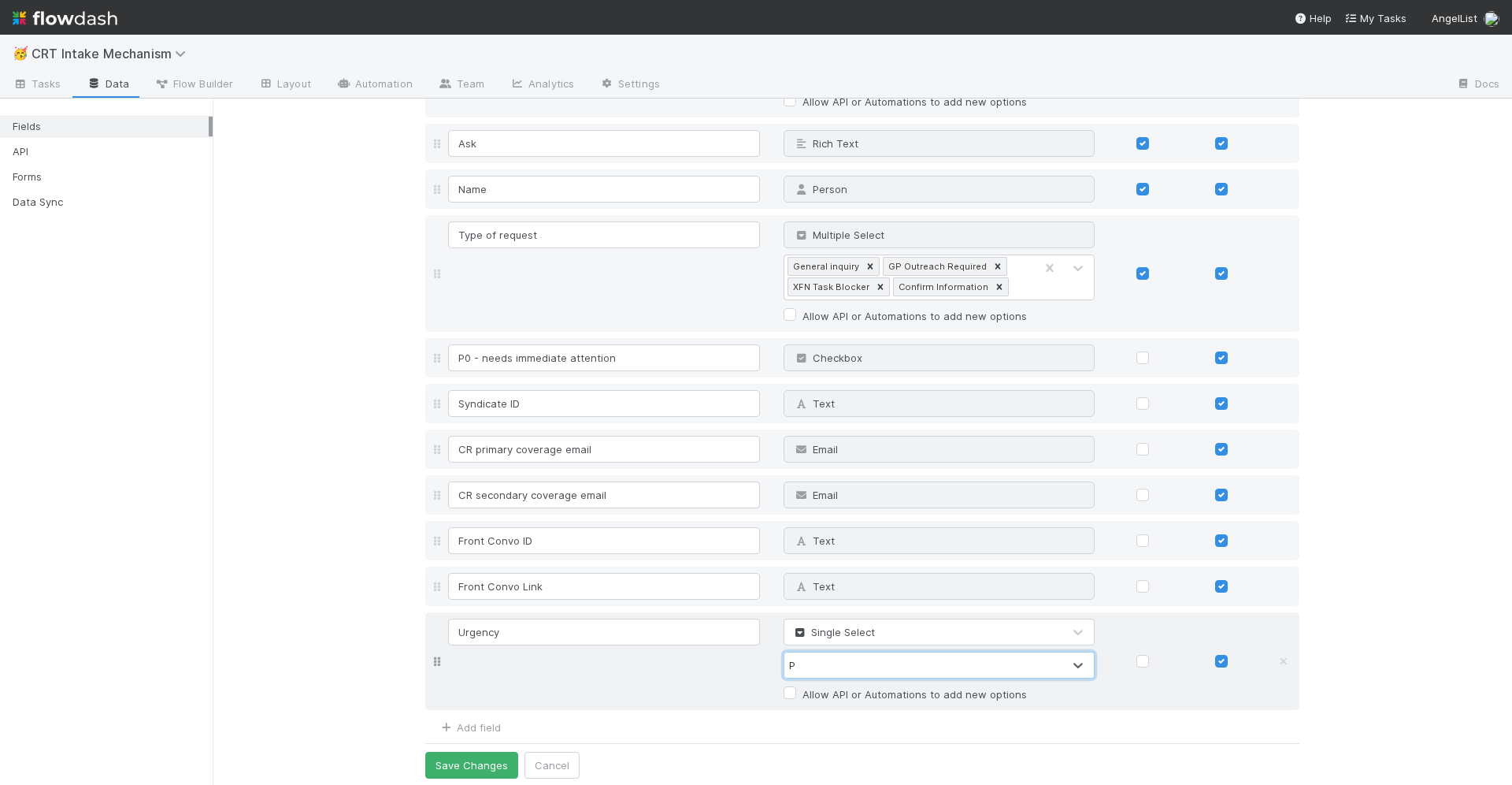
type input "P0"
click at [997, 663] on div "Type options…" at bounding box center [924, 665] width 279 height 26
click at [1023, 663] on div "Type options…" at bounding box center [924, 665] width 279 height 26
type input "P0"
type input "1 day"
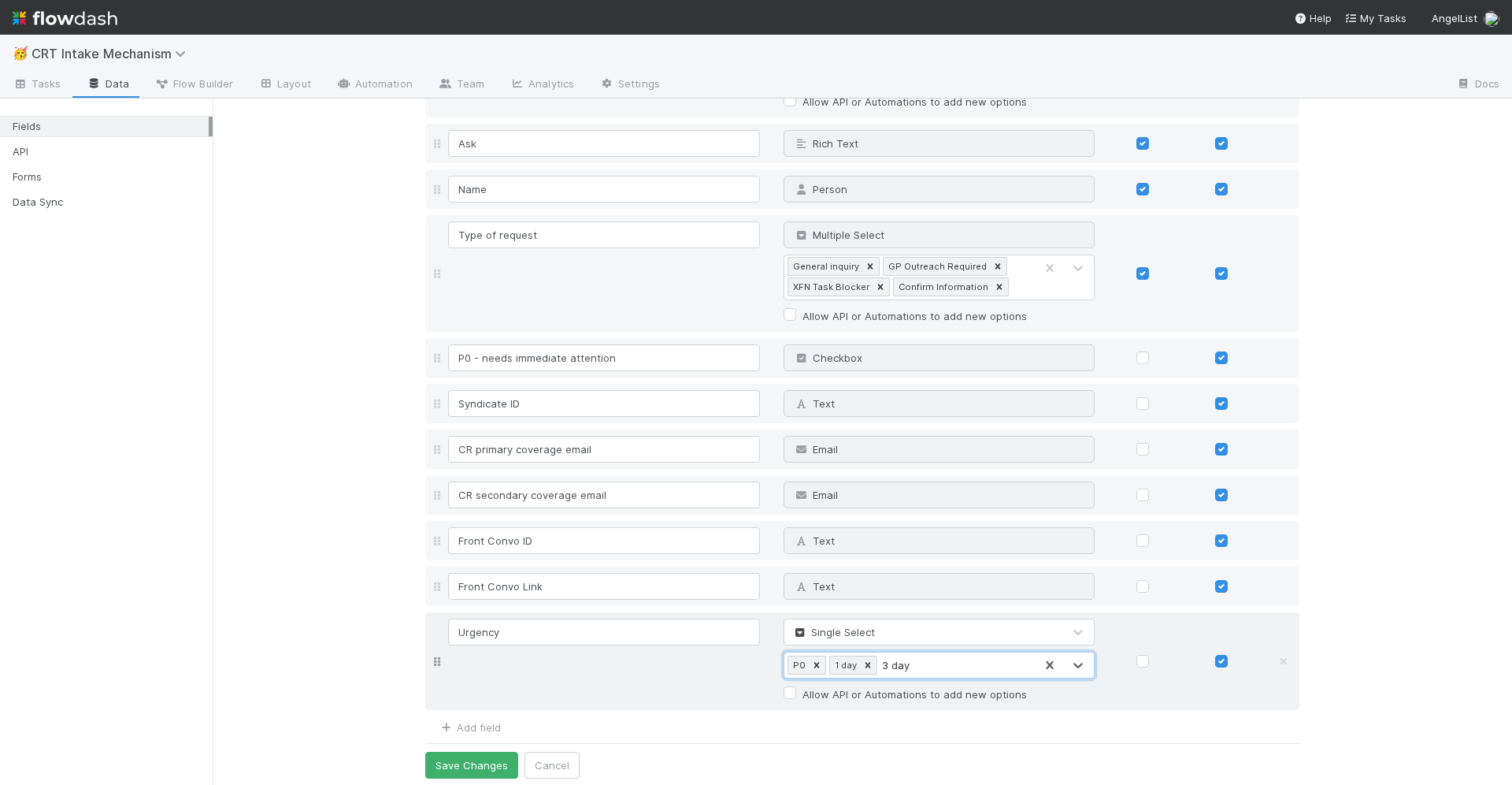
type input "3 days"
type input "7 days"
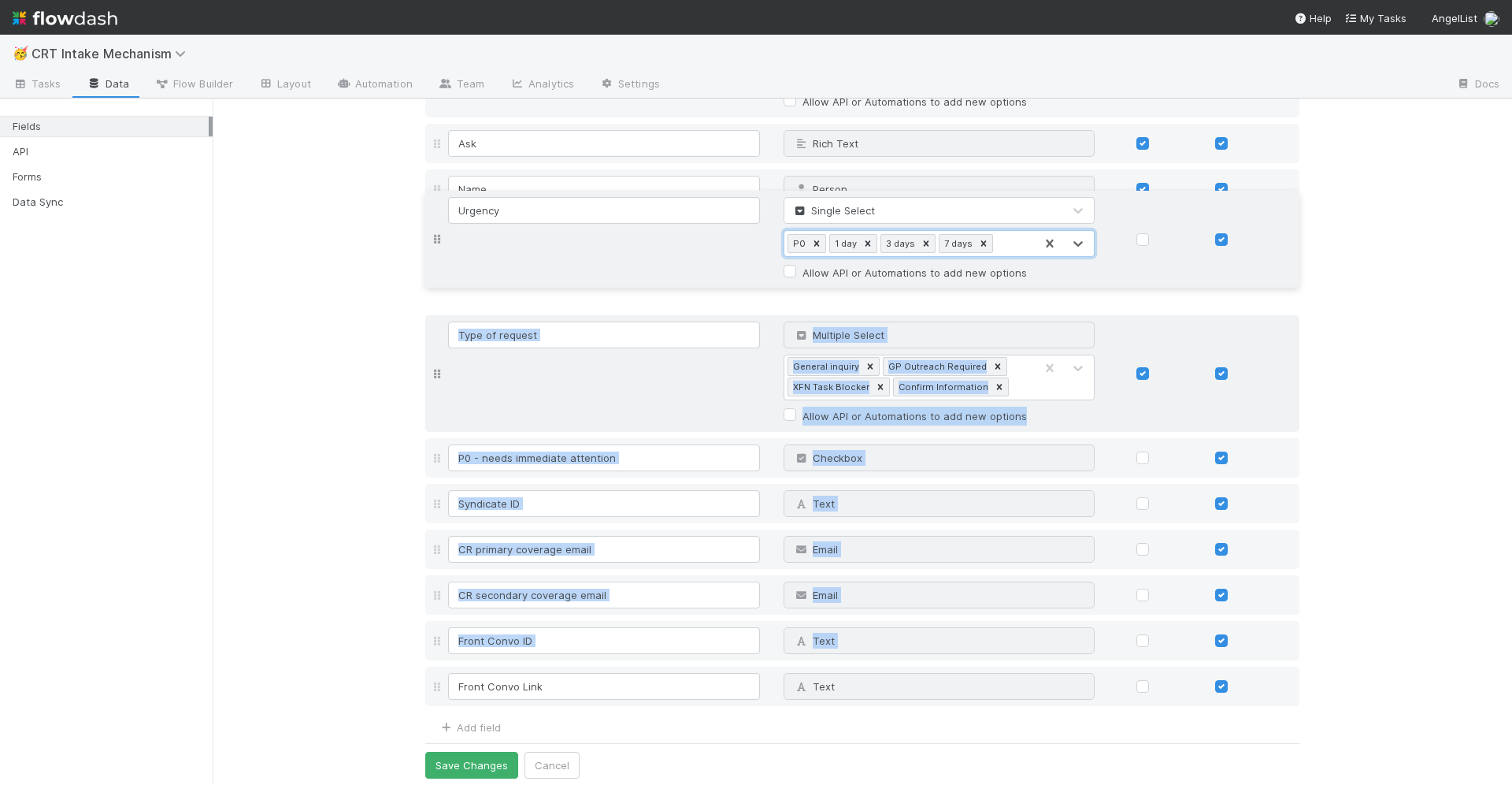
drag, startPoint x: 434, startPoint y: 661, endPoint x: 437, endPoint y: 244, distance: 417.0
click at [436, 243] on div "Due date Date Why can't I edit type? Title Text Why can't I edit type? Comptrol…" at bounding box center [862, 286] width 874 height 847
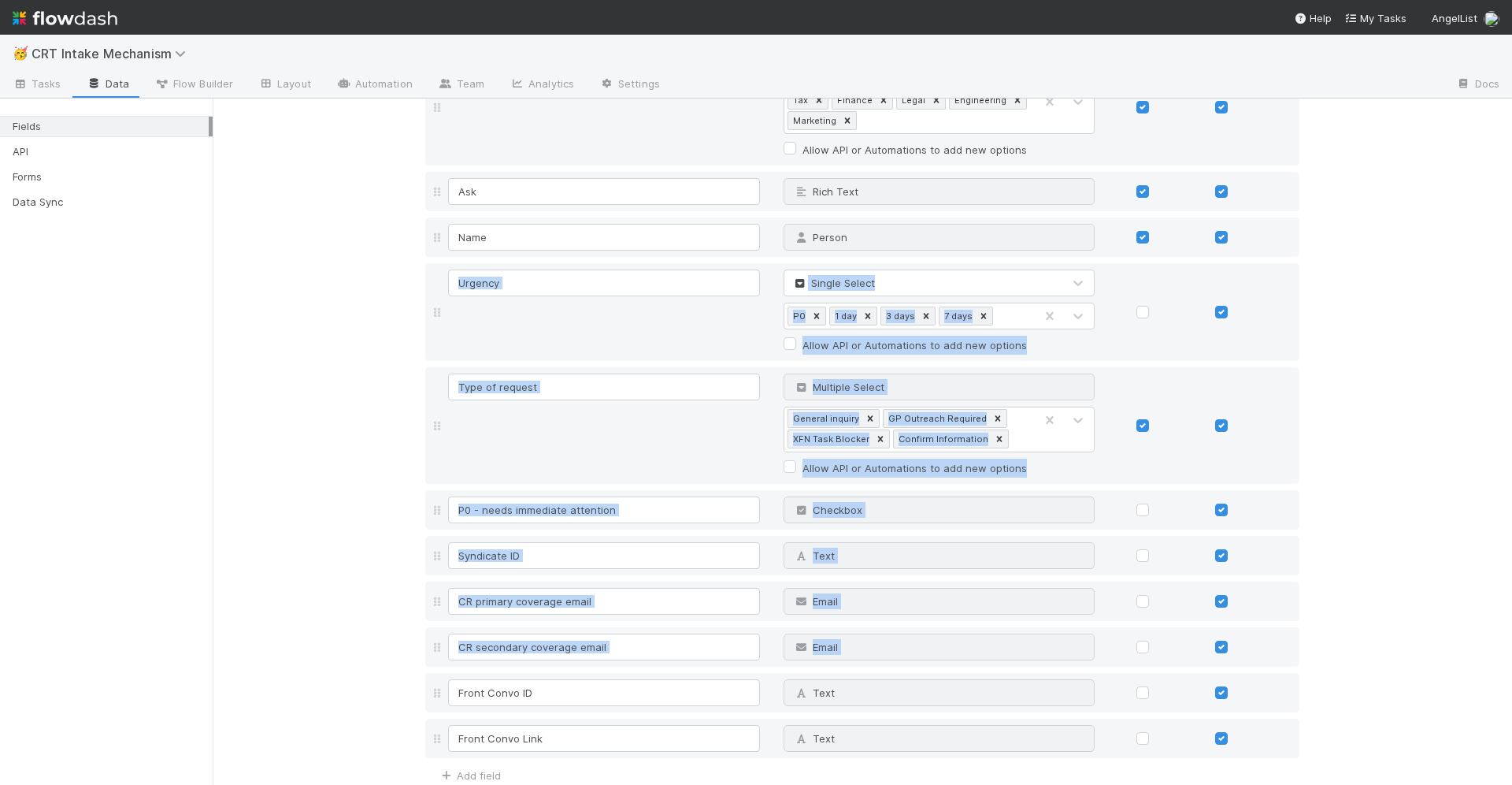
scroll to position [290, 0]
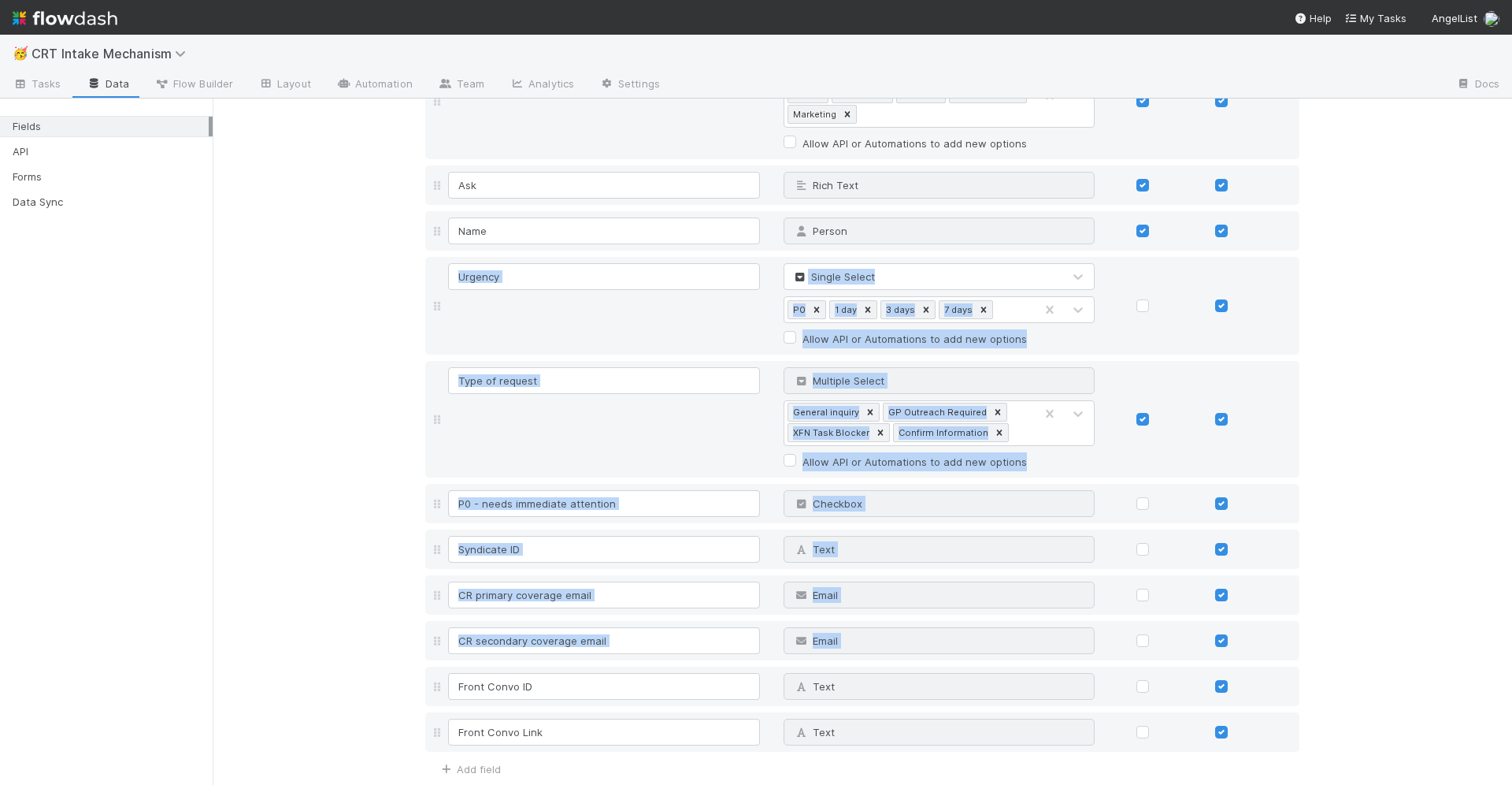
click at [398, 421] on div "Fields Field Name Field Type Required Editable Due date Date Why can't I edit t…" at bounding box center [862, 320] width 1299 height 1024
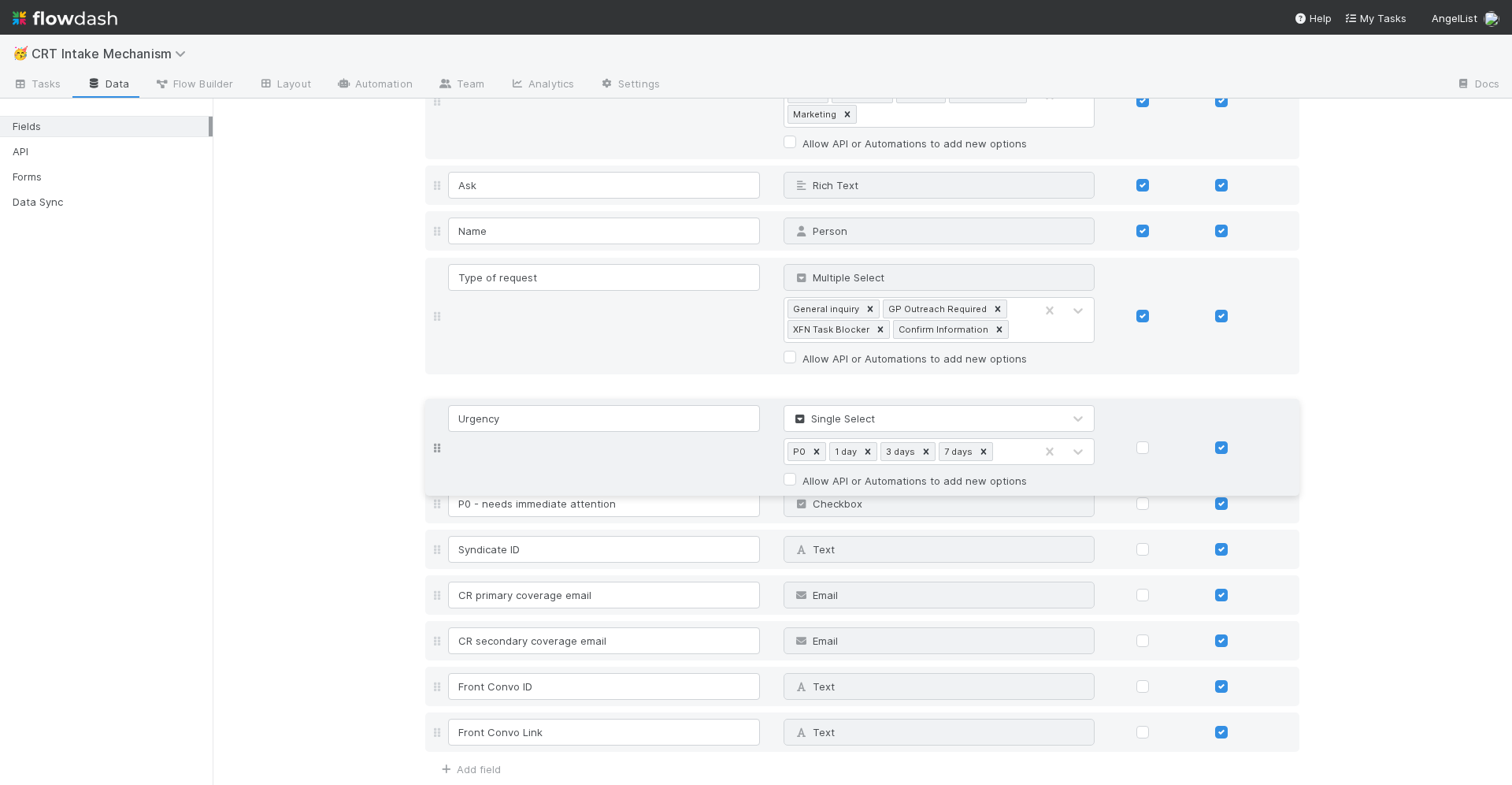
drag, startPoint x: 432, startPoint y: 302, endPoint x: 430, endPoint y: 446, distance: 144.0
click at [430, 446] on div "Due date Date Why can't I edit type? Title Text Why can't I edit type? Comptrol…" at bounding box center [862, 329] width 874 height 847
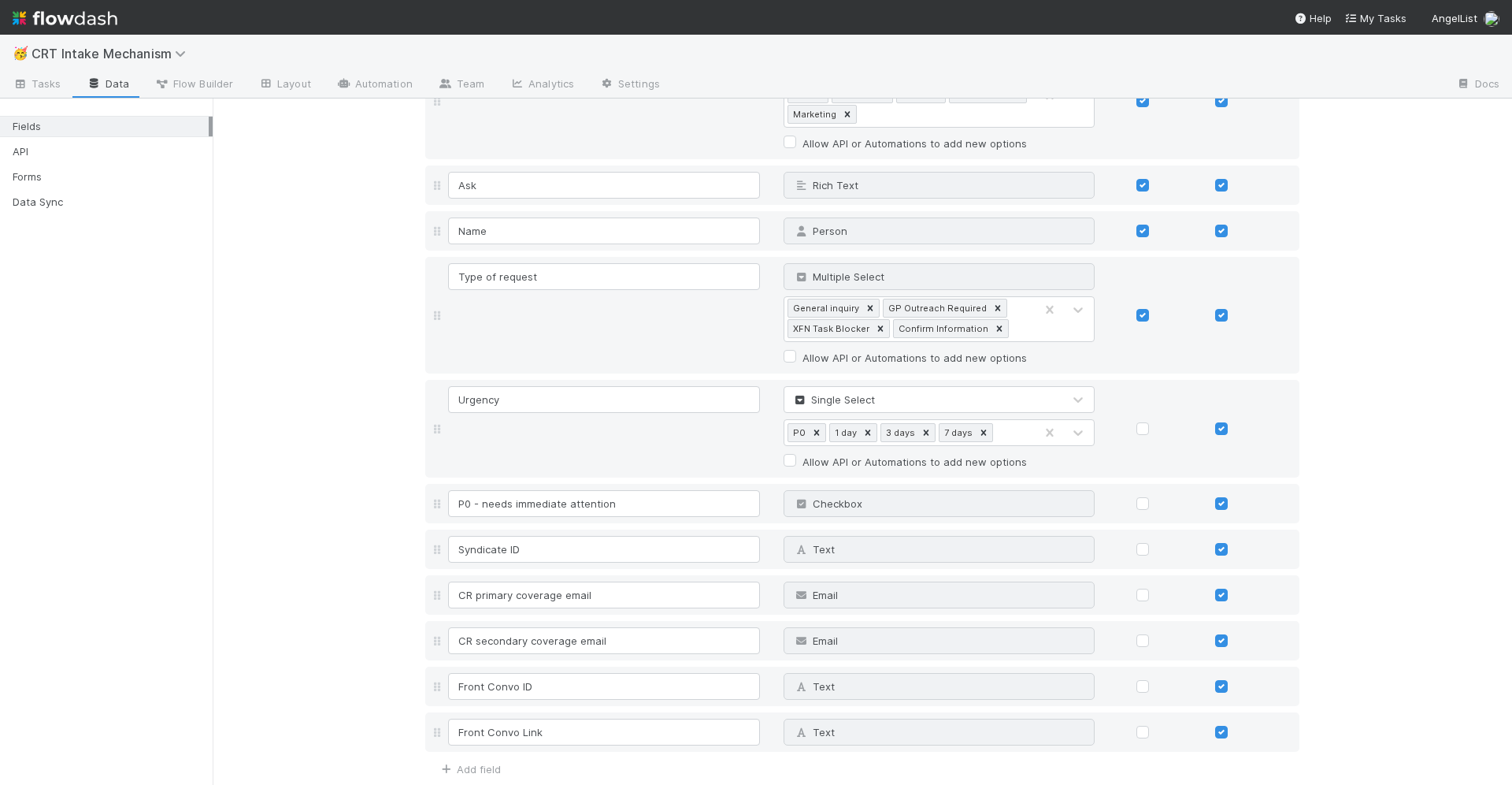
scroll to position [333, 0]
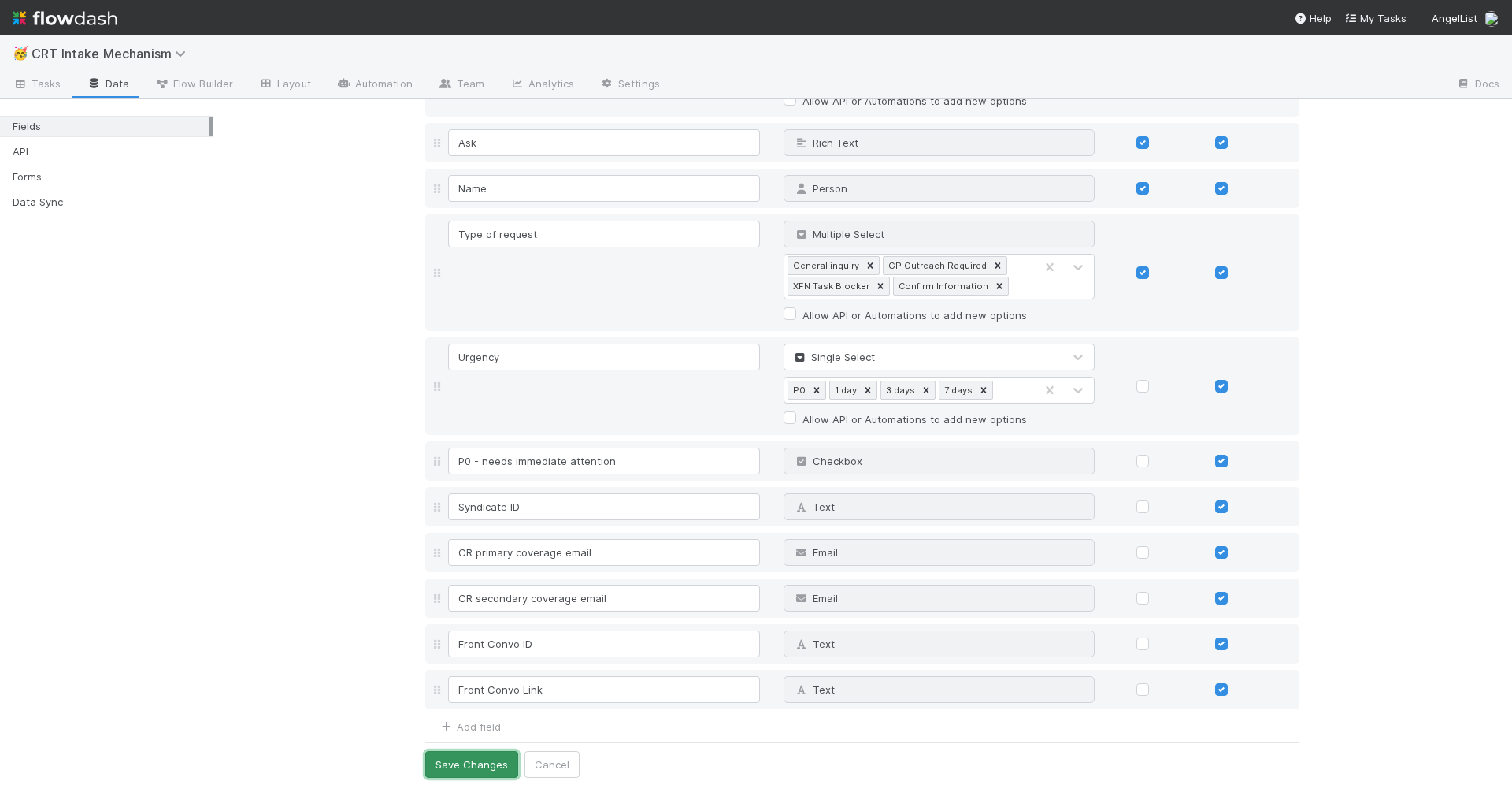
click at [456, 759] on button "Save Changes" at bounding box center [472, 764] width 93 height 27
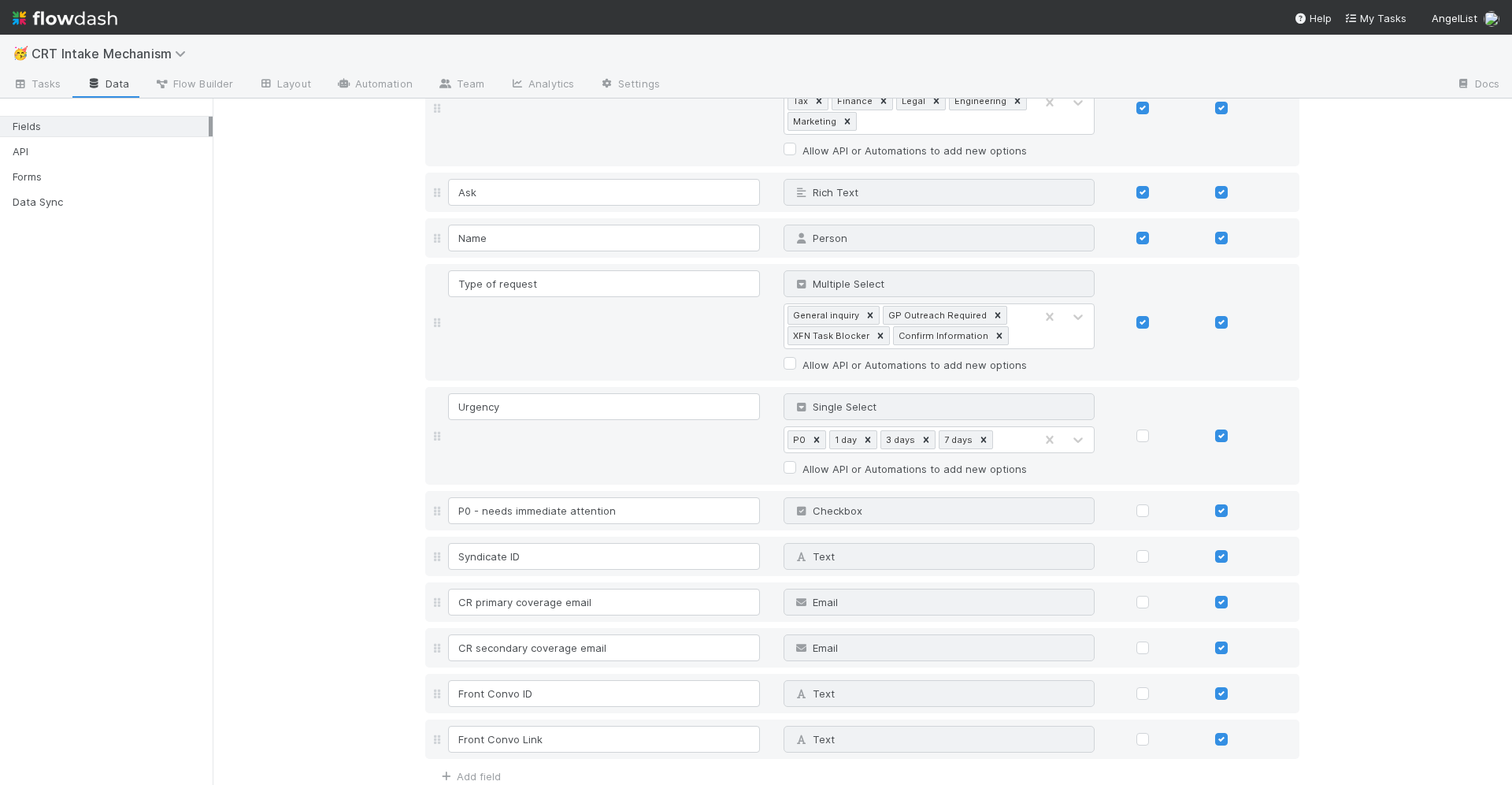
scroll to position [0, 0]
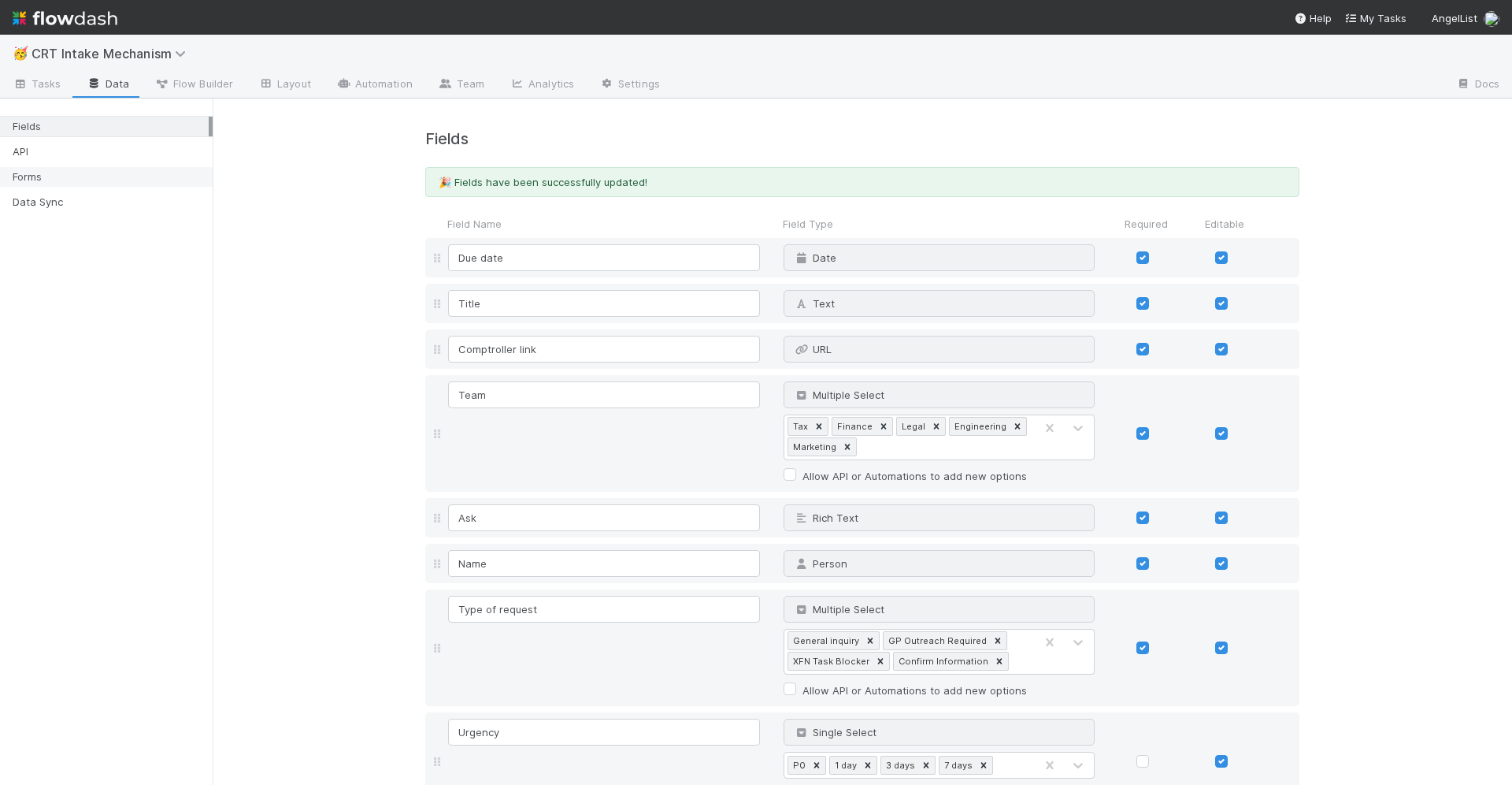
click at [83, 171] on div "Forms" at bounding box center [110, 177] width 196 height 20
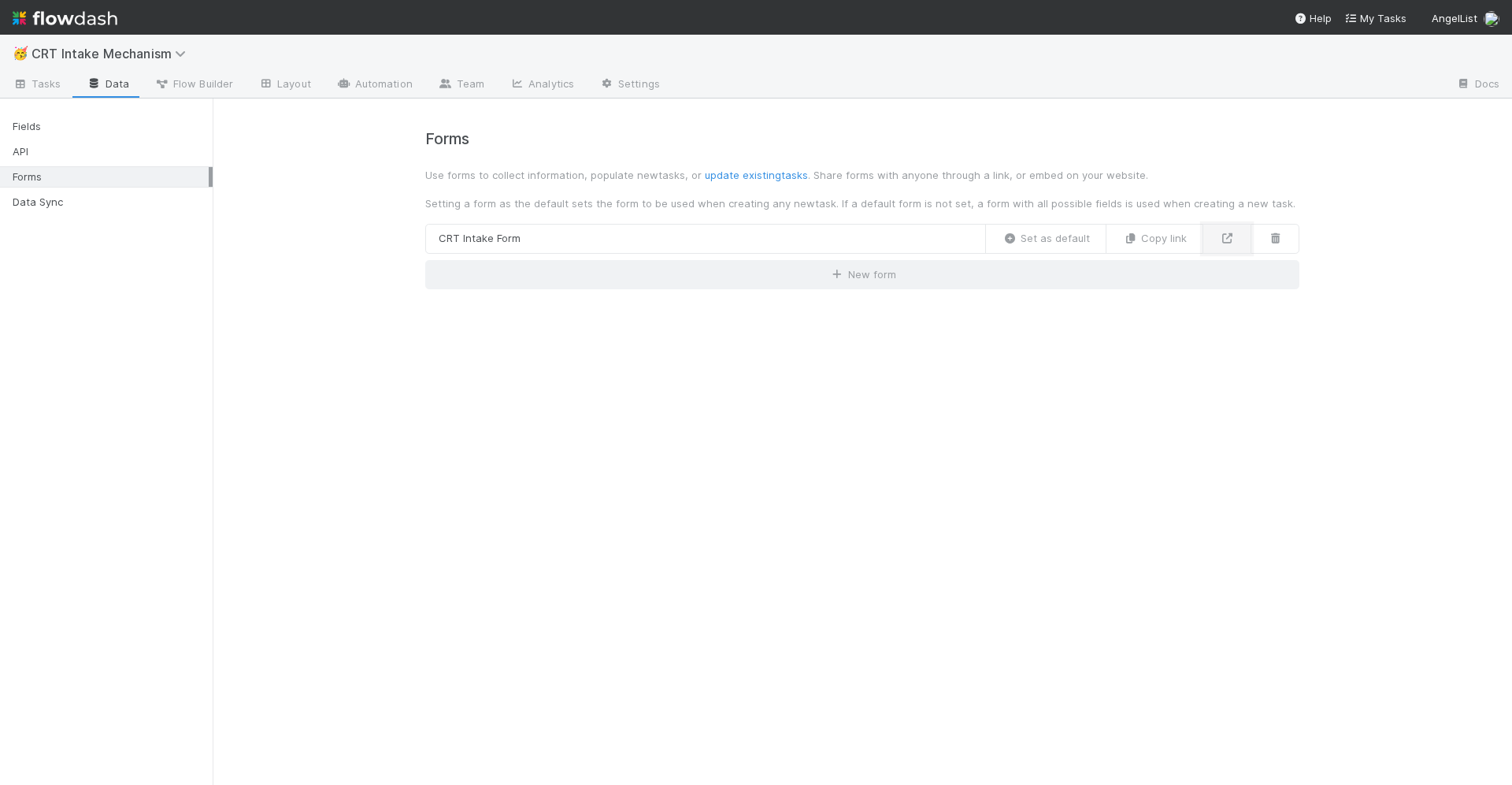
click at [1224, 237] on icon at bounding box center [1228, 238] width 16 height 10
click at [699, 233] on link "CRT Intake Form" at bounding box center [706, 238] width 561 height 30
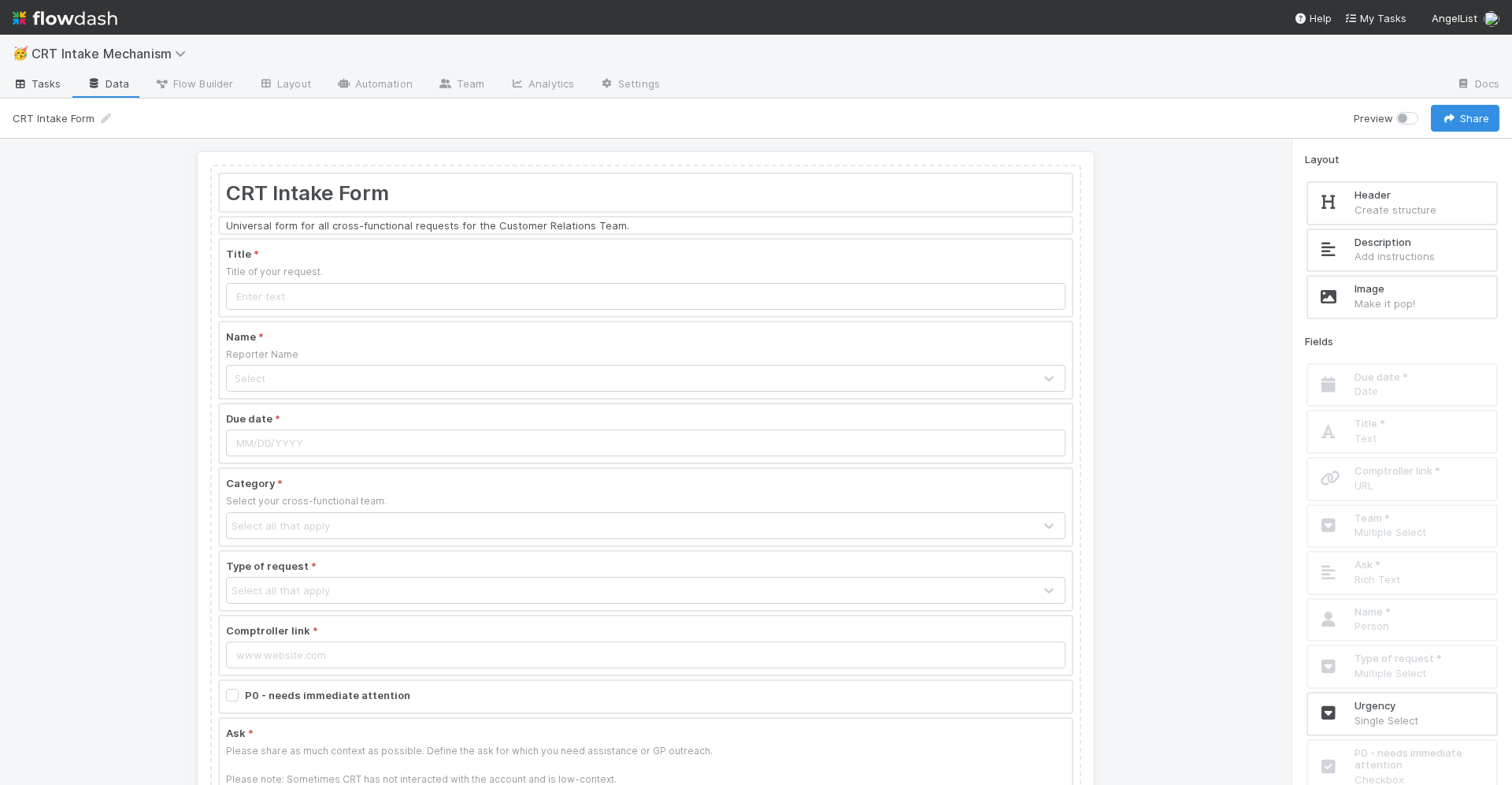
click at [50, 84] on span "Tasks" at bounding box center [37, 84] width 49 height 16
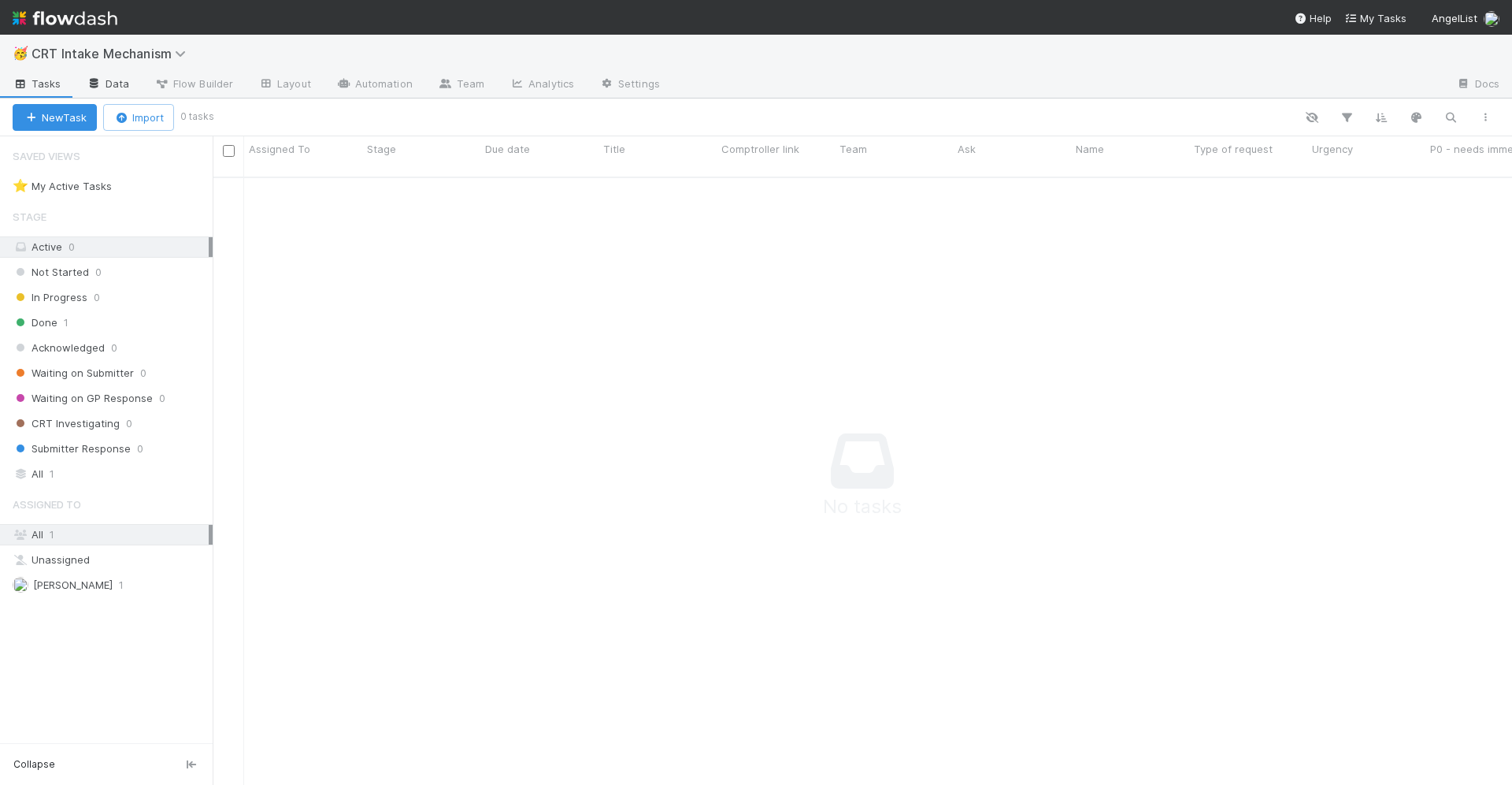
click at [104, 86] on link "Data" at bounding box center [108, 86] width 68 height 26
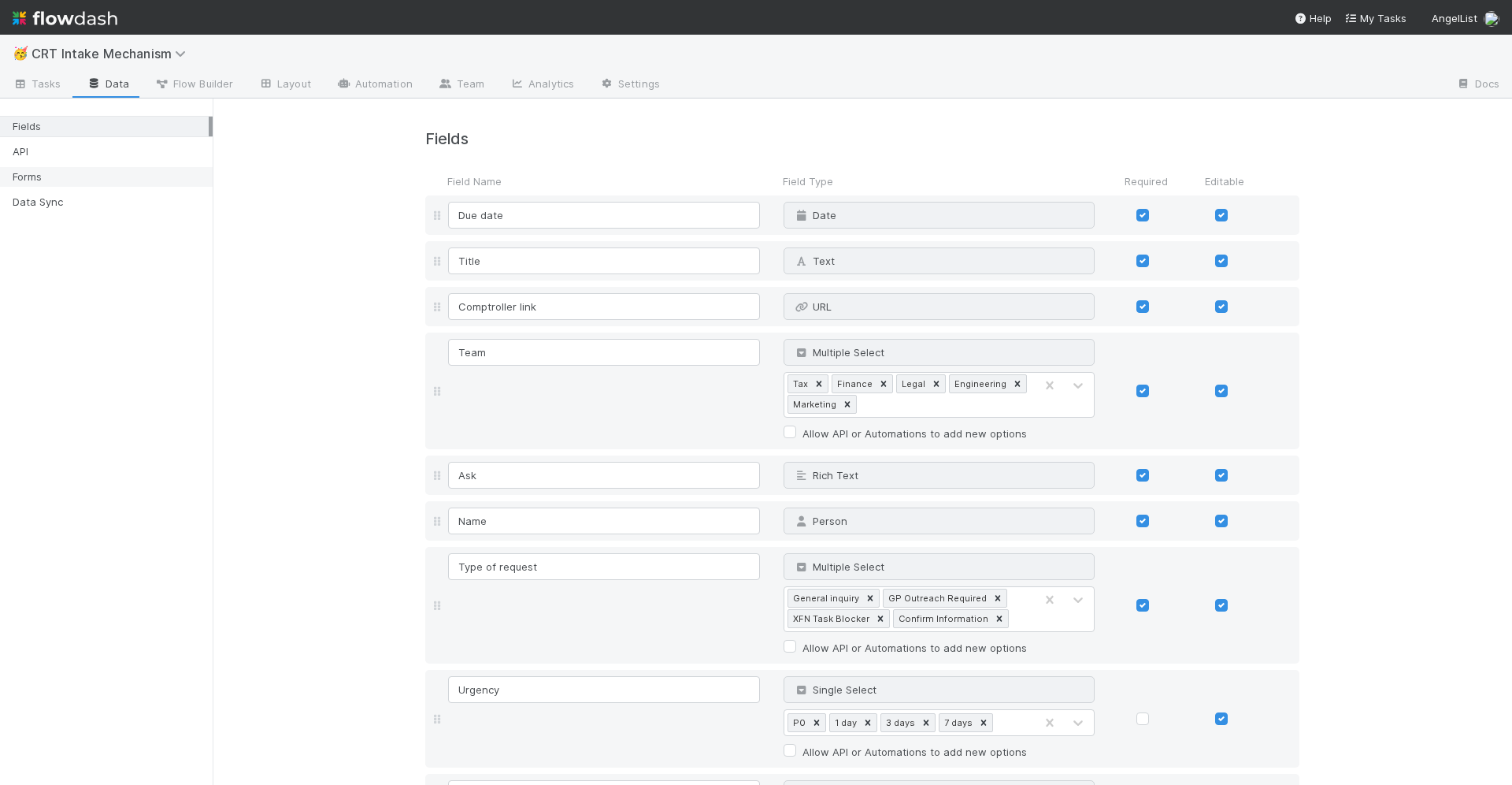
click at [49, 180] on div "Forms" at bounding box center [110, 177] width 196 height 20
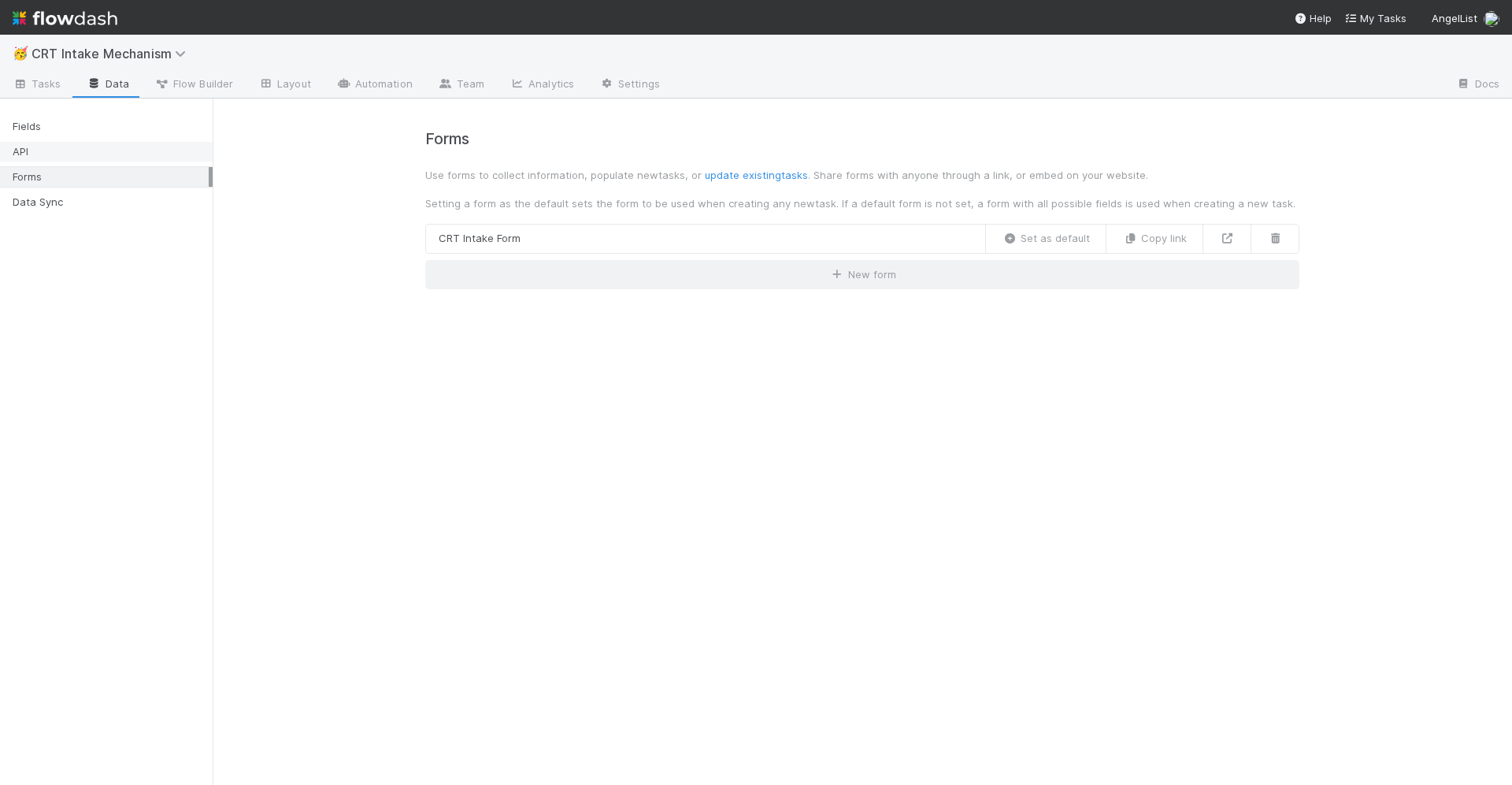
click at [50, 157] on div "API" at bounding box center [110, 151] width 196 height 20
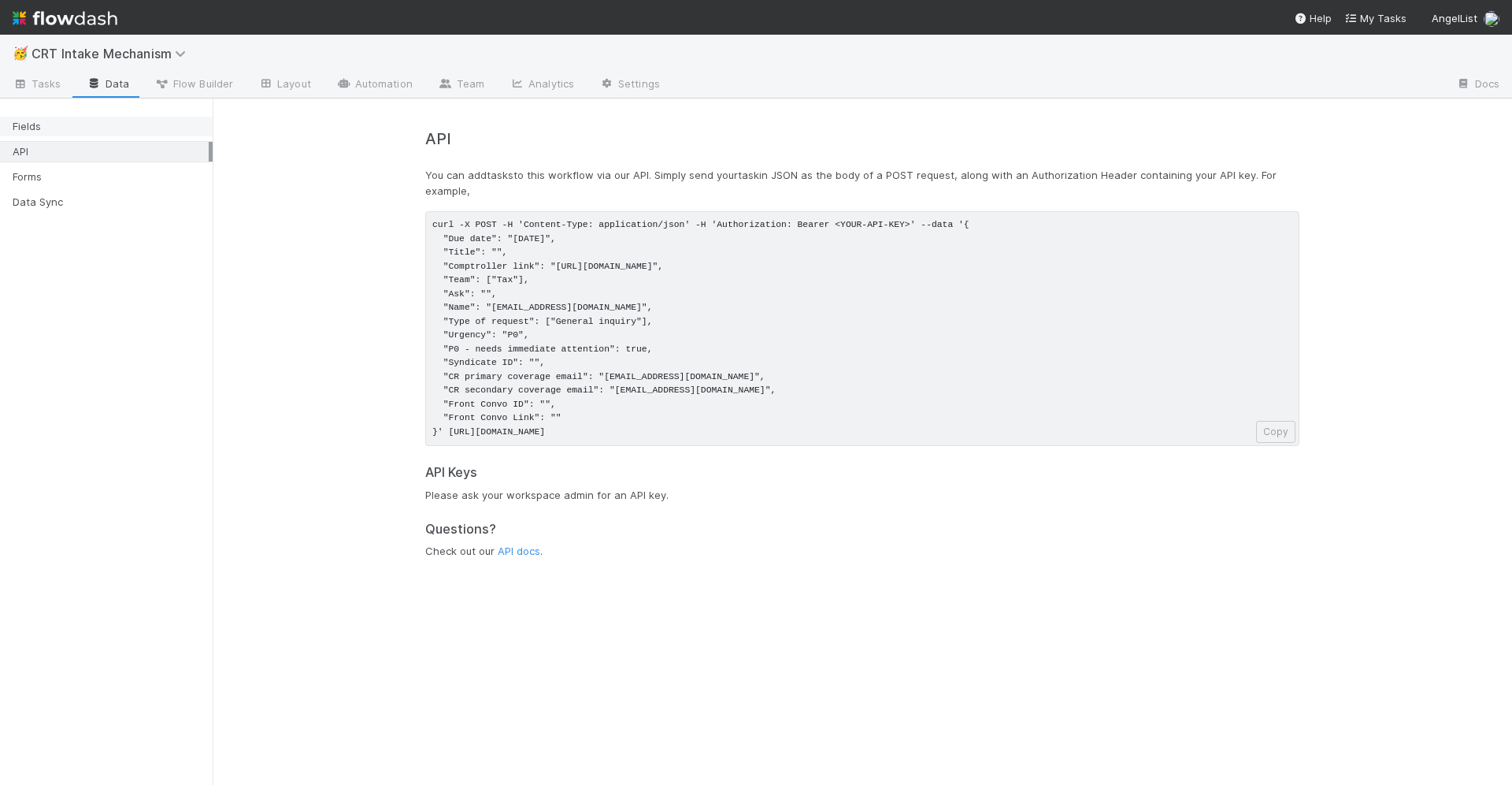
click at [54, 132] on div "Fields" at bounding box center [110, 126] width 196 height 20
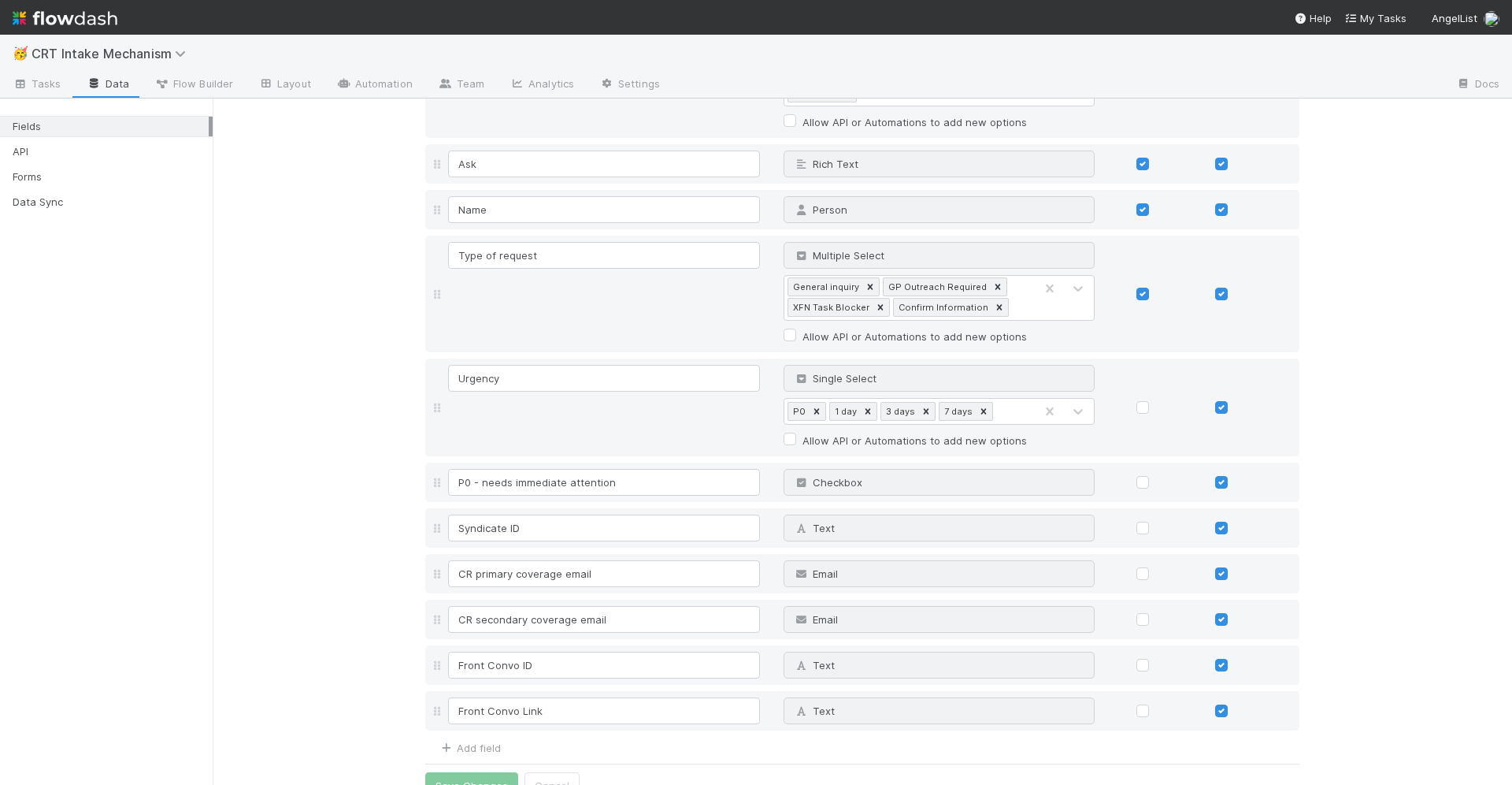
scroll to position [332, 0]
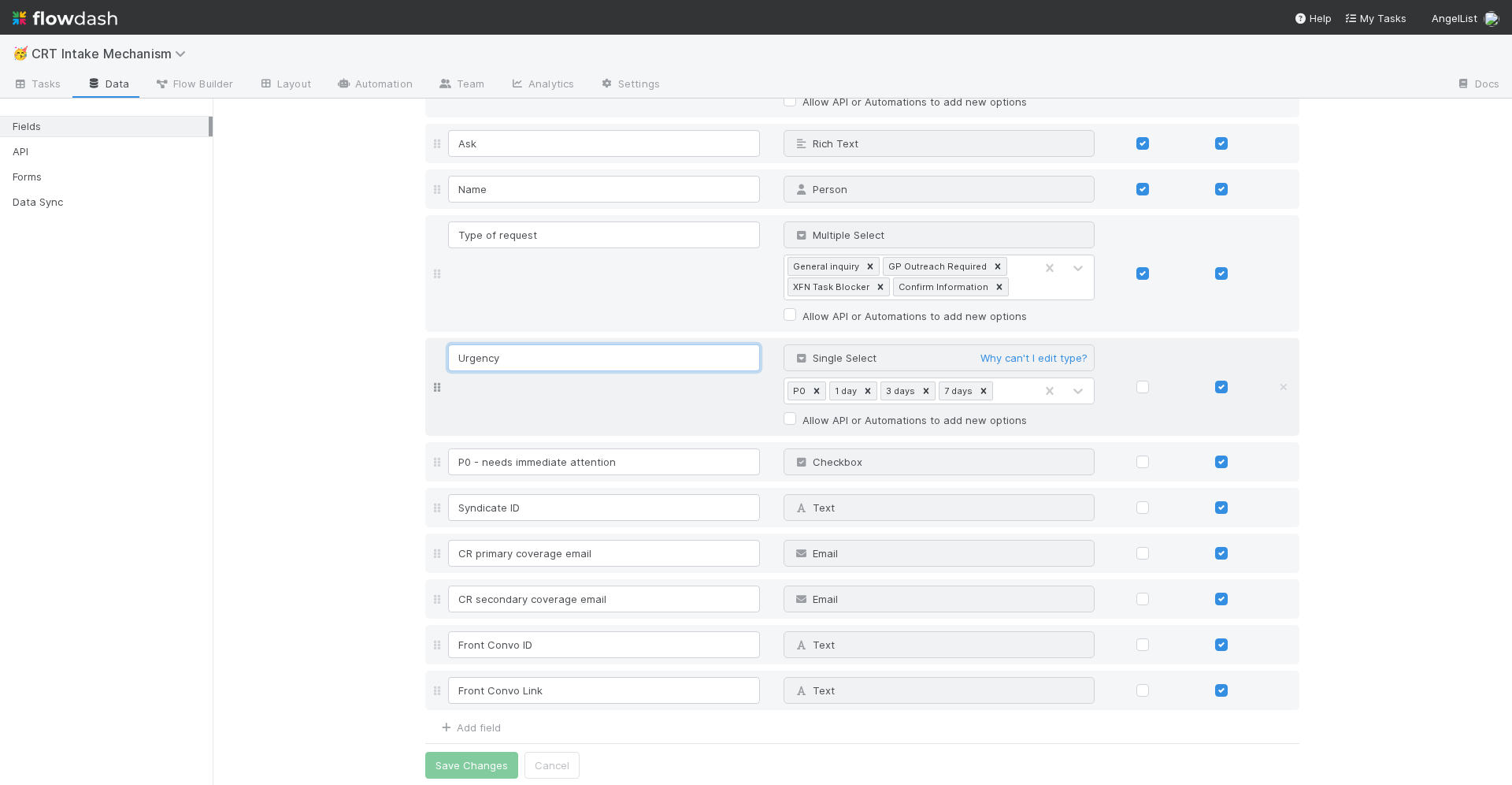
click at [673, 359] on input "Urgency" at bounding box center [604, 358] width 312 height 27
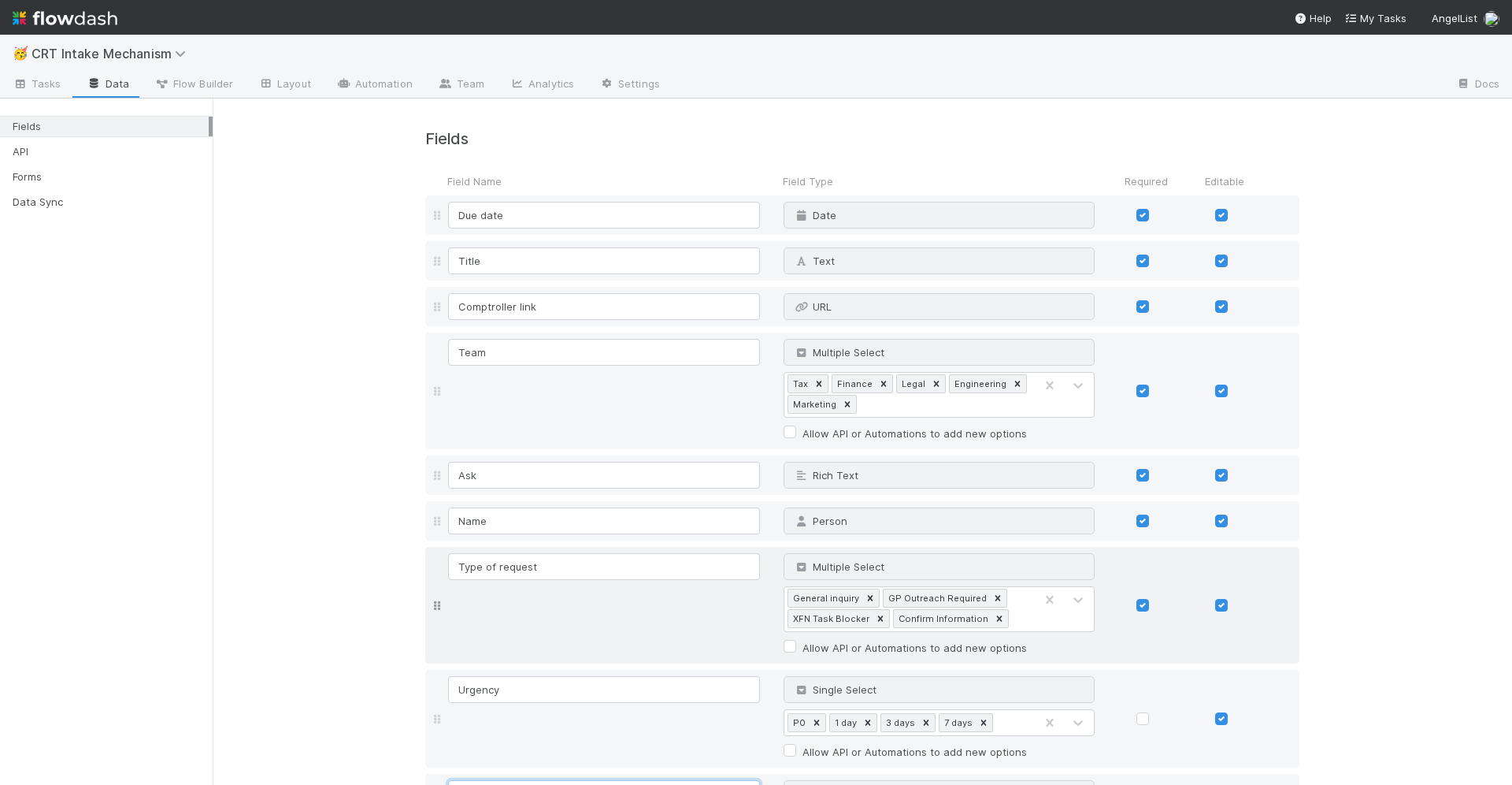
scroll to position [250, 0]
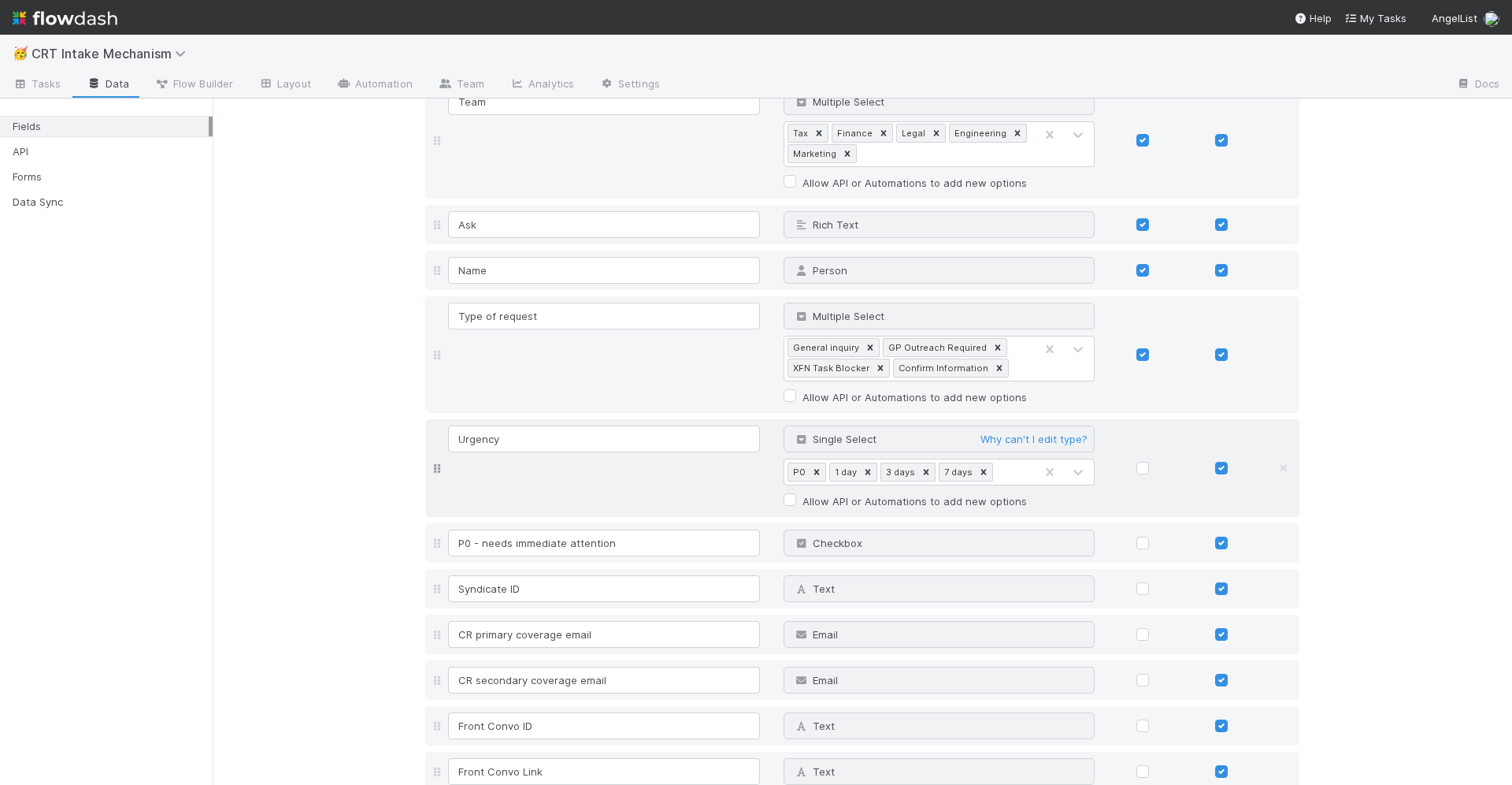
click at [1156, 460] on label at bounding box center [1156, 460] width 0 height 0
click at [1131, 464] on input "checkbox" at bounding box center [1125, 468] width 13 height 14
checkbox input "true"
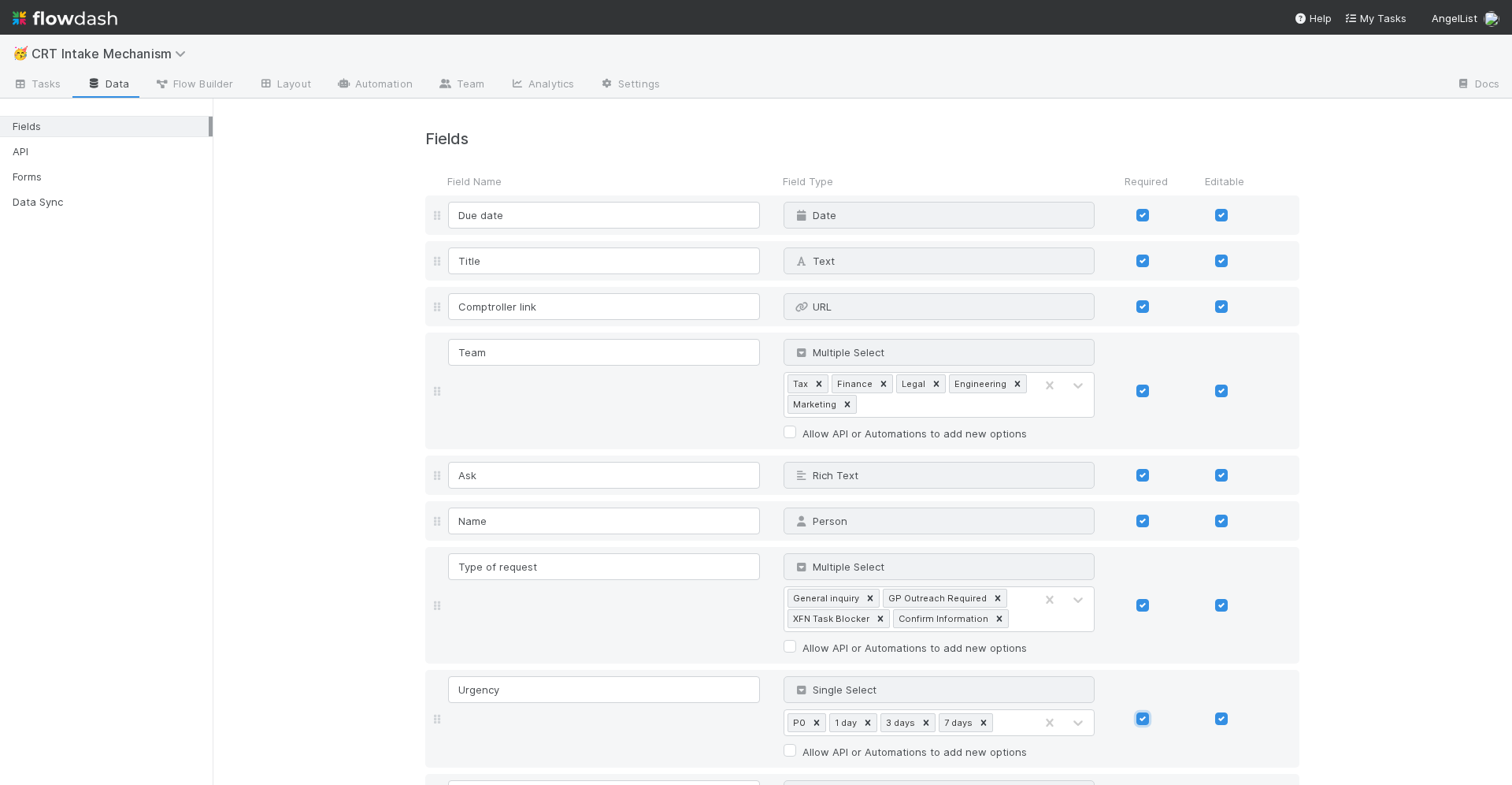
scroll to position [332, 0]
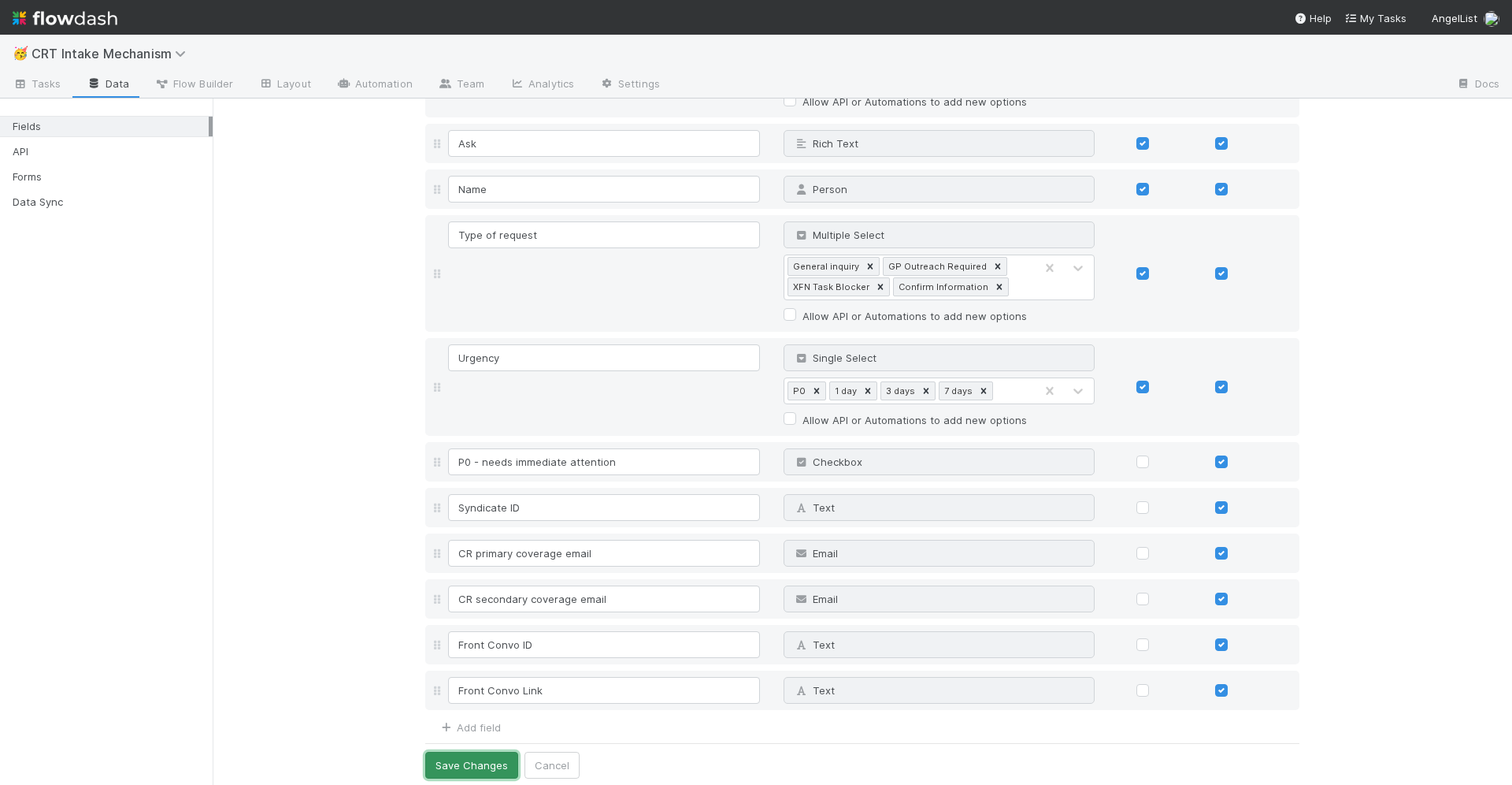
click at [486, 761] on button "Save Changes" at bounding box center [472, 765] width 93 height 27
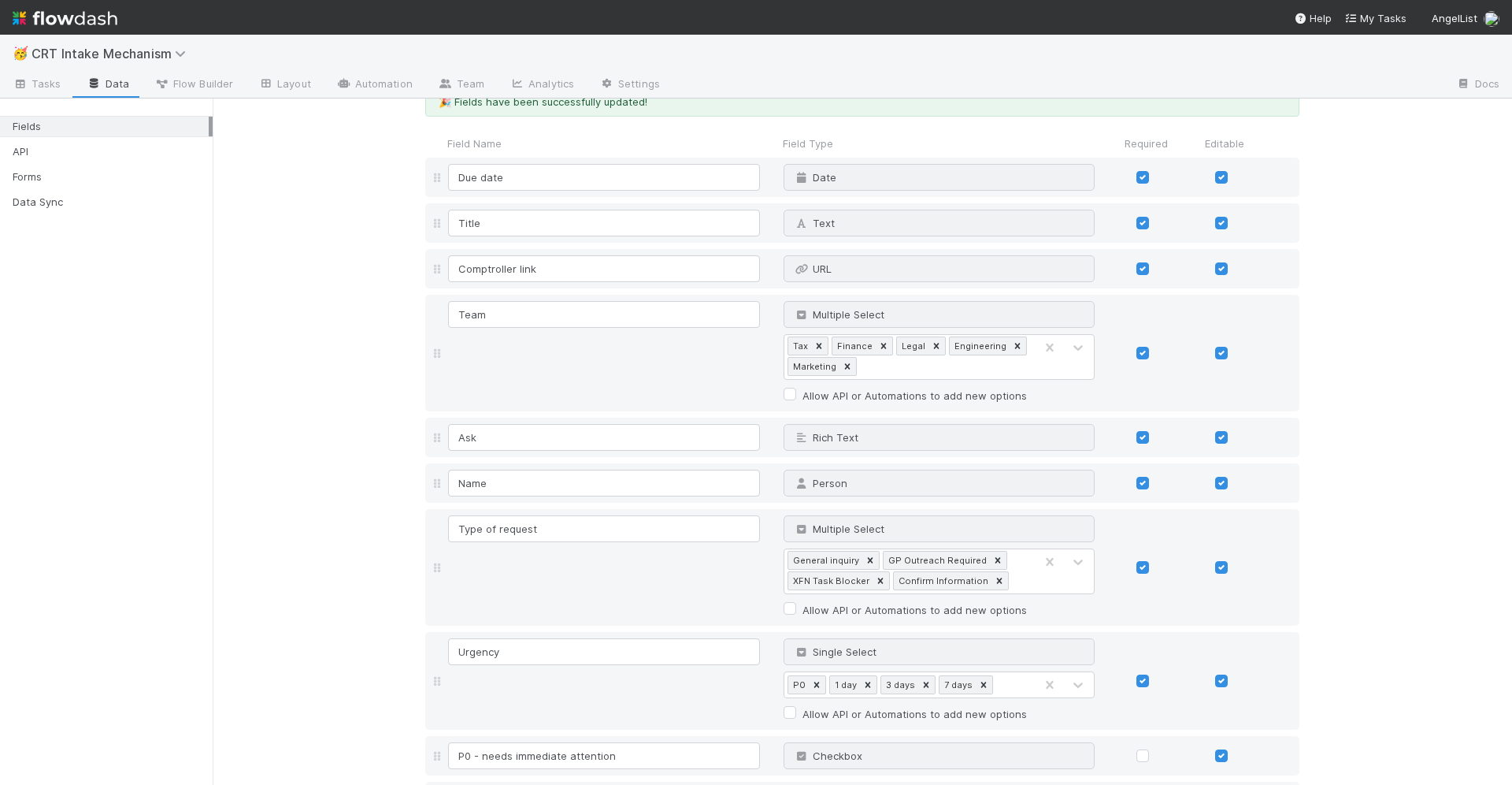
scroll to position [0, 0]
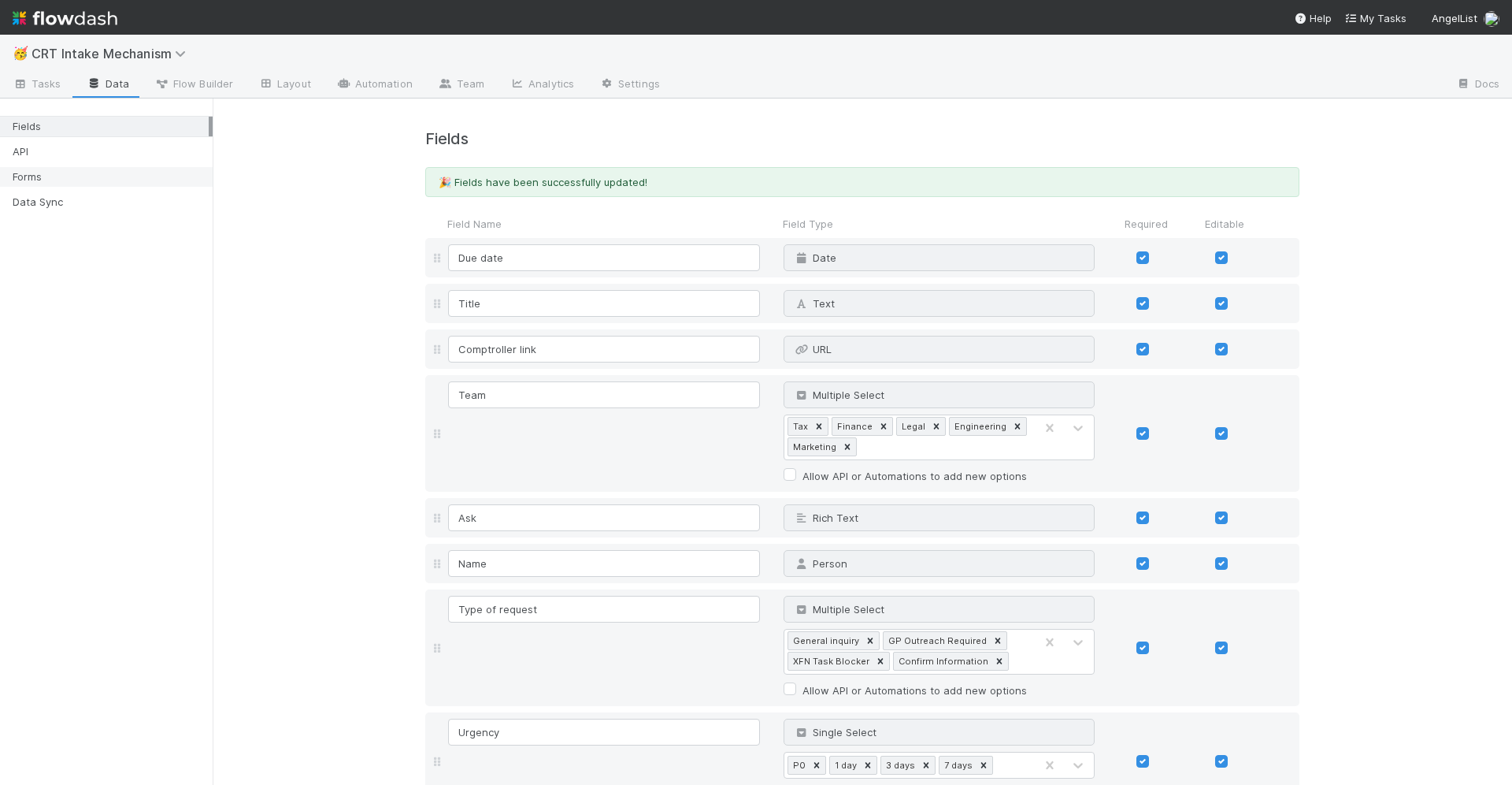
click at [110, 176] on div "Forms" at bounding box center [110, 177] width 196 height 20
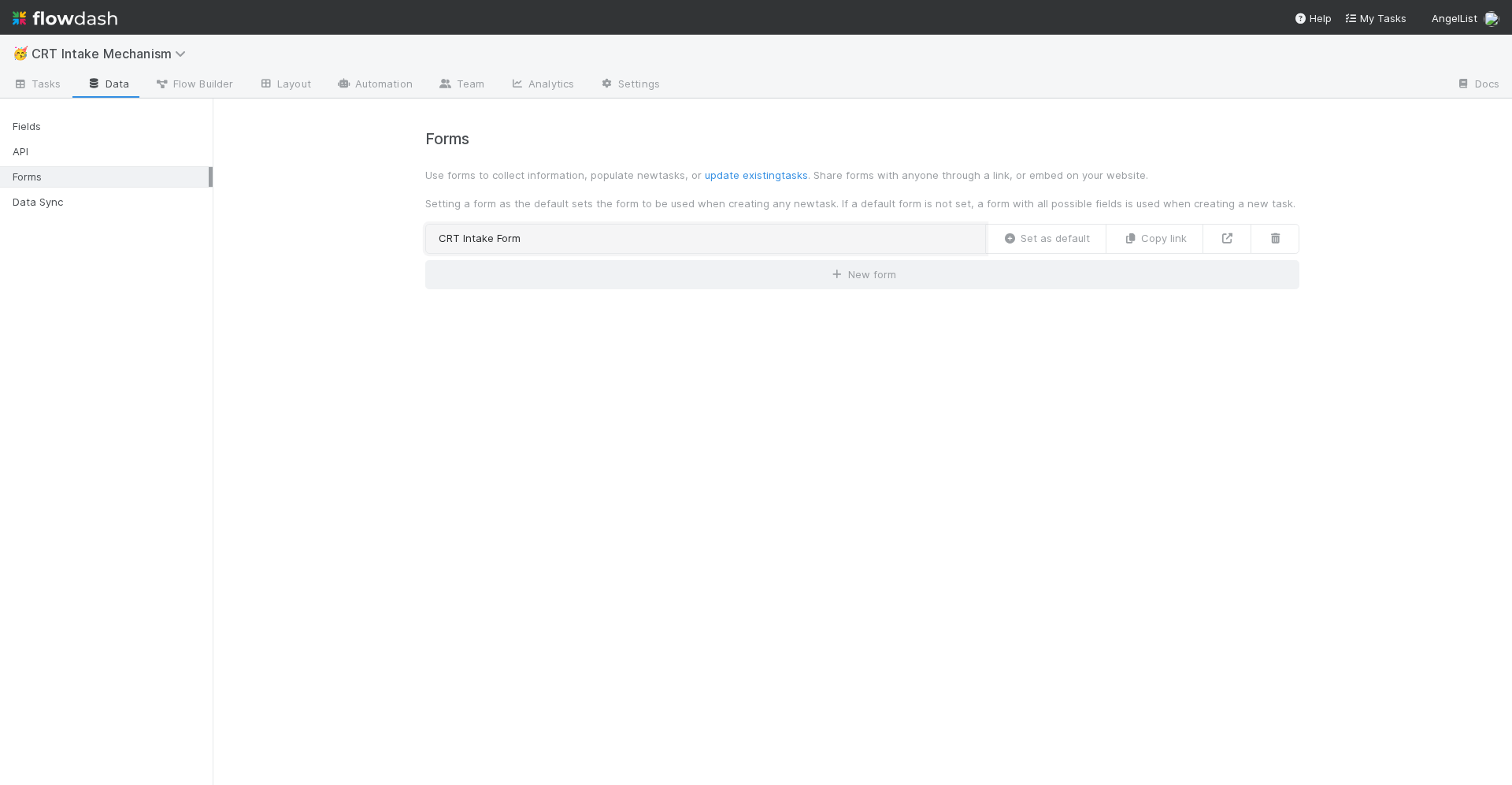
click at [781, 233] on link "CRT Intake Form" at bounding box center [706, 238] width 561 height 30
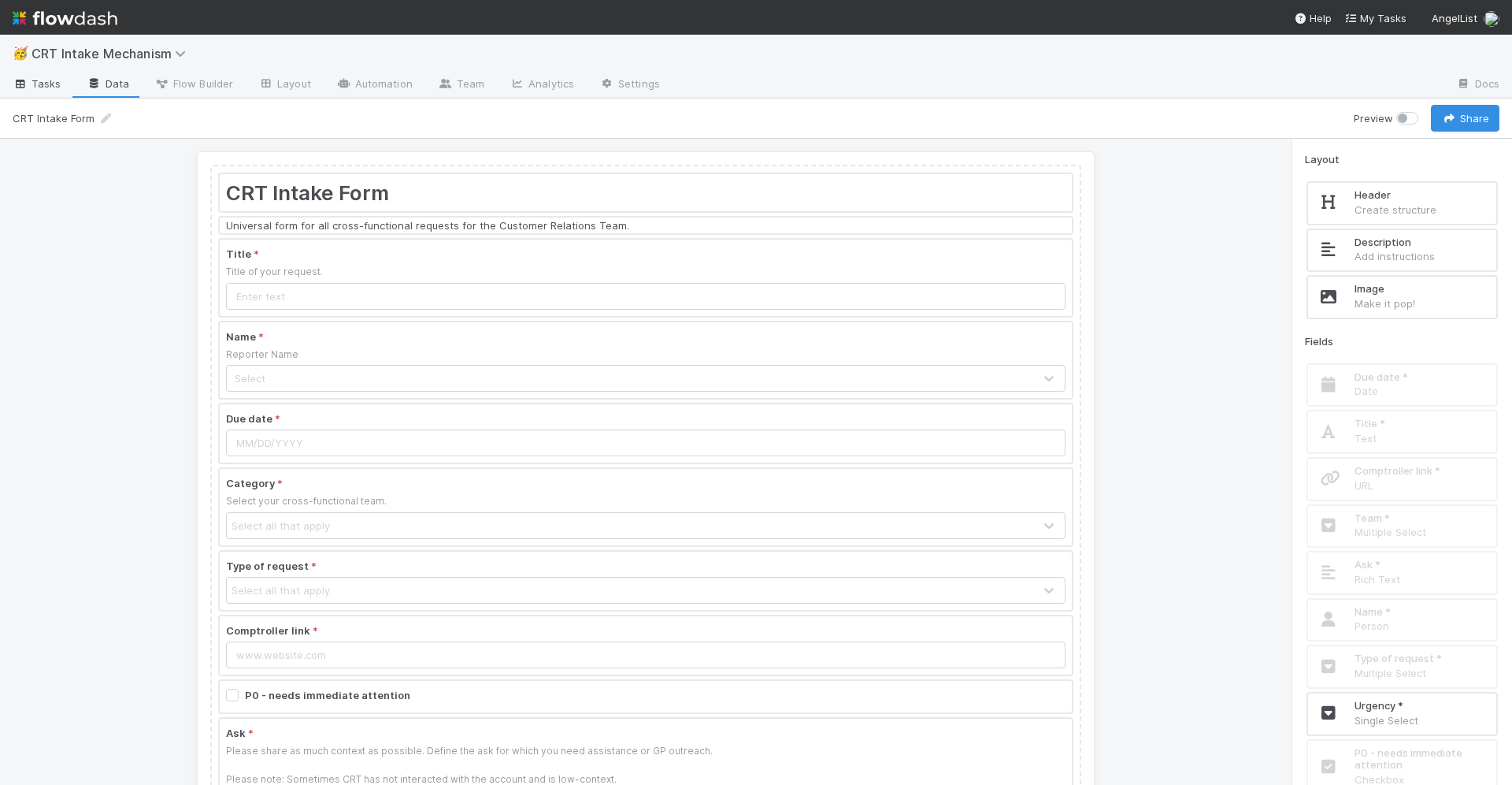
click at [66, 88] on link "Tasks" at bounding box center [37, 86] width 74 height 26
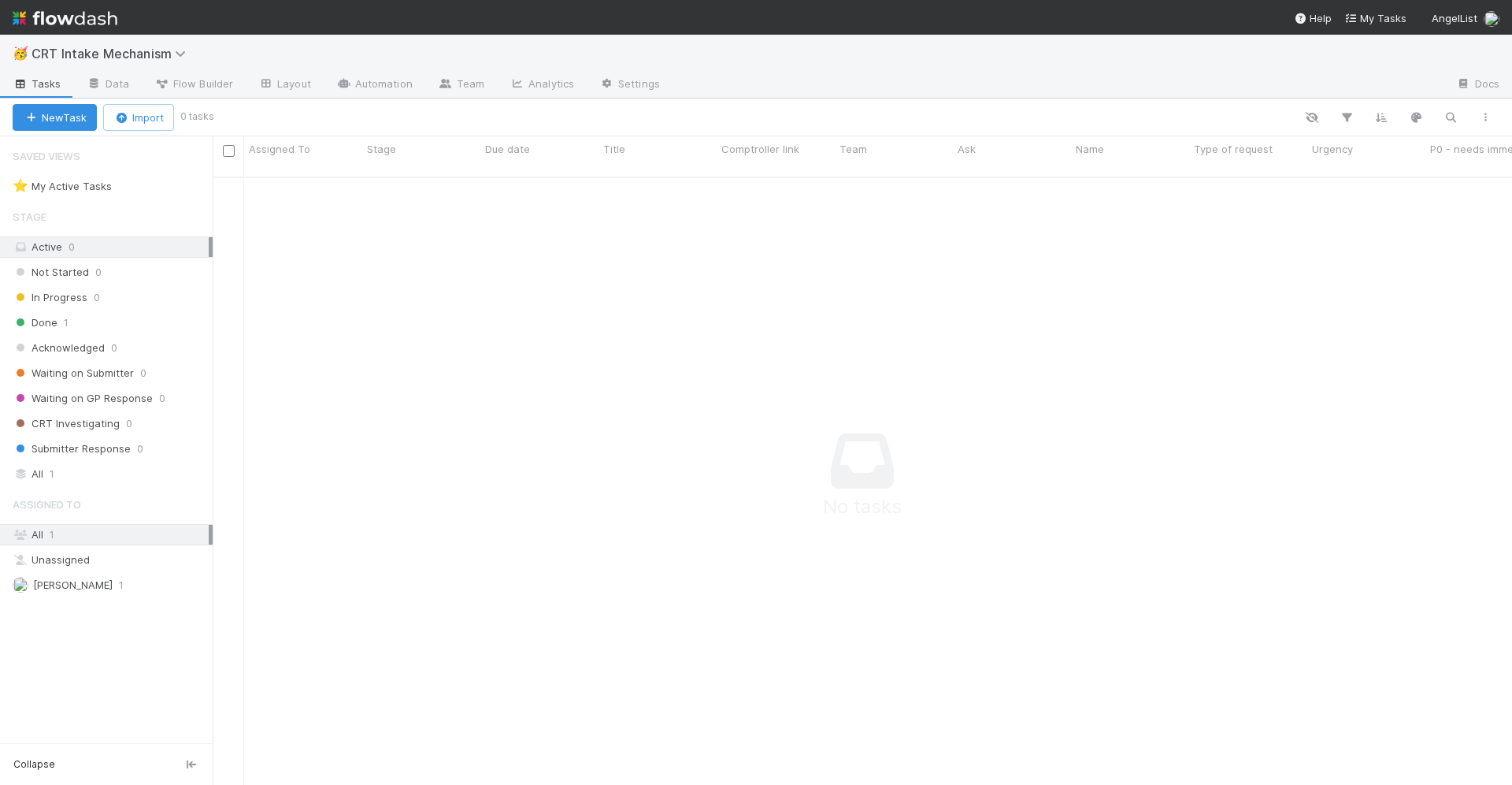
scroll to position [621, 1299]
click at [131, 90] on link "Data" at bounding box center [108, 86] width 68 height 26
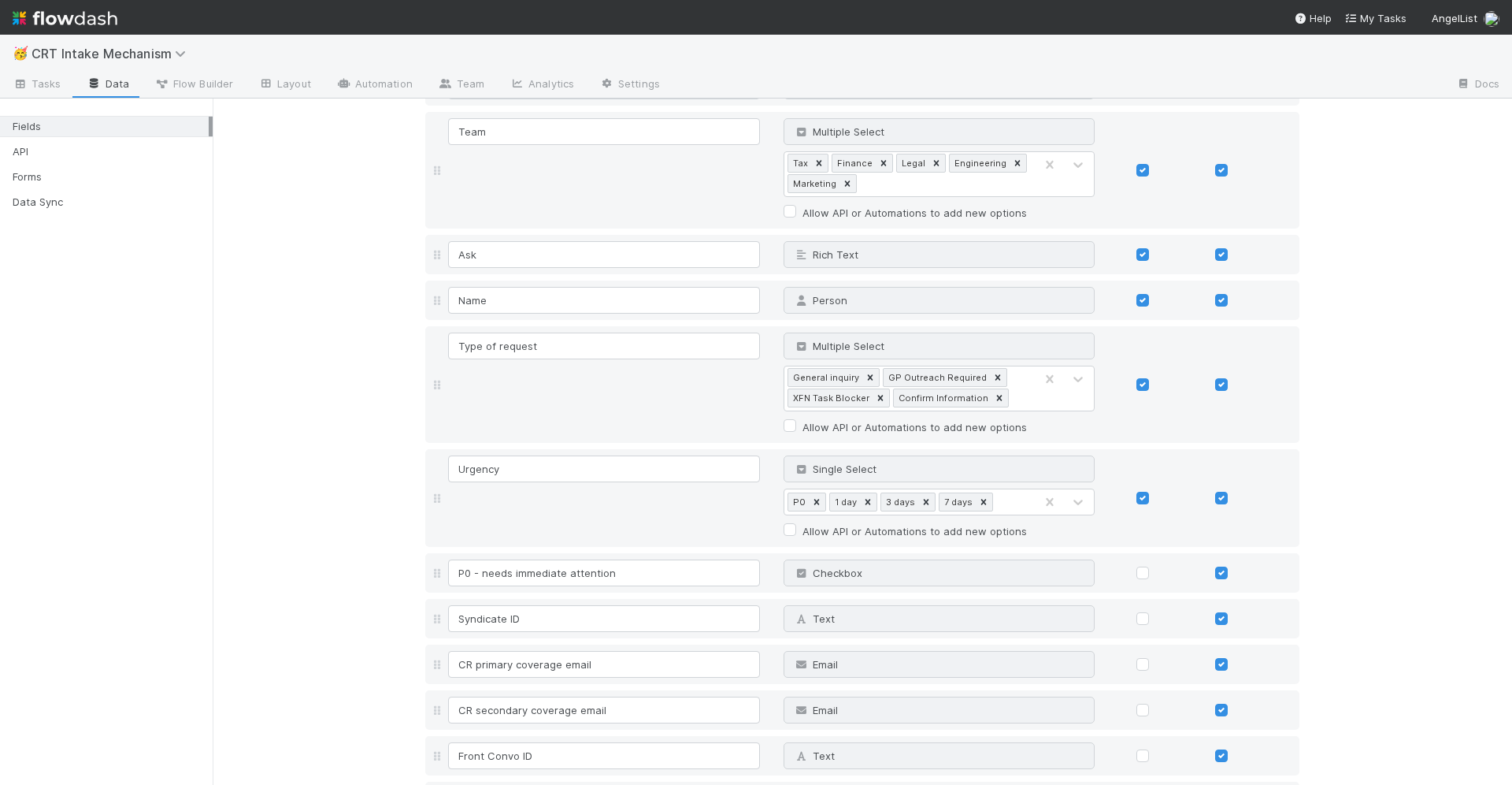
scroll to position [227, 0]
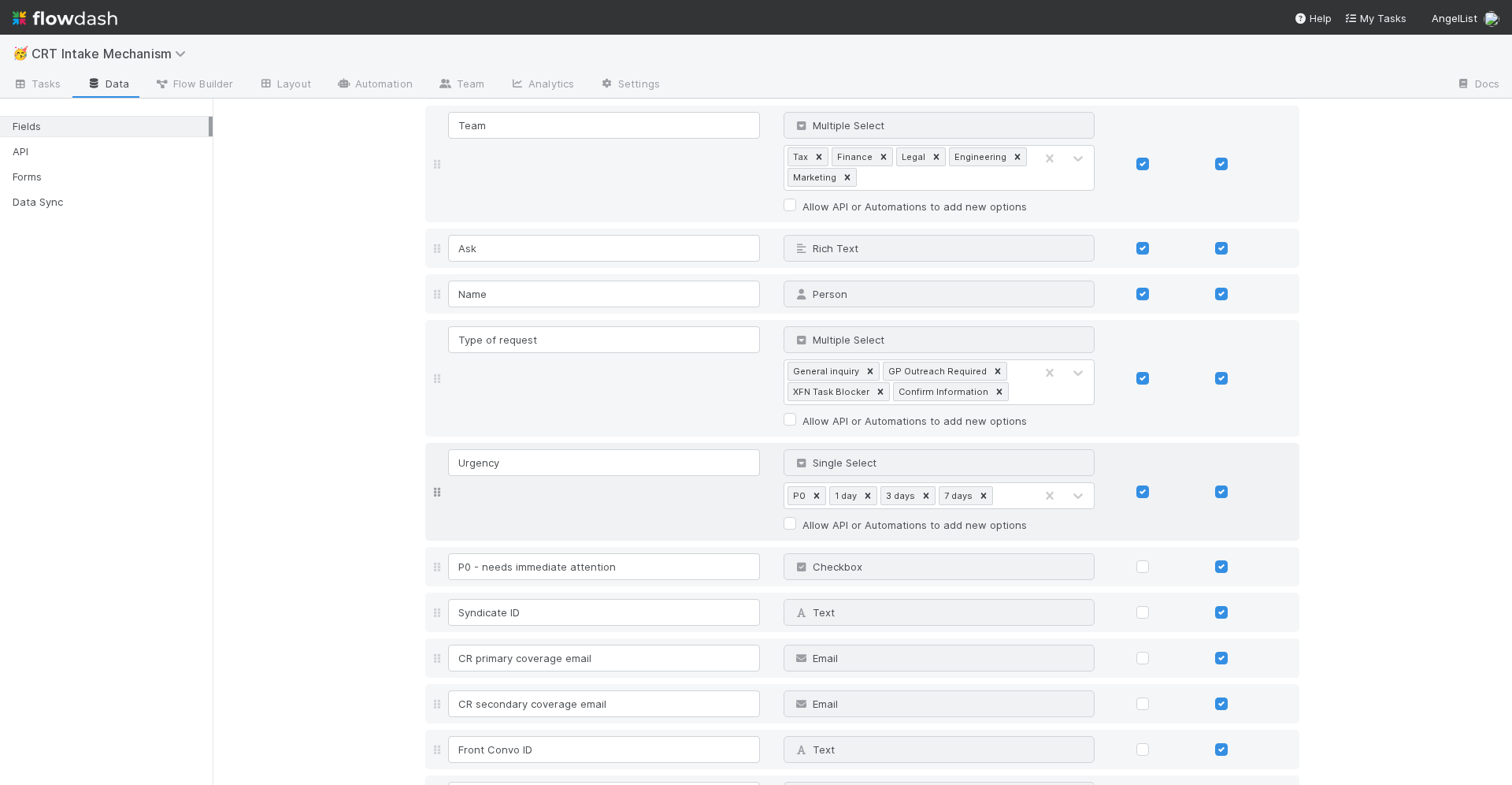
click at [437, 490] on div "Due date Date Why can't I edit type? Title Text Why can't I edit type? Comptrol…" at bounding box center [862, 392] width 874 height 847
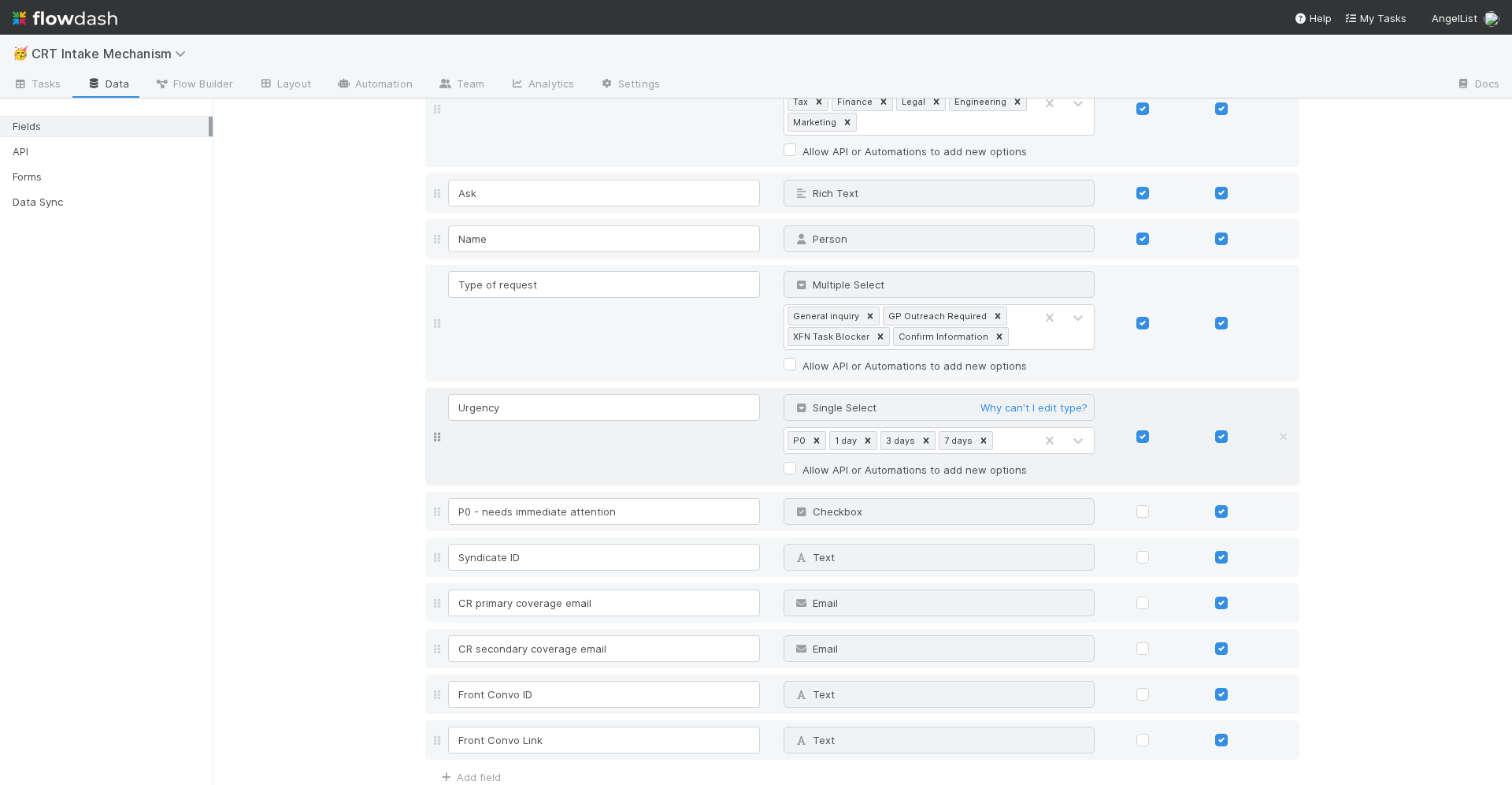
click at [859, 401] on span "Single Select" at bounding box center [835, 408] width 82 height 13
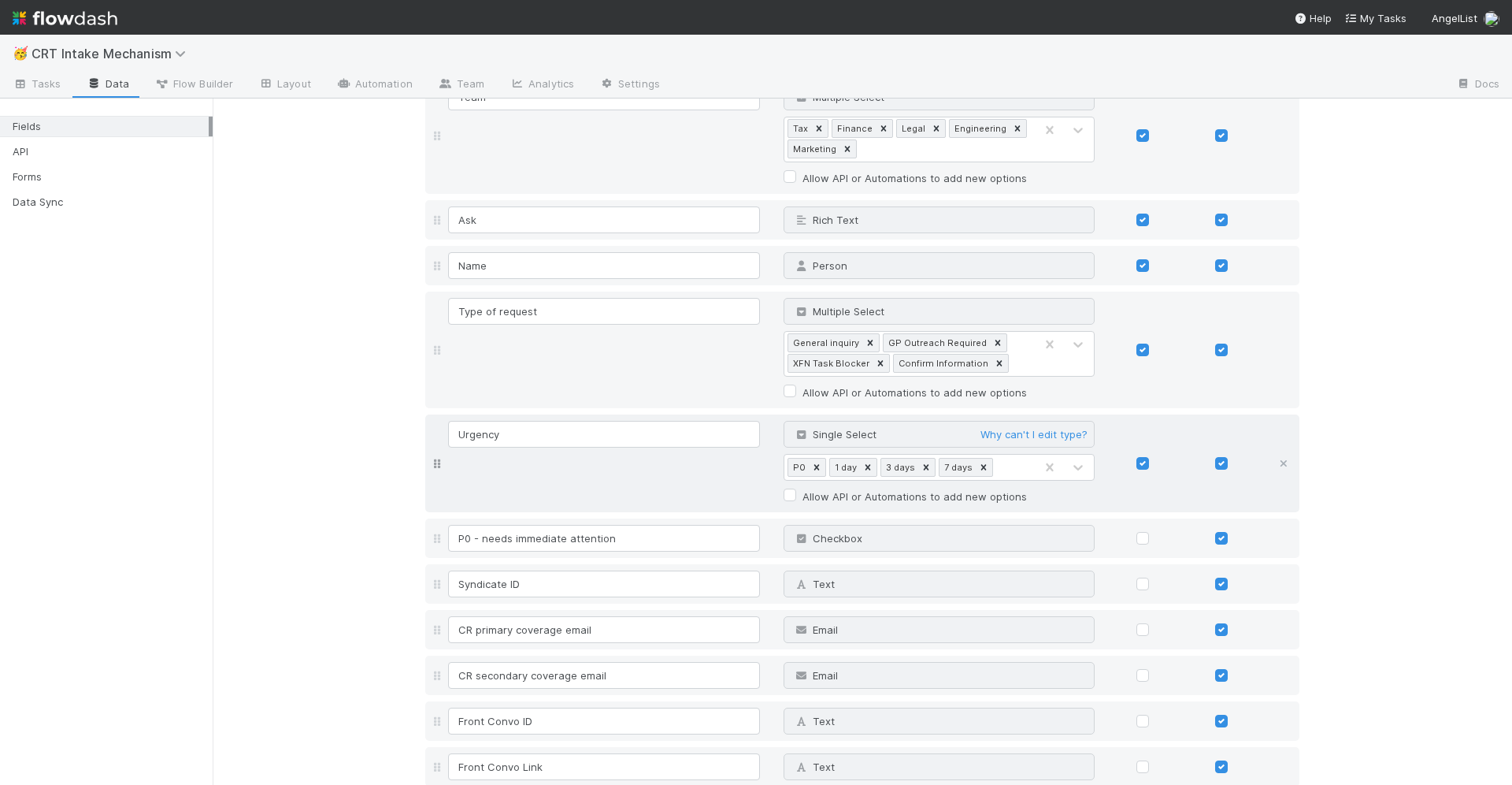
scroll to position [261, 0]
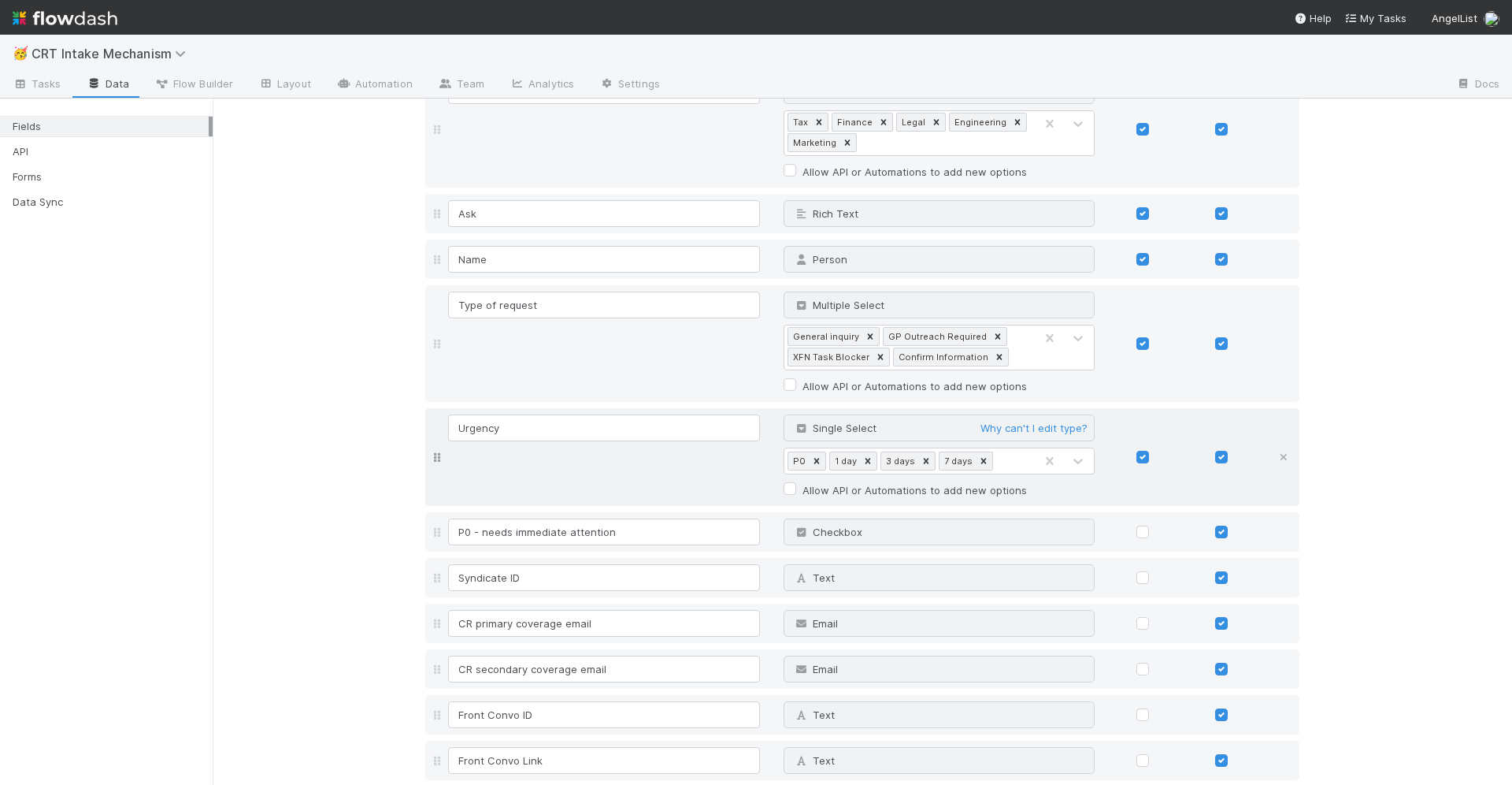
click at [1284, 452] on icon at bounding box center [1284, 457] width 16 height 10
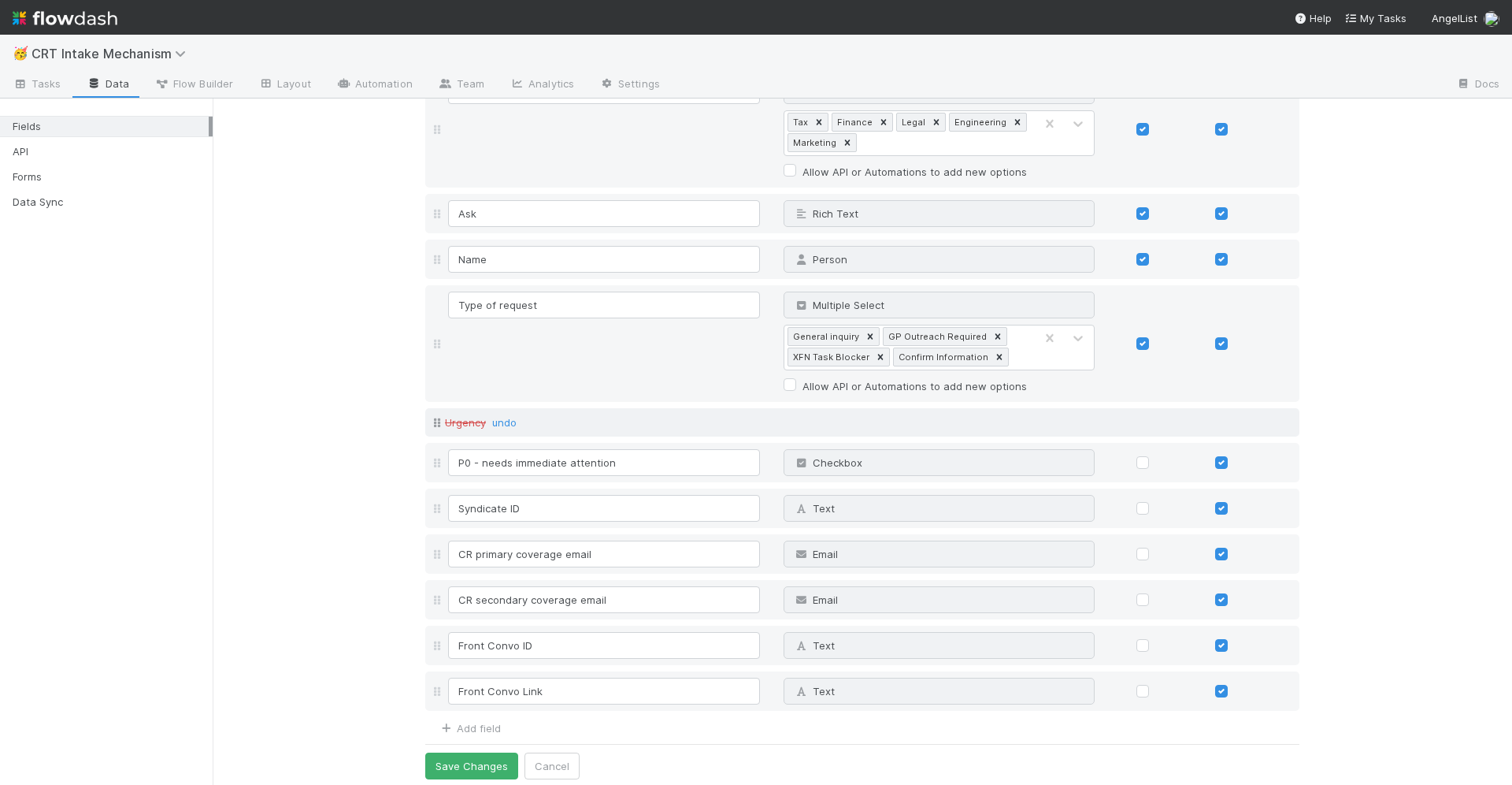
scroll to position [264, 0]
